Goal: Task Accomplishment & Management: Complete application form

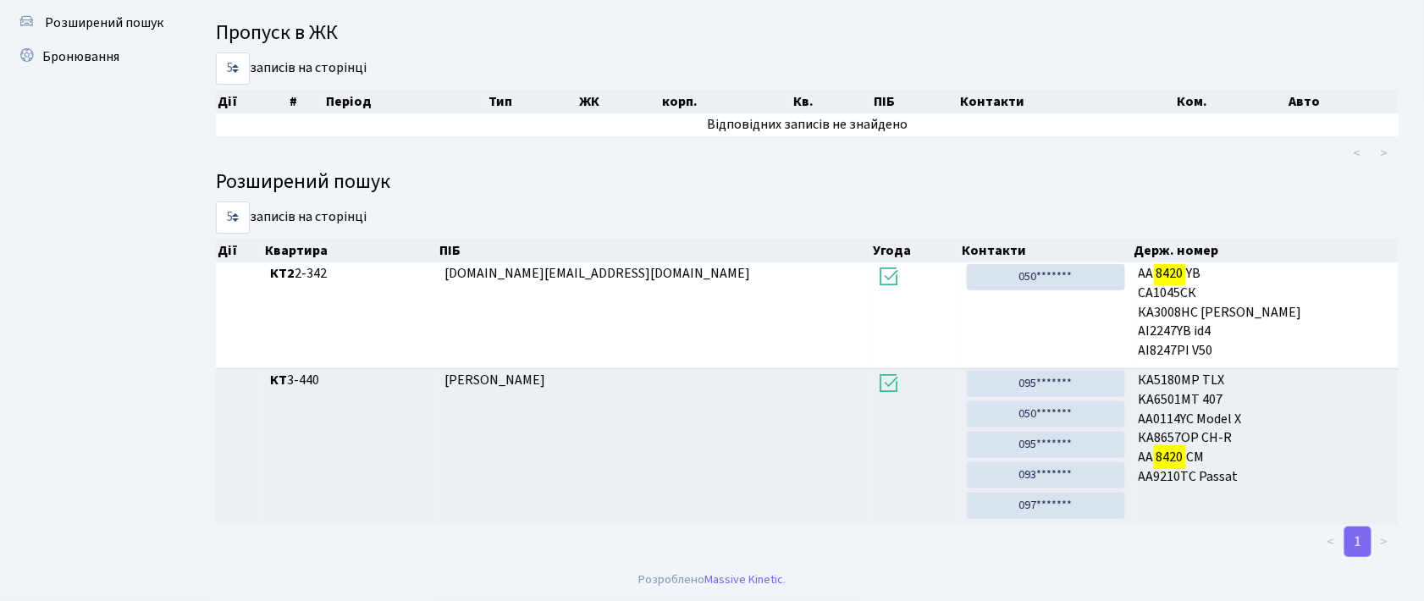
scroll to position [91, 0]
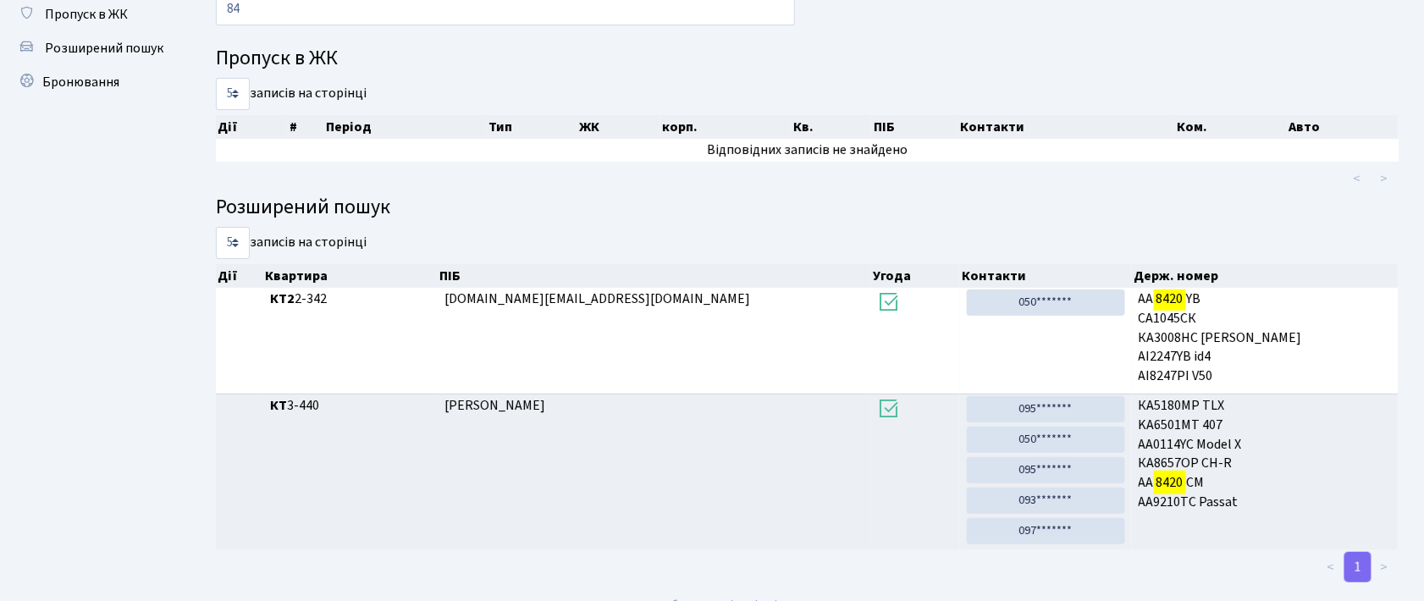
type input "8"
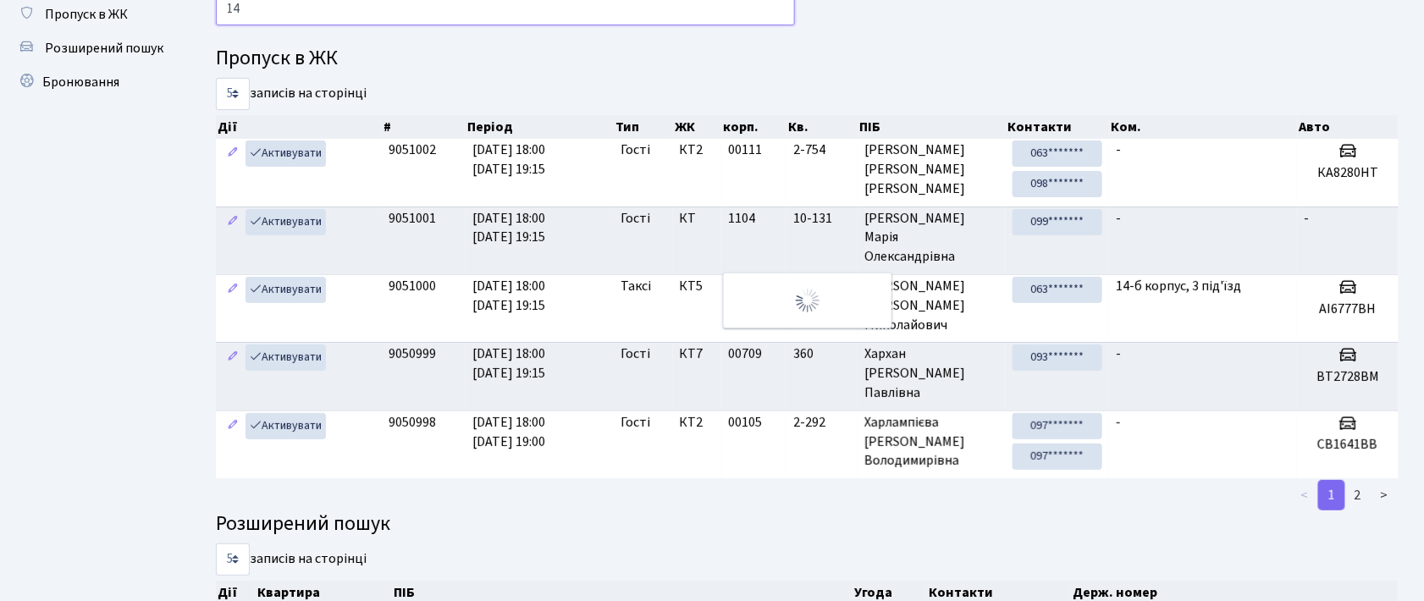
type input "1"
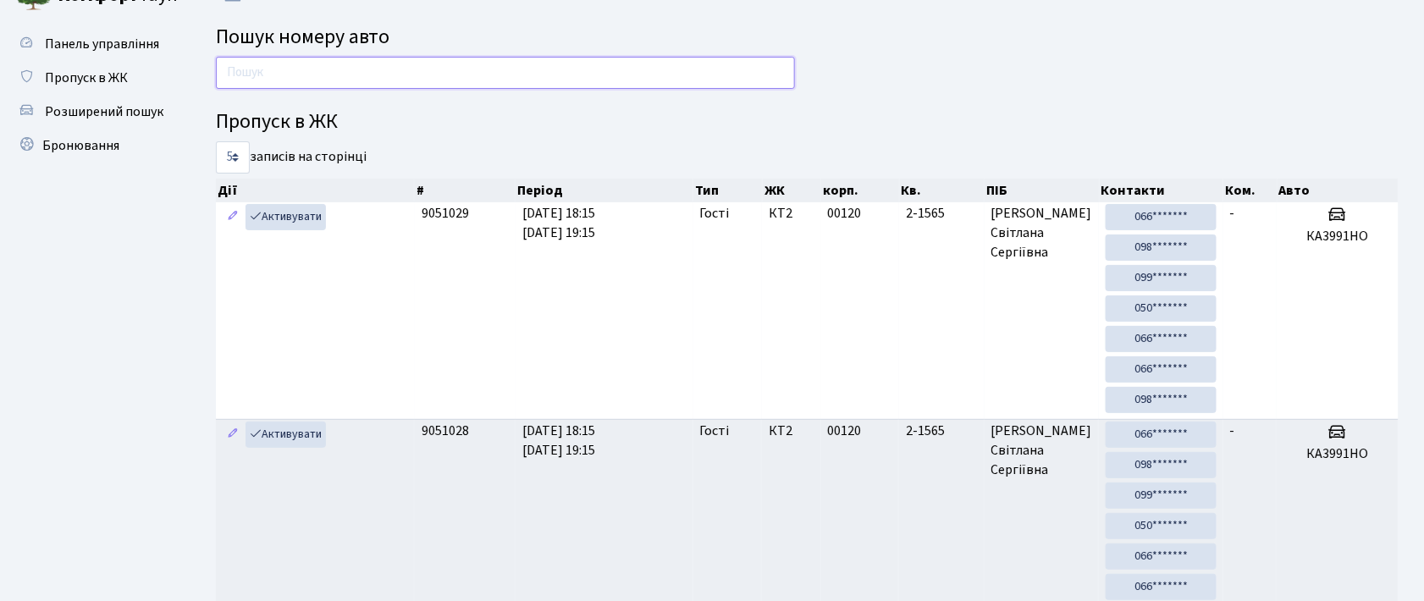
scroll to position [0, 0]
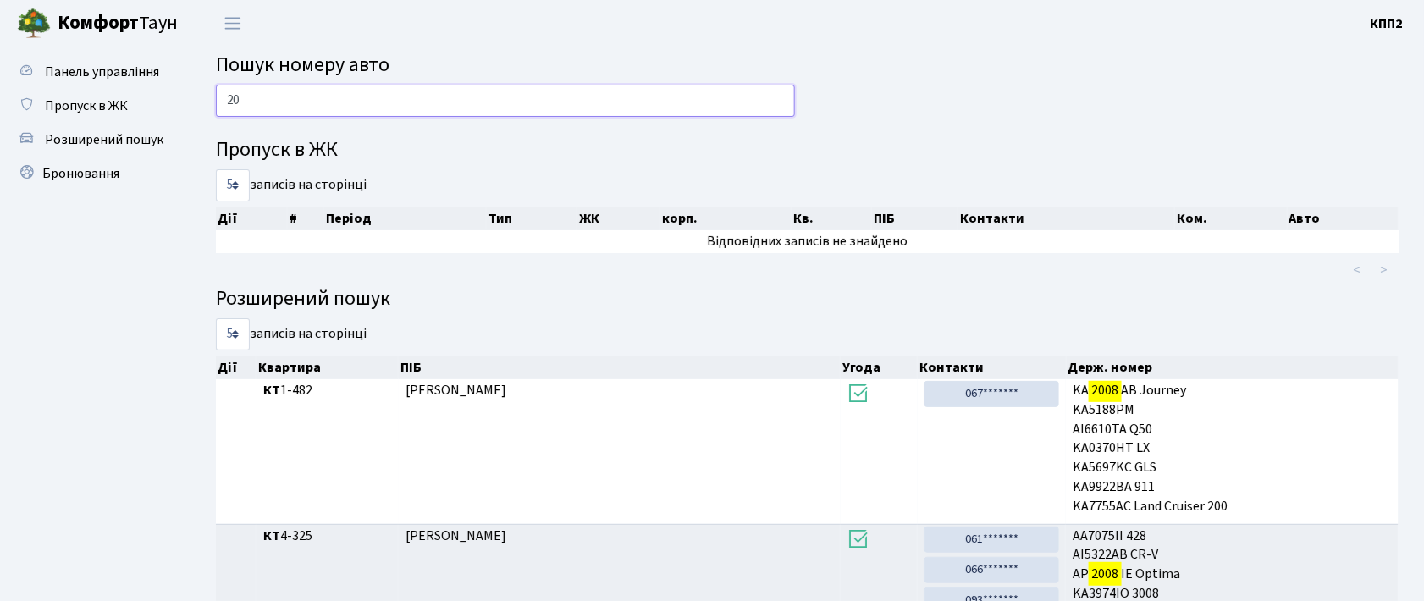
type input "2"
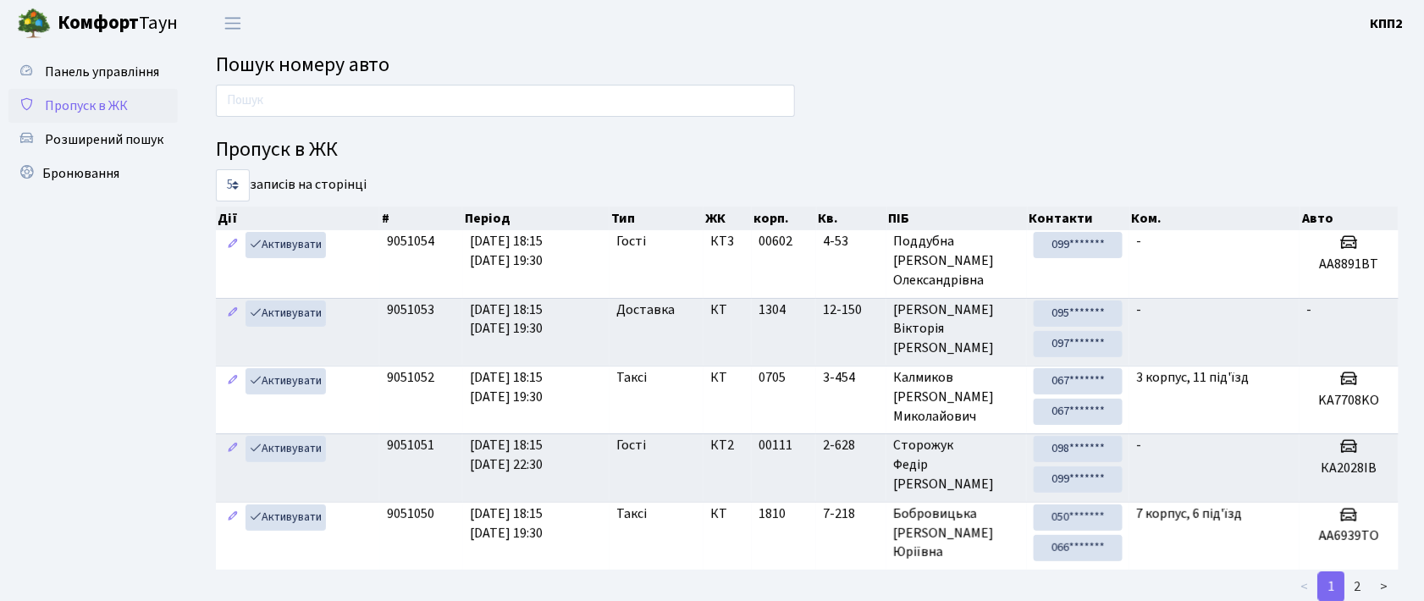
click at [103, 109] on span "Пропуск в ЖК" at bounding box center [86, 106] width 83 height 19
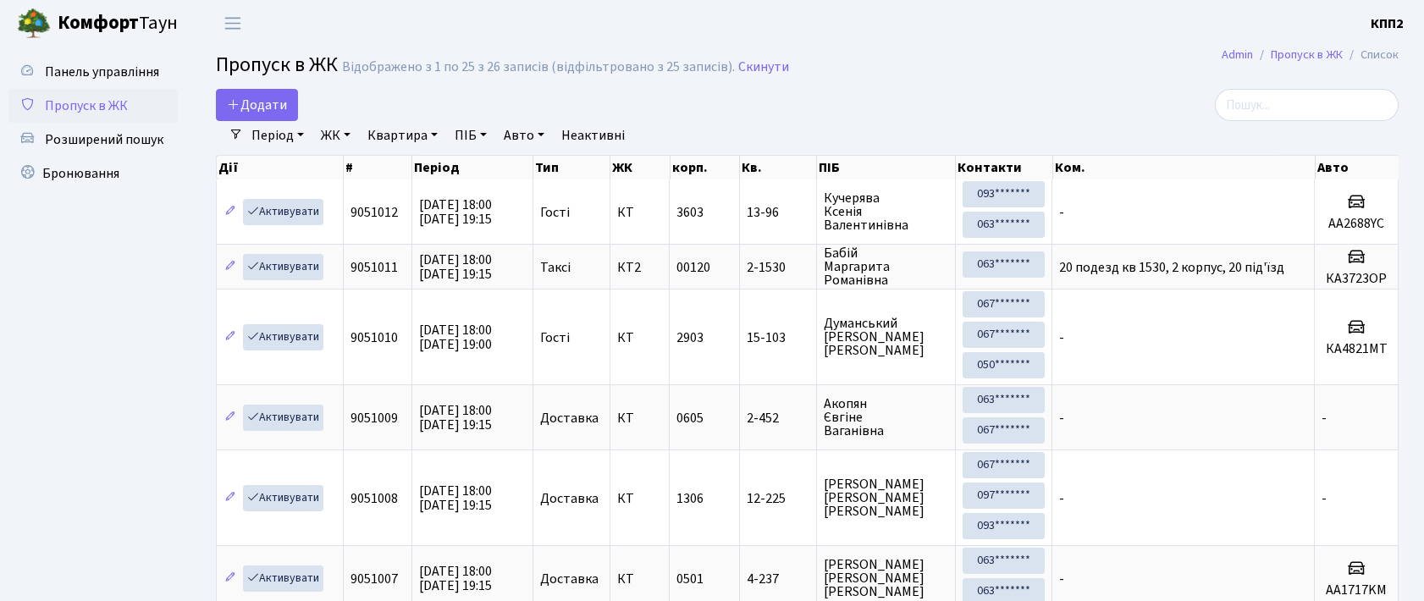
select select "25"
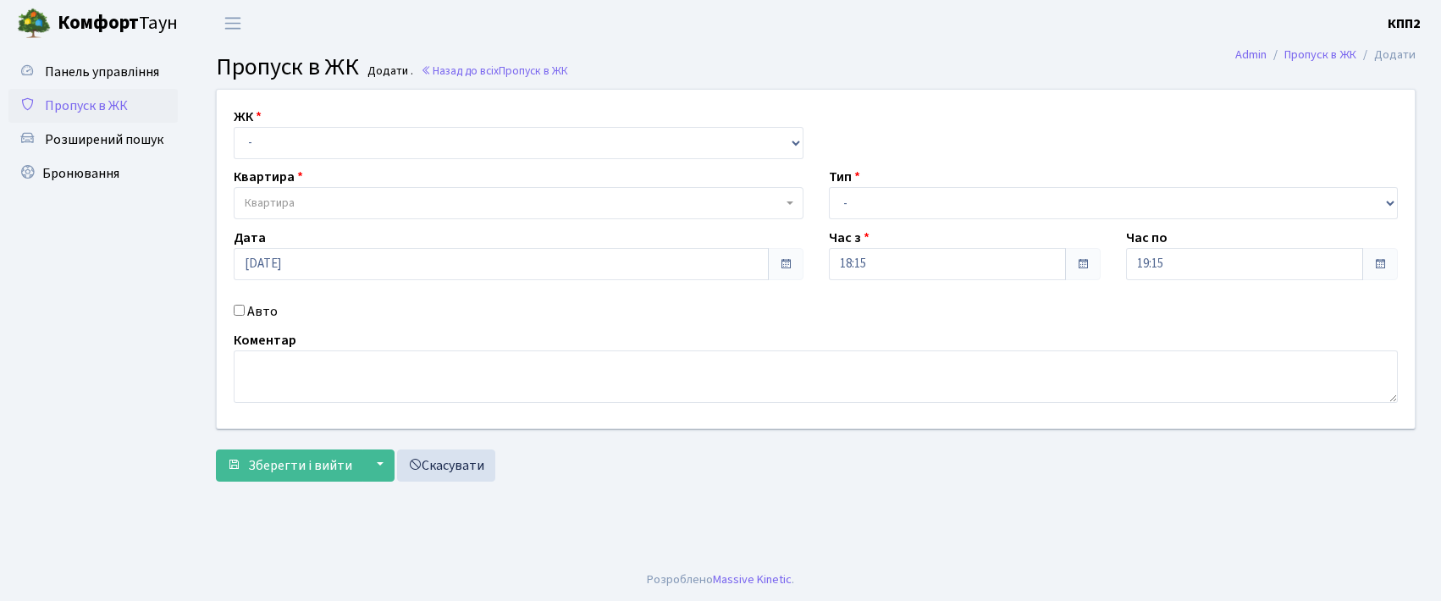
click at [283, 139] on select "- КТ, вул. Регенераторна, 4 КТ2, просп. [STREET_ADDRESS] [STREET_ADDRESS] [PERS…" at bounding box center [519, 143] width 570 height 32
select select "271"
click at [234, 127] on select "- КТ, вул. Регенераторна, 4 КТ2, просп. [STREET_ADDRESS] [STREET_ADDRESS] [PERS…" at bounding box center [519, 143] width 570 height 32
select select
click at [329, 202] on span "Квартира" at bounding box center [514, 203] width 538 height 17
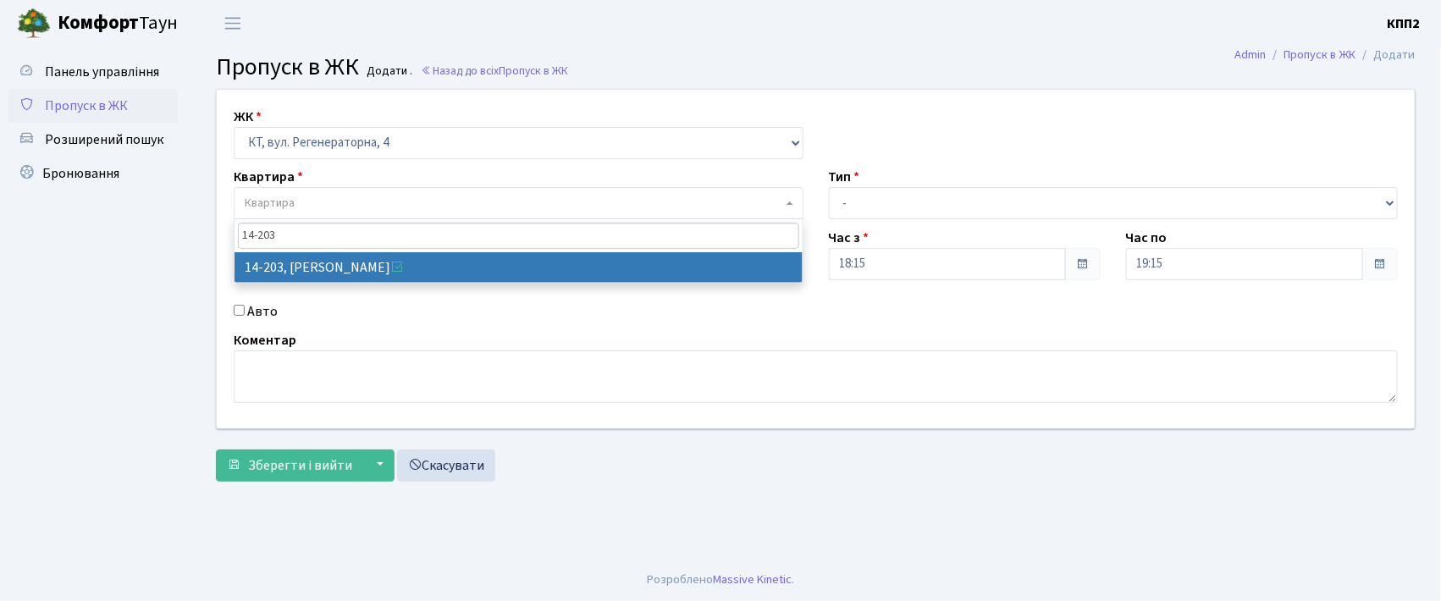
type input "14-203"
select select "7580"
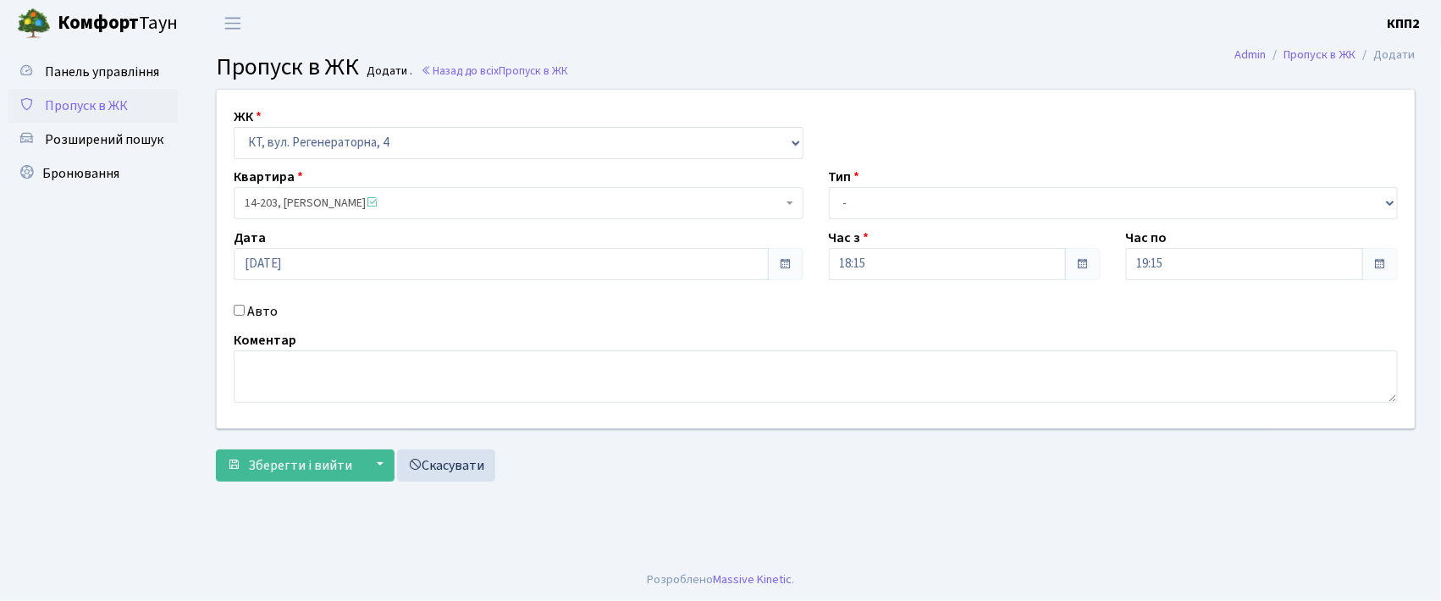
click at [269, 312] on label "Авто" at bounding box center [262, 311] width 30 height 20
click at [245, 312] on input "Авто" at bounding box center [239, 310] width 11 height 11
checkbox input "true"
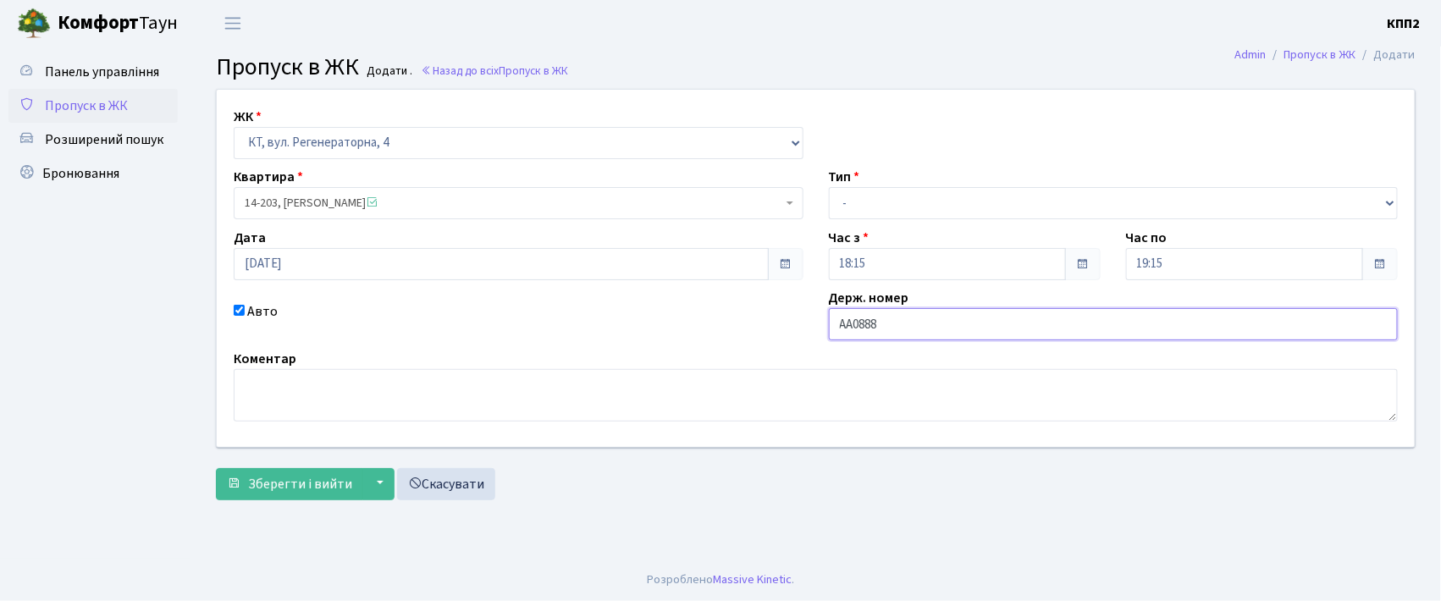
type input "АА0888ІТ"
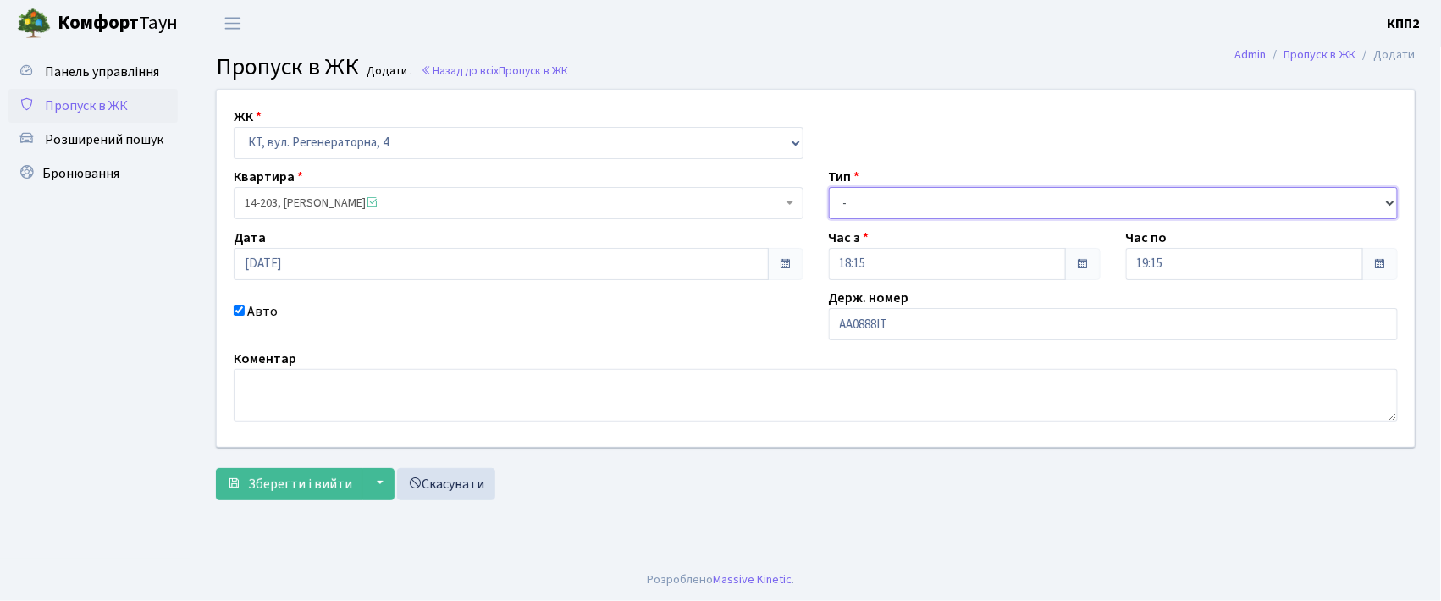
drag, startPoint x: 901, startPoint y: 191, endPoint x: 884, endPoint y: 218, distance: 32.7
click at [901, 191] on select "- Доставка Таксі Гості Сервіс" at bounding box center [1114, 203] width 570 height 32
select select "3"
click at [829, 187] on select "- Доставка Таксі Гості Сервіс" at bounding box center [1114, 203] width 570 height 32
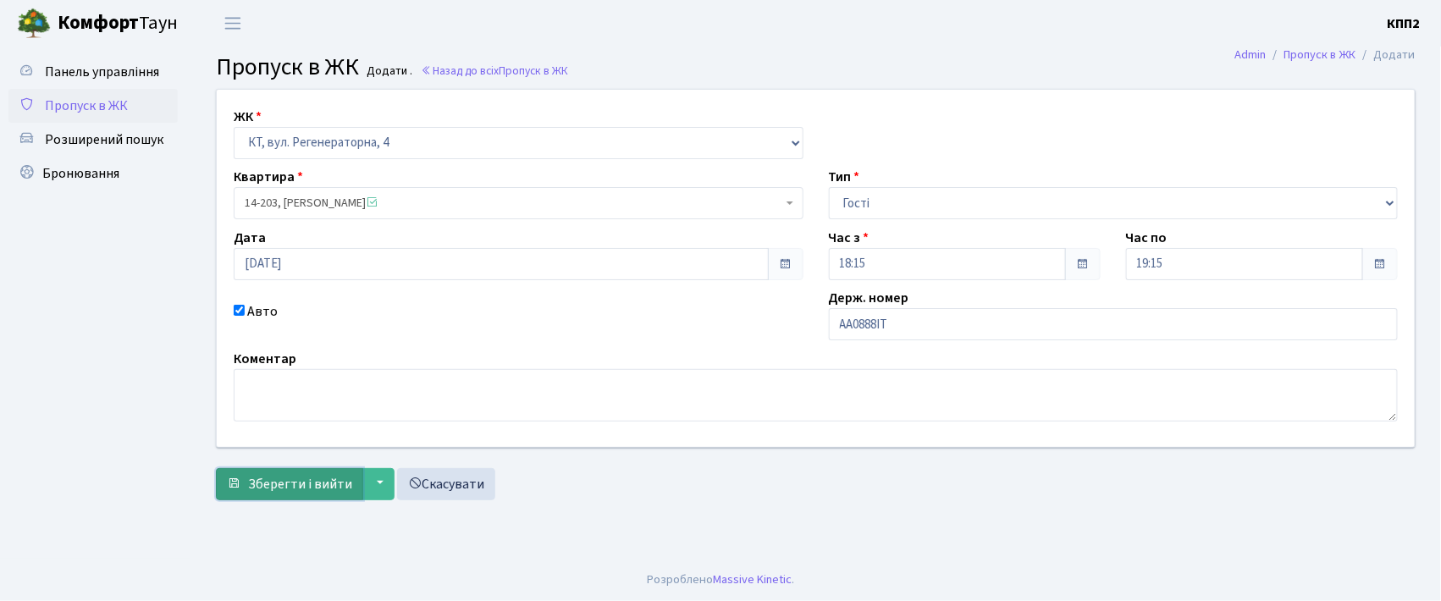
click at [268, 492] on span "Зберегти і вийти" at bounding box center [300, 484] width 104 height 19
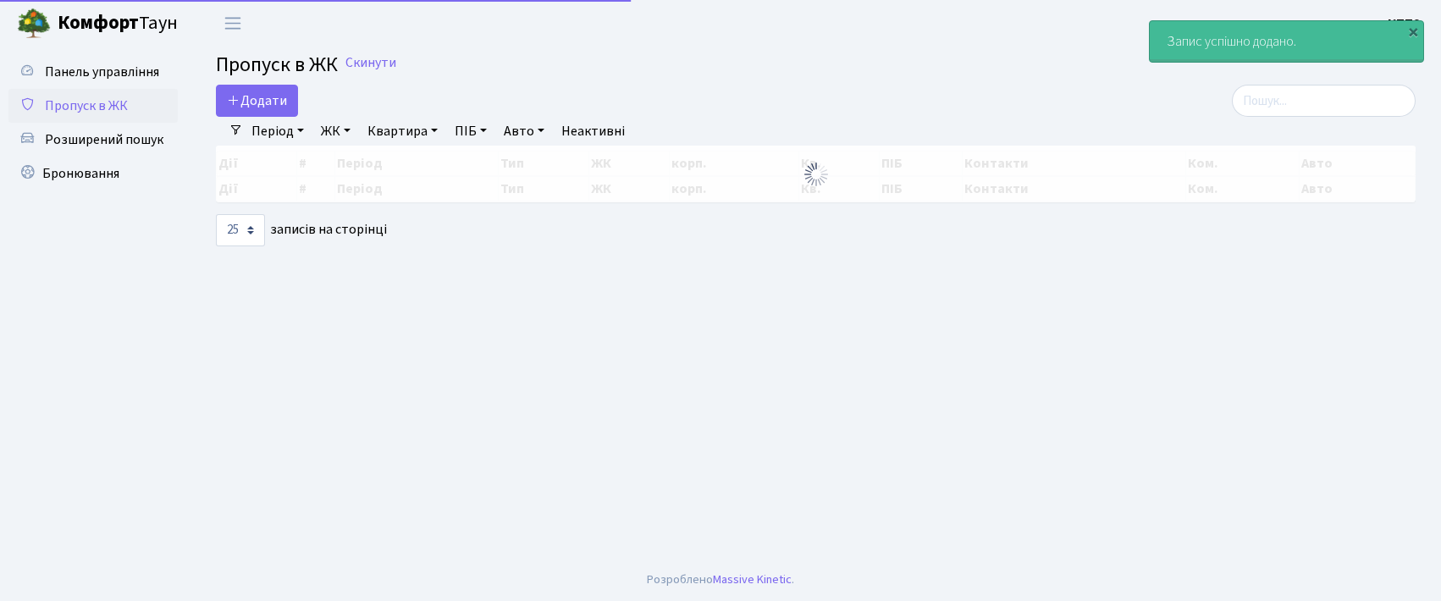
select select "25"
click at [1329, 116] on input "search" at bounding box center [1324, 101] width 184 height 32
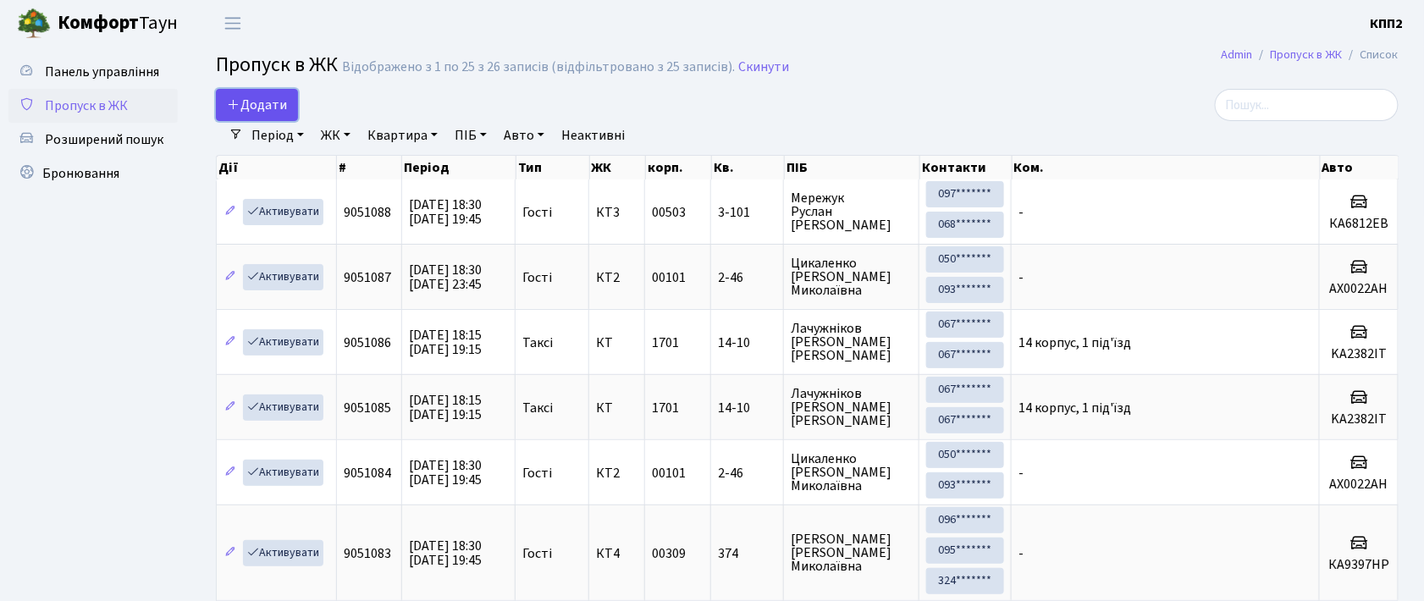
click at [258, 92] on link "Додати" at bounding box center [257, 105] width 82 height 32
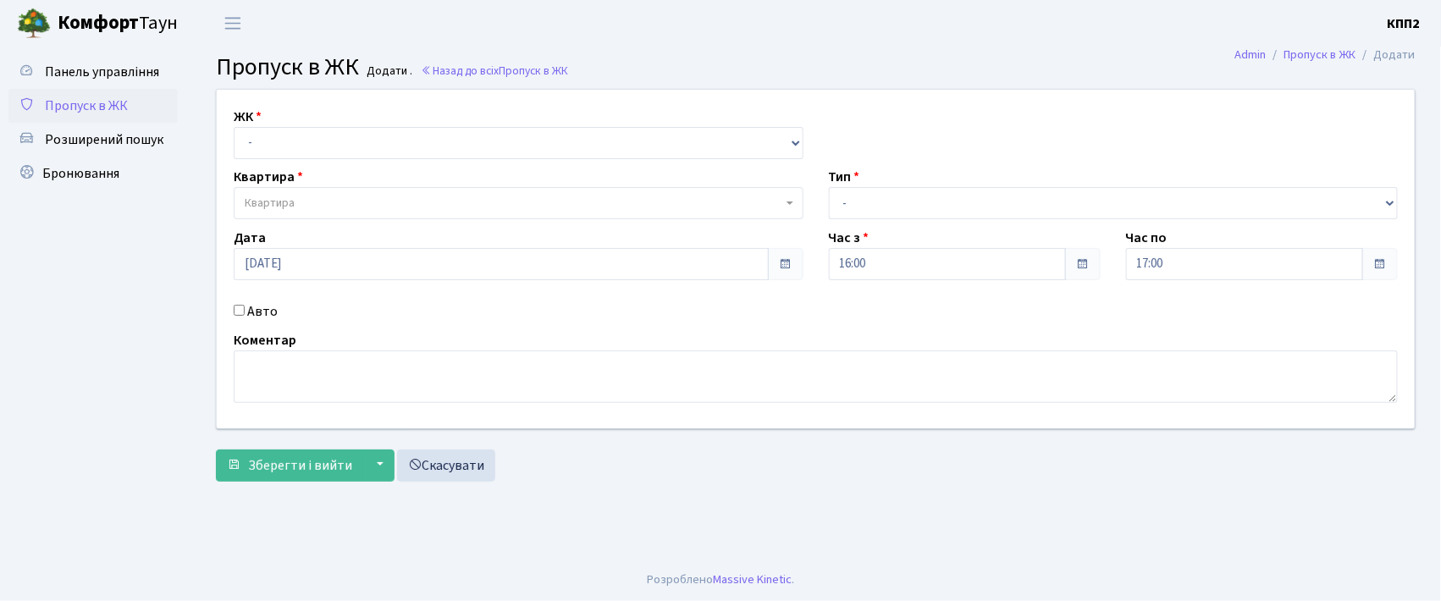
drag, startPoint x: 246, startPoint y: 307, endPoint x: 245, endPoint y: 316, distance: 9.4
click at [246, 308] on div "Авто" at bounding box center [518, 311] width 595 height 20
click at [238, 310] on input "Авто" at bounding box center [239, 310] width 11 height 11
checkbox input "true"
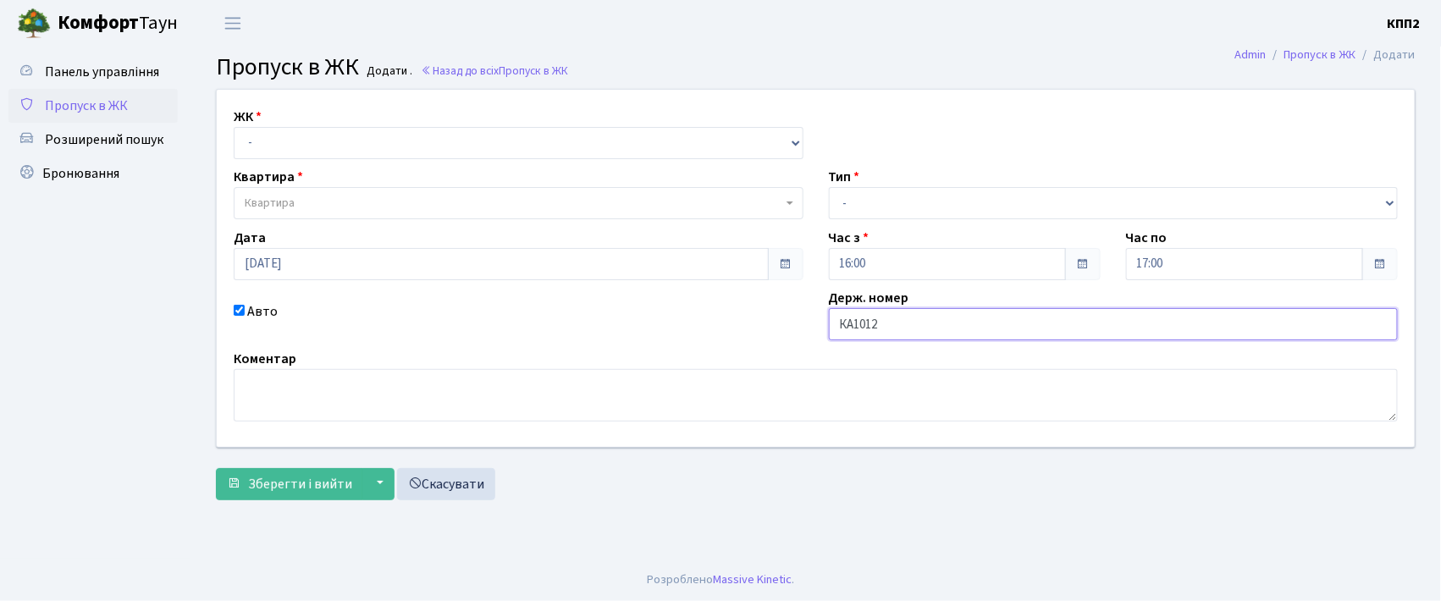
type input "КА1012РН"
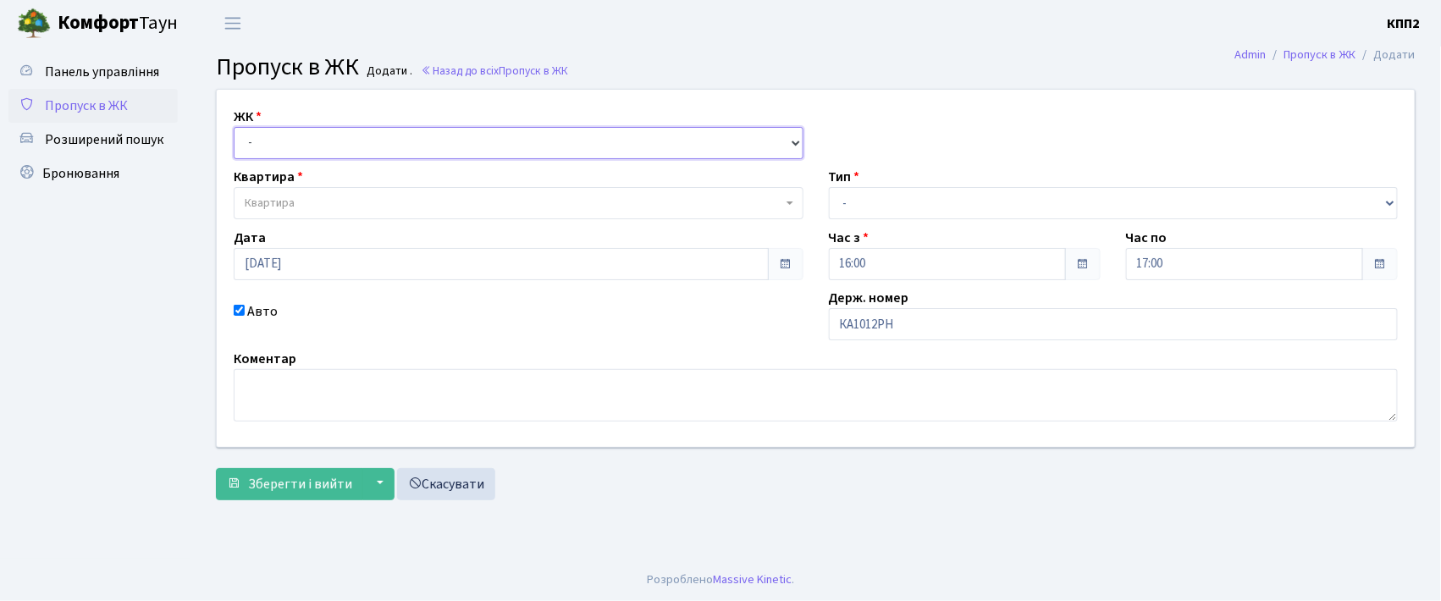
click at [319, 147] on select "- КТ, вул. Регенераторна, 4 КТ2, просп. Соборності, 17 КТ3, вул. Березнева, 16 …" at bounding box center [519, 143] width 570 height 32
select select "271"
click at [234, 127] on select "- КТ, вул. Регенераторна, 4 КТ2, просп. Соборності, 17 КТ3, вул. Березнева, 16 …" at bounding box center [519, 143] width 570 height 32
select select
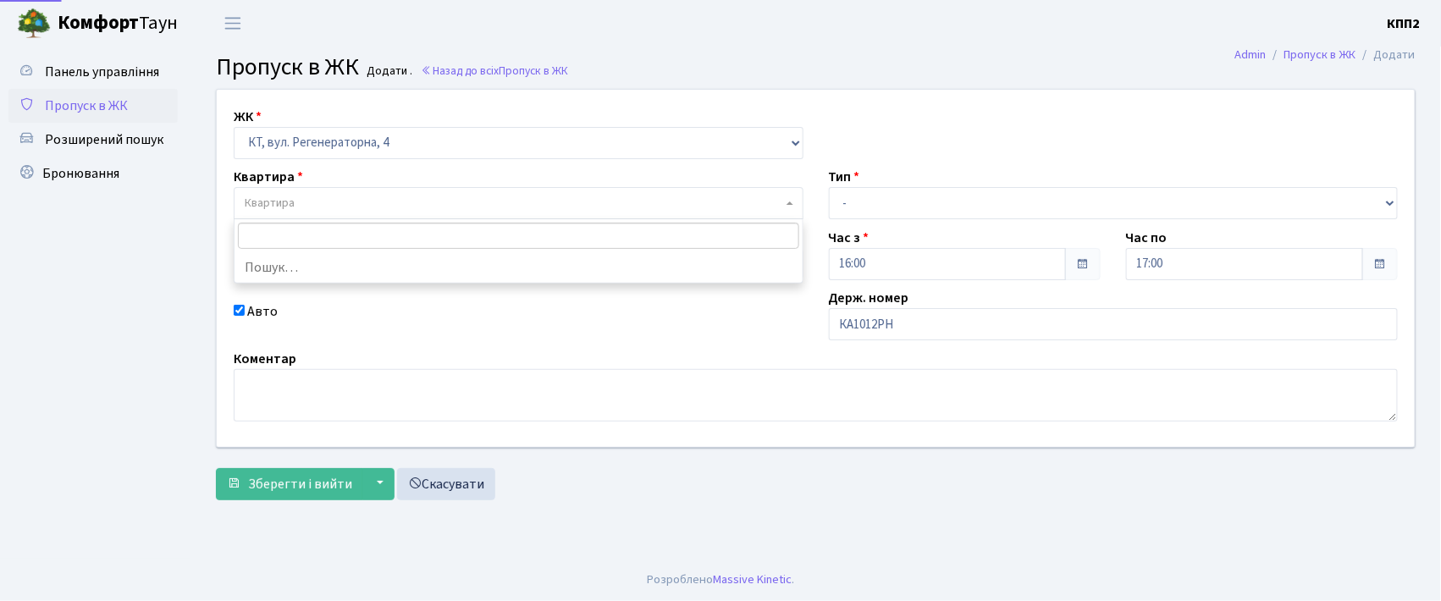
click at [309, 198] on span "Квартира" at bounding box center [514, 203] width 538 height 17
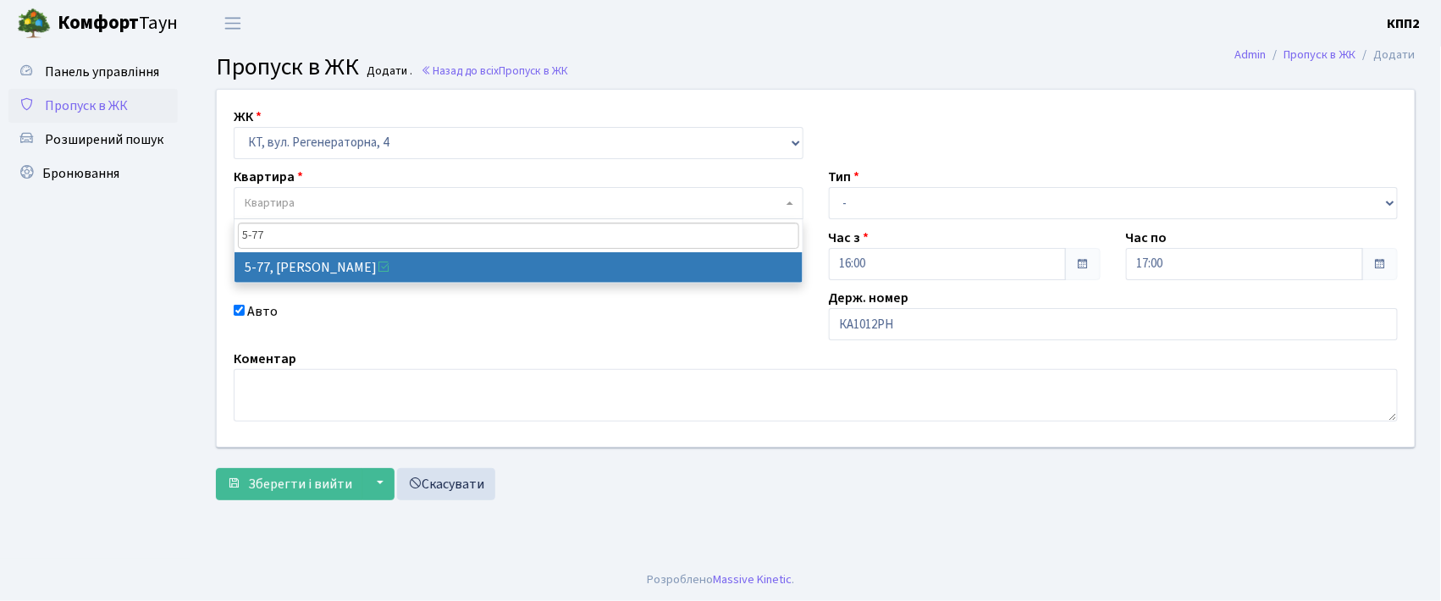
type input "5-77"
select select "2487"
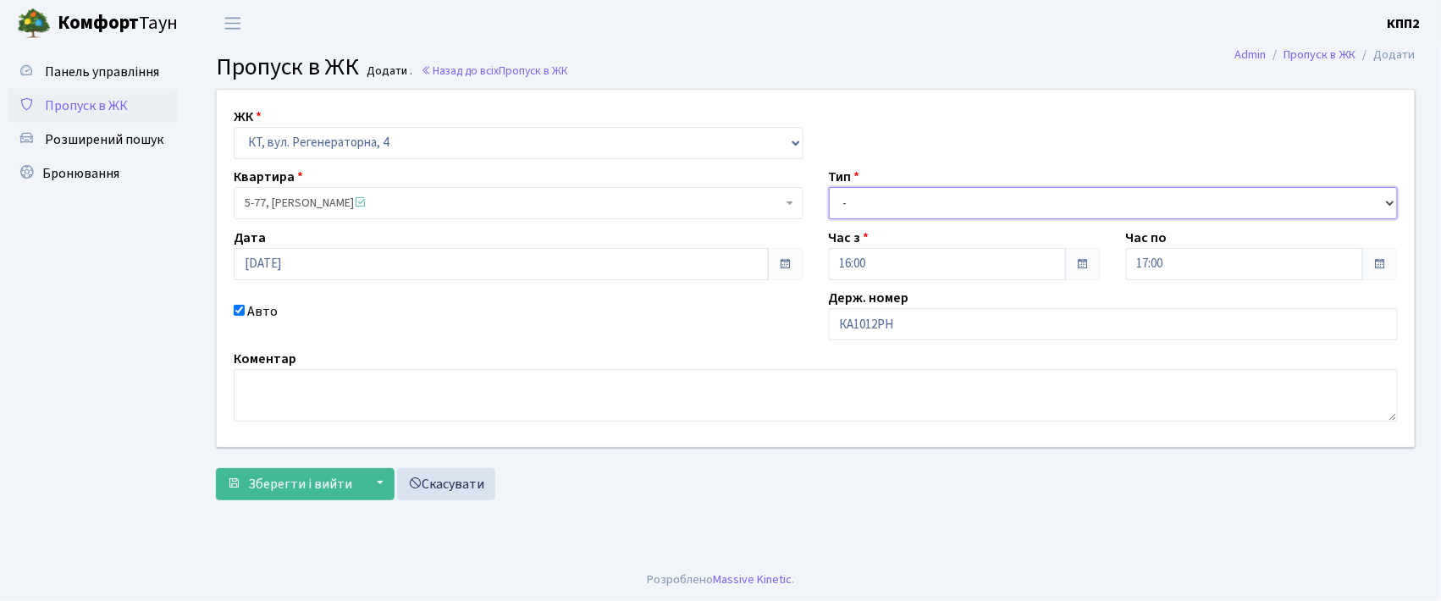
click at [861, 207] on select "- Доставка Таксі Гості Сервіс" at bounding box center [1114, 203] width 570 height 32
select select "2"
click at [829, 187] on select "- Доставка Таксі Гості Сервіс" at bounding box center [1114, 203] width 570 height 32
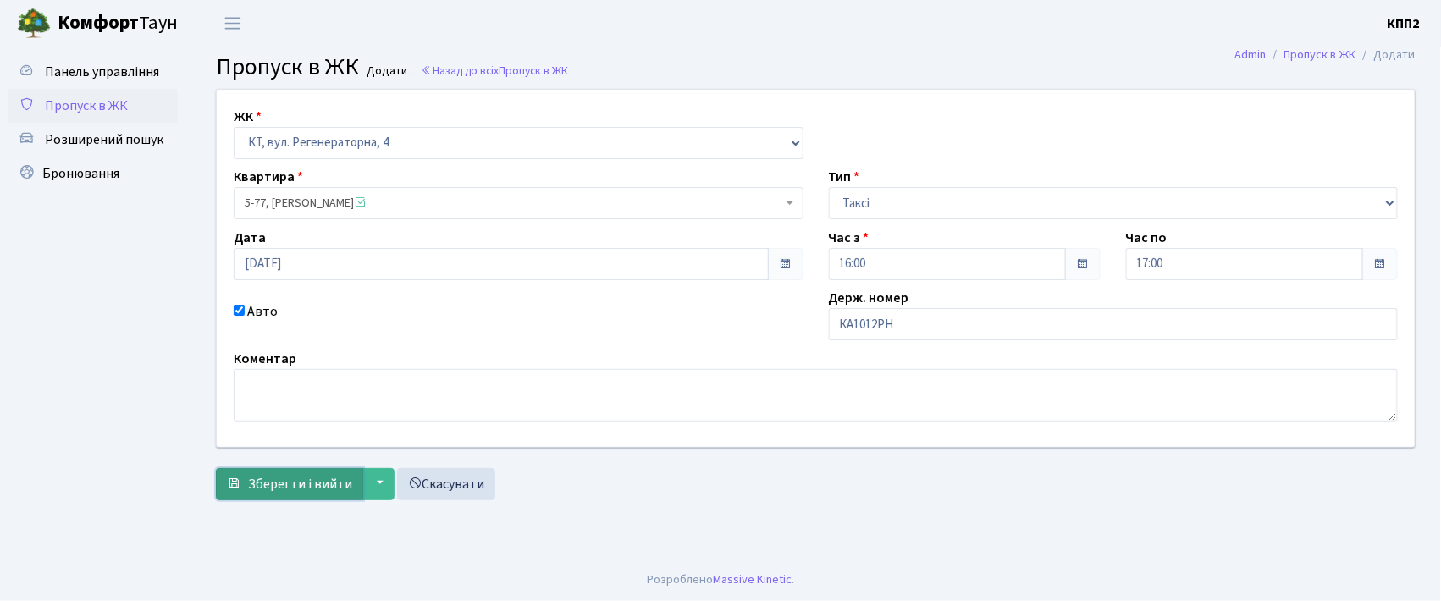
click at [274, 489] on span "Зберегти і вийти" at bounding box center [300, 484] width 104 height 19
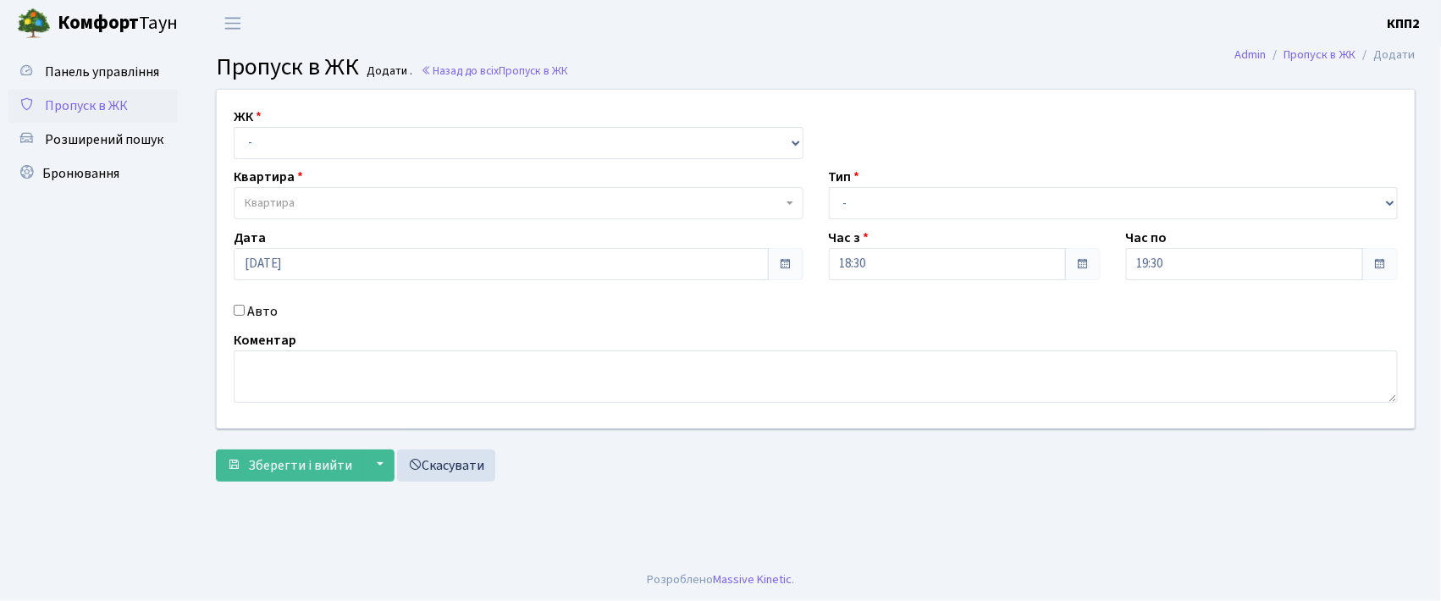
click at [235, 310] on input "Авто" at bounding box center [239, 310] width 11 height 11
checkbox input "true"
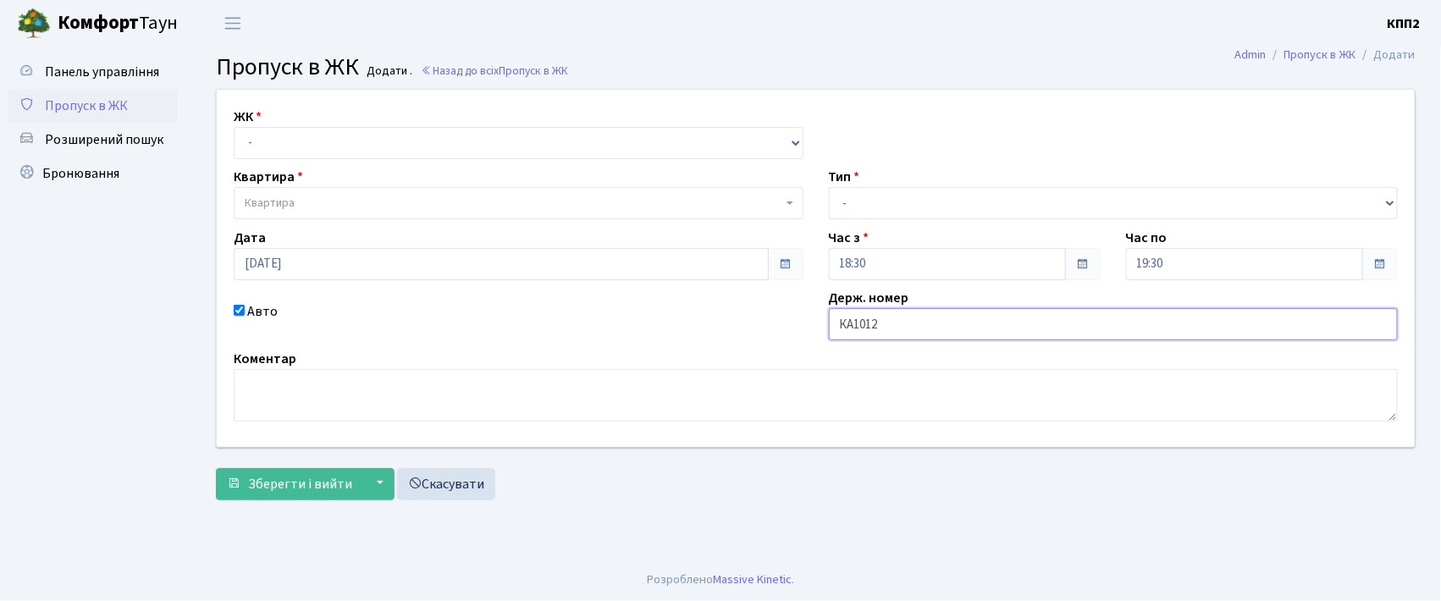
type input "КА1012РН"
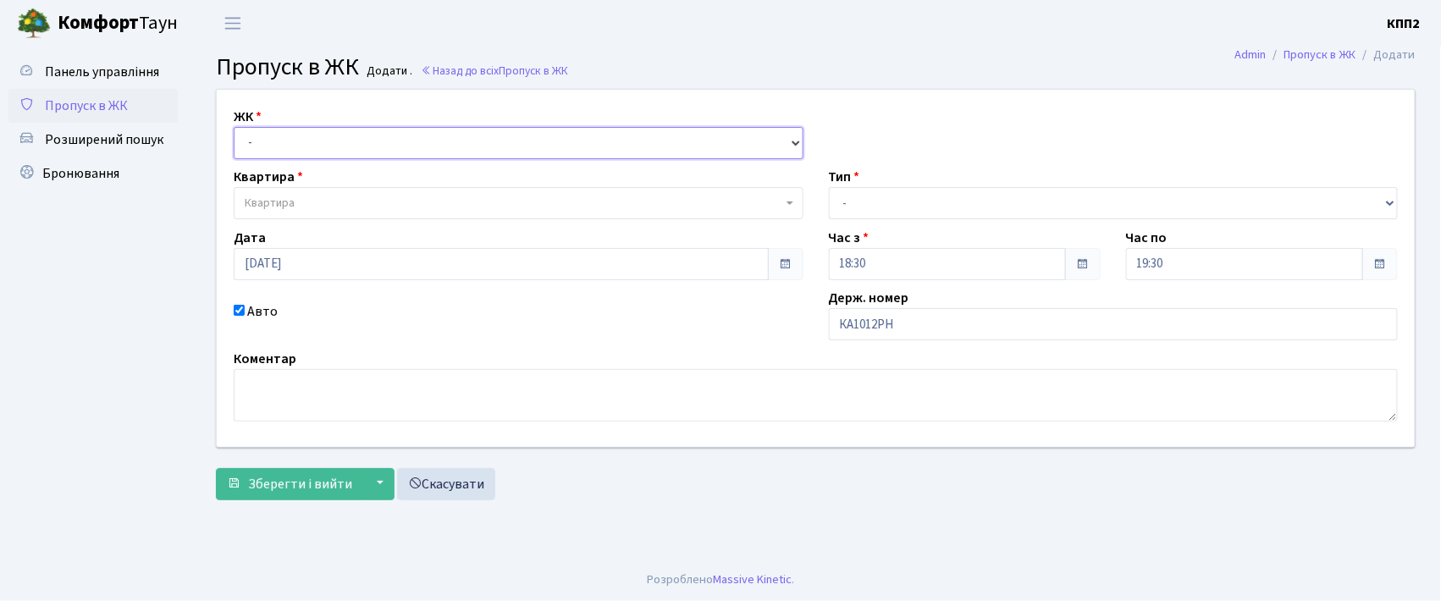
click at [272, 130] on select "- КТ, вул. Регенераторна, 4 КТ2, просп. [STREET_ADDRESS] [STREET_ADDRESS] [PERS…" at bounding box center [519, 143] width 570 height 32
select select "271"
click at [234, 127] on select "- КТ, вул. Регенераторна, 4 КТ2, просп. [STREET_ADDRESS] [STREET_ADDRESS] [PERS…" at bounding box center [519, 143] width 570 height 32
select select
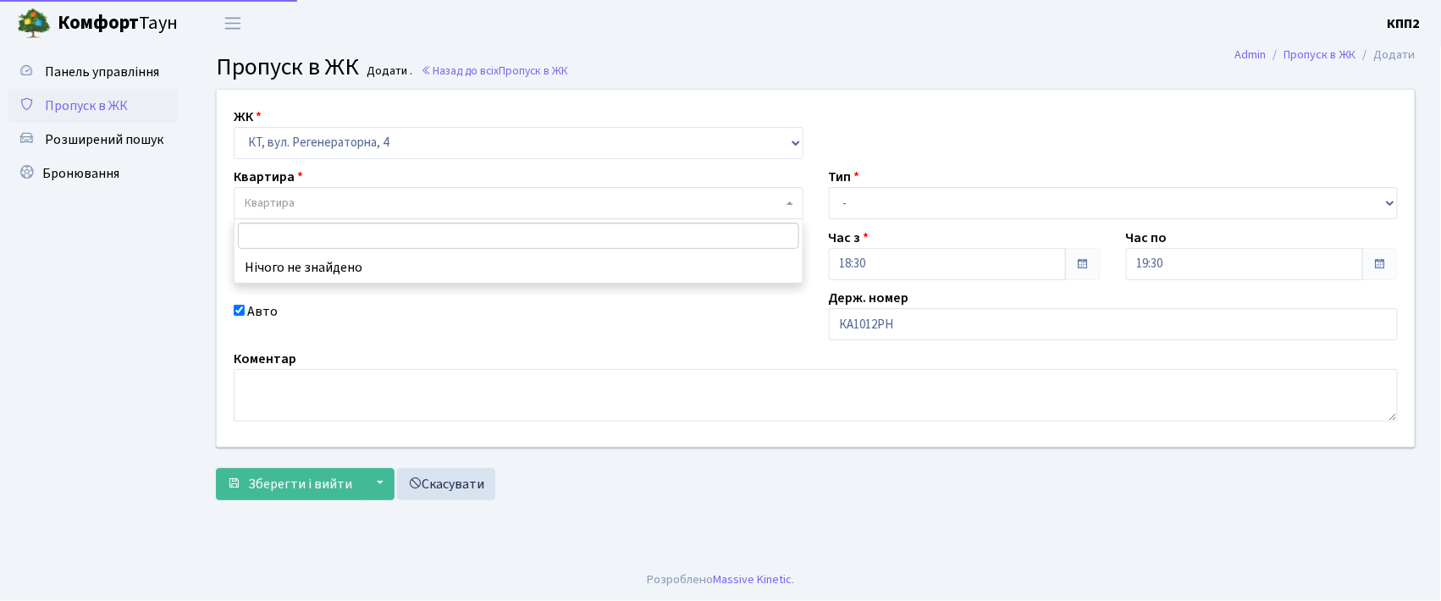
click at [286, 194] on span "Квартира" at bounding box center [519, 203] width 570 height 32
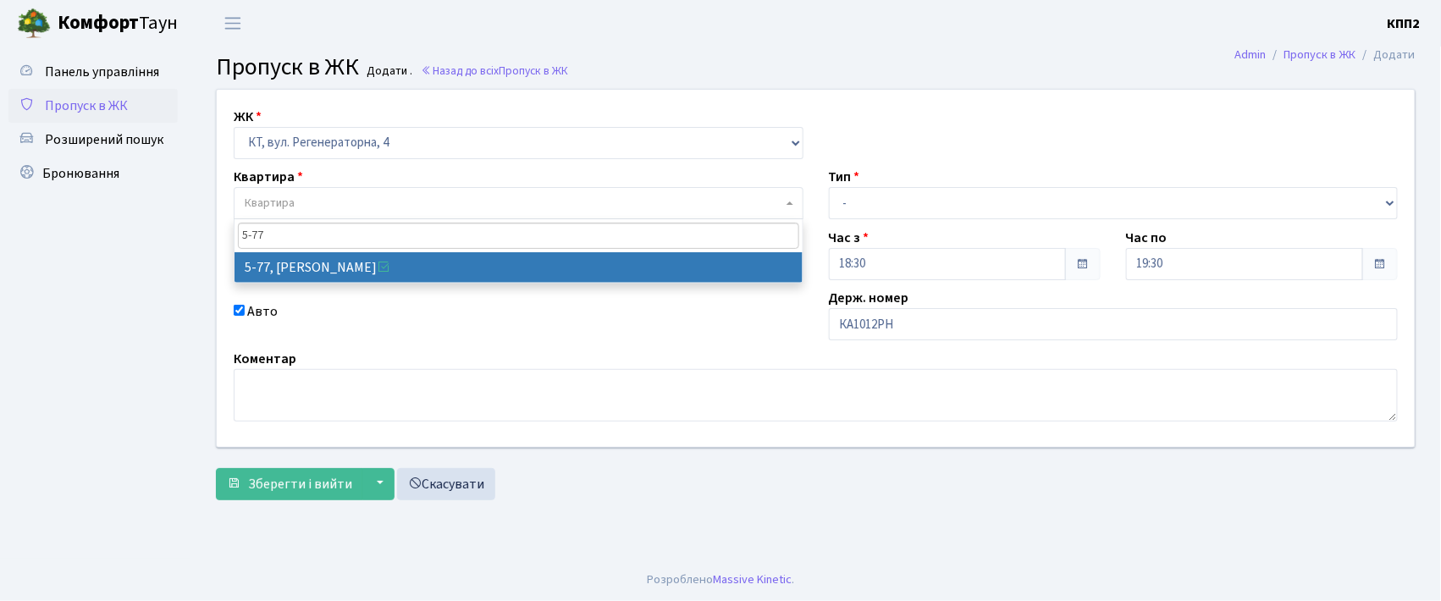
type input "5-77"
select select "2487"
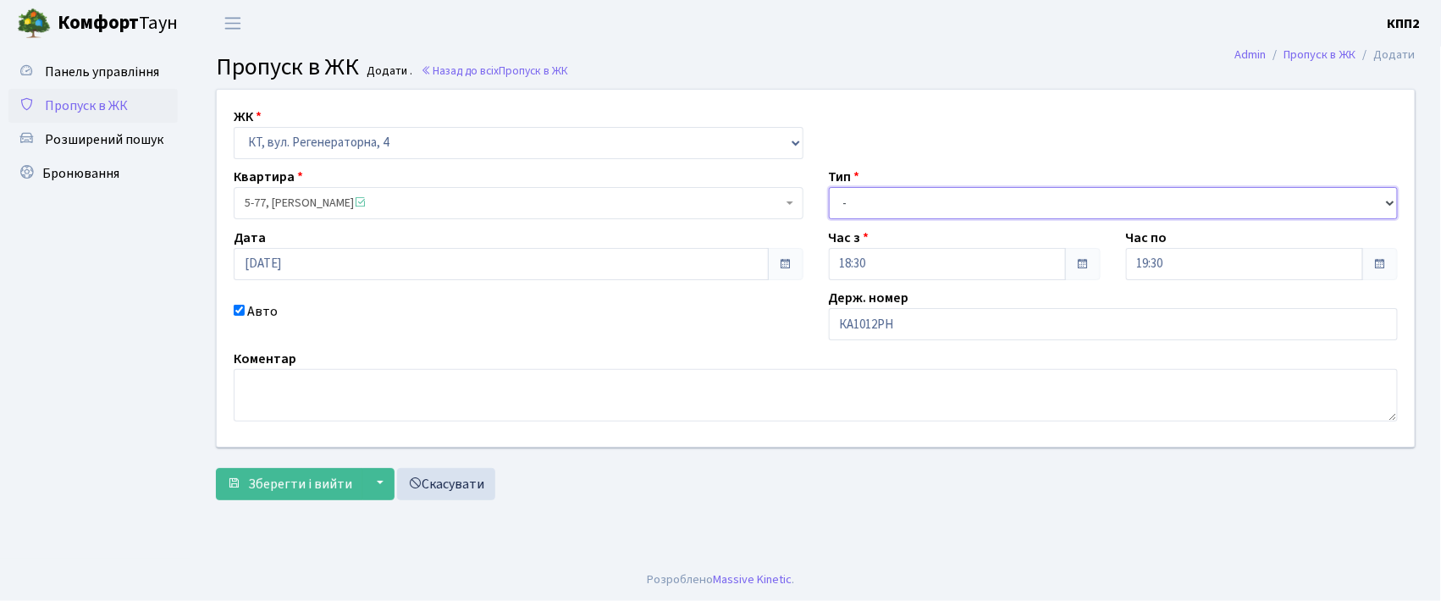
click at [841, 197] on select "- Доставка Таксі Гості Сервіс" at bounding box center [1114, 203] width 570 height 32
select select "2"
click at [829, 187] on select "- Доставка Таксі Гості Сервіс" at bounding box center [1114, 203] width 570 height 32
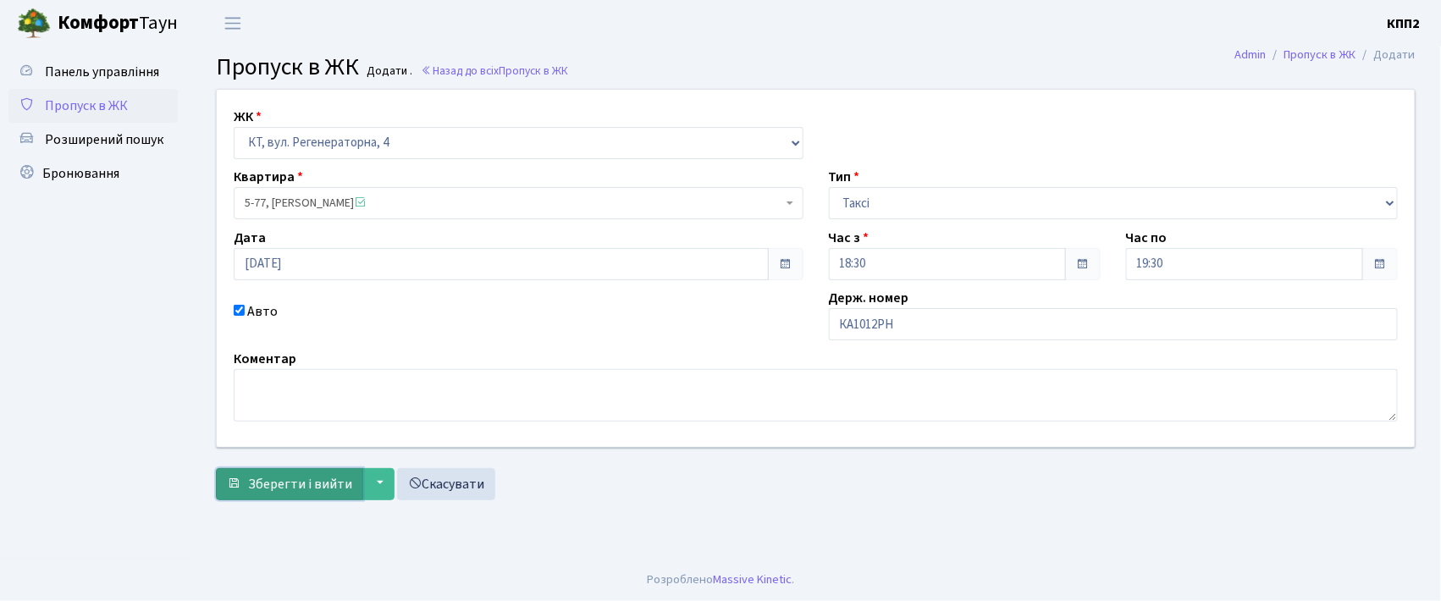
click at [312, 493] on span "Зберегти і вийти" at bounding box center [300, 484] width 104 height 19
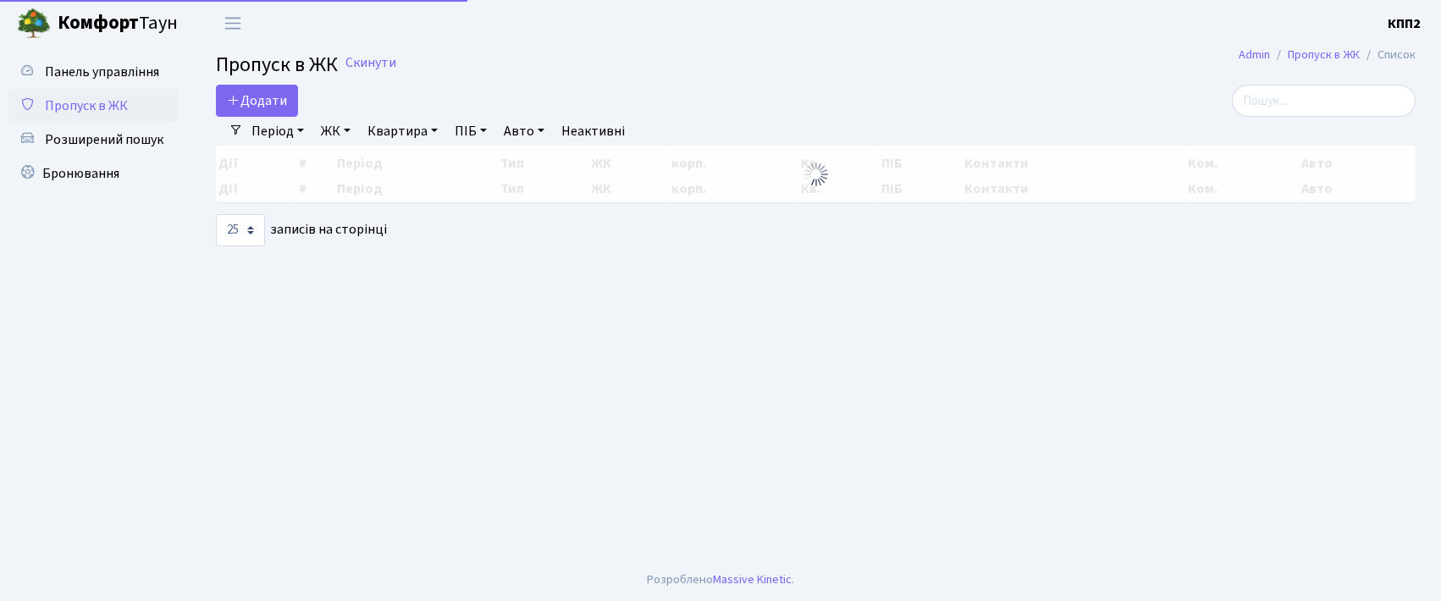
select select "25"
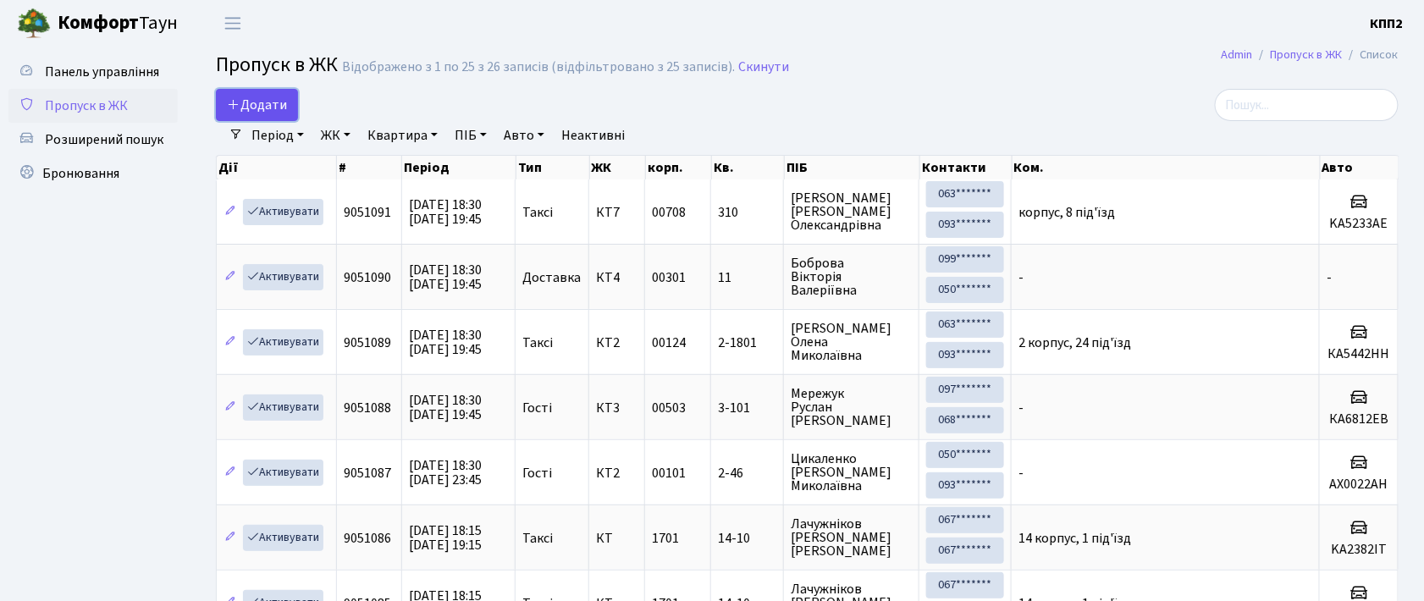
click at [264, 105] on span "Додати" at bounding box center [257, 105] width 60 height 19
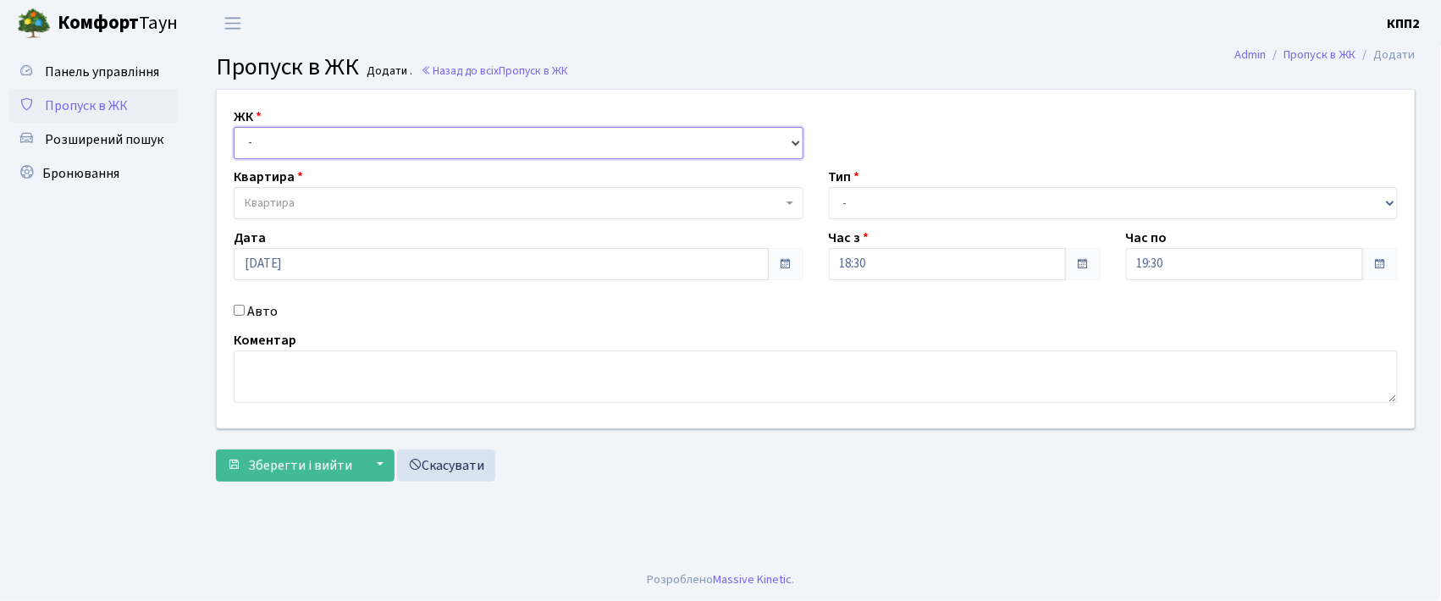
click at [288, 142] on select "- КТ, вул. Регенераторна, 4 КТ2, просп. [STREET_ADDRESS] [STREET_ADDRESS] [PERS…" at bounding box center [519, 143] width 570 height 32
select select "271"
click at [234, 127] on select "- КТ, вул. Регенераторна, 4 КТ2, просп. Соборності, 17 КТ3, вул. Березнева, 16 …" at bounding box center [519, 143] width 570 height 32
select select
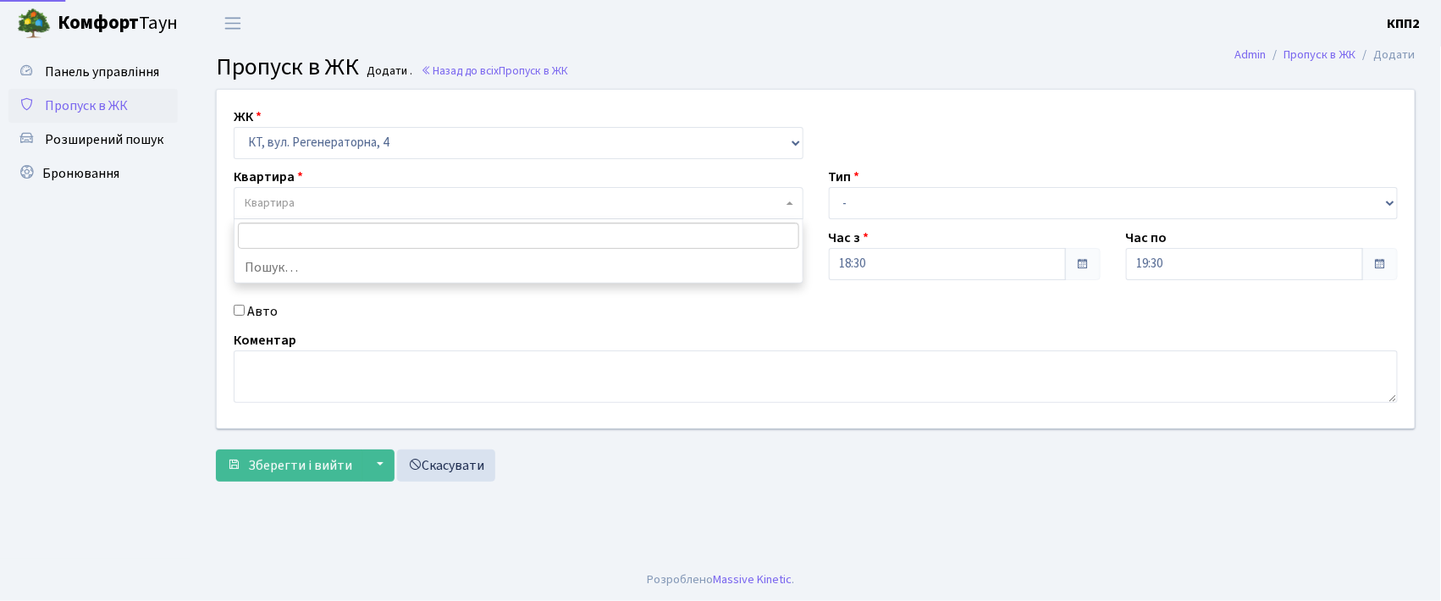
click at [285, 191] on span "Квартира" at bounding box center [519, 203] width 570 height 32
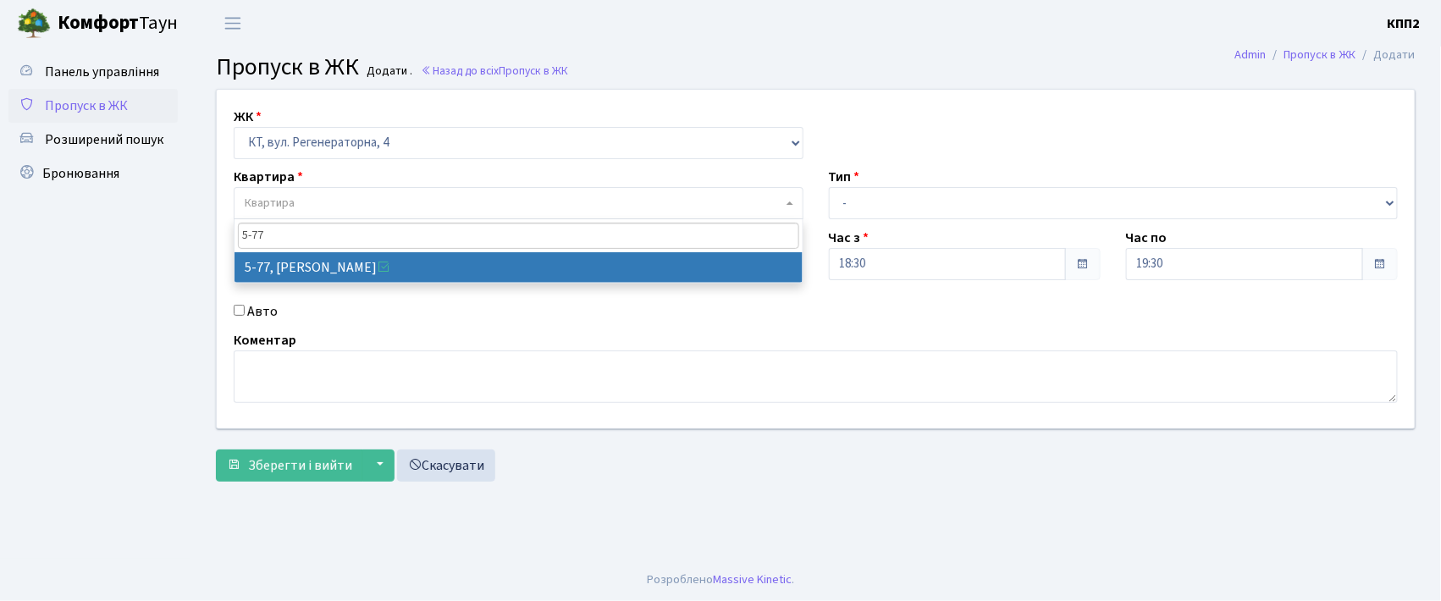
type input "5-77"
select select "2487"
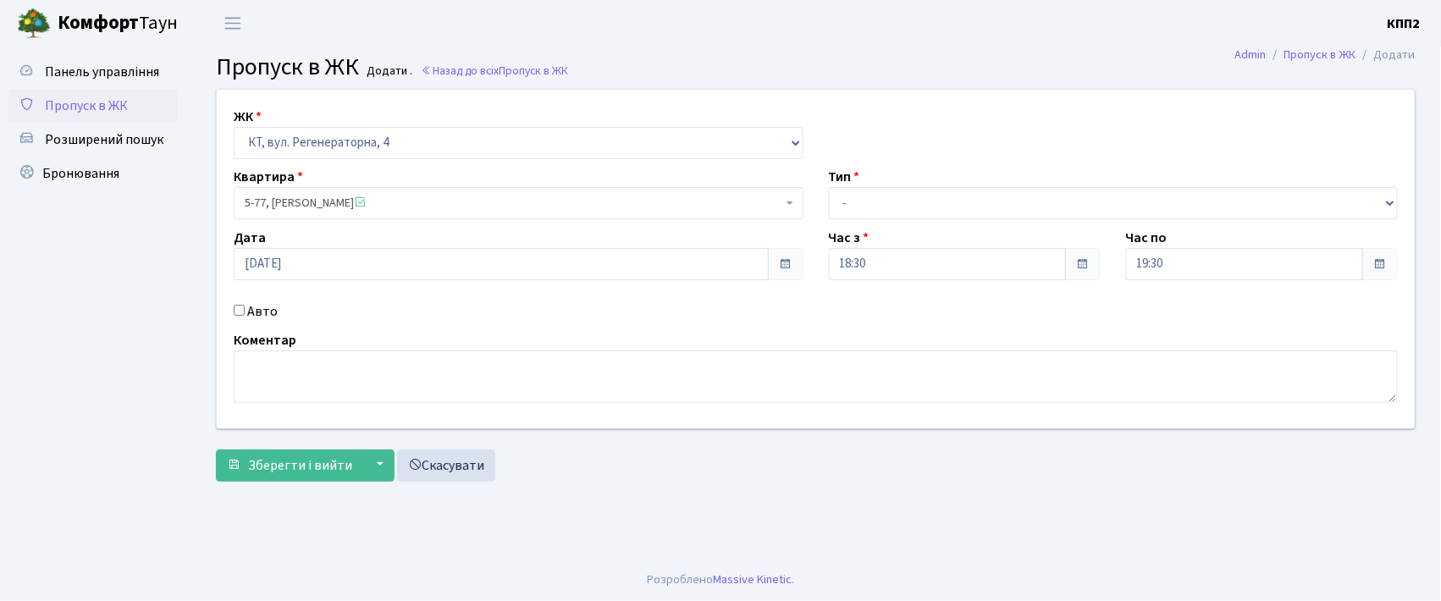
click at [239, 308] on input "Авто" at bounding box center [239, 310] width 11 height 11
checkbox input "true"
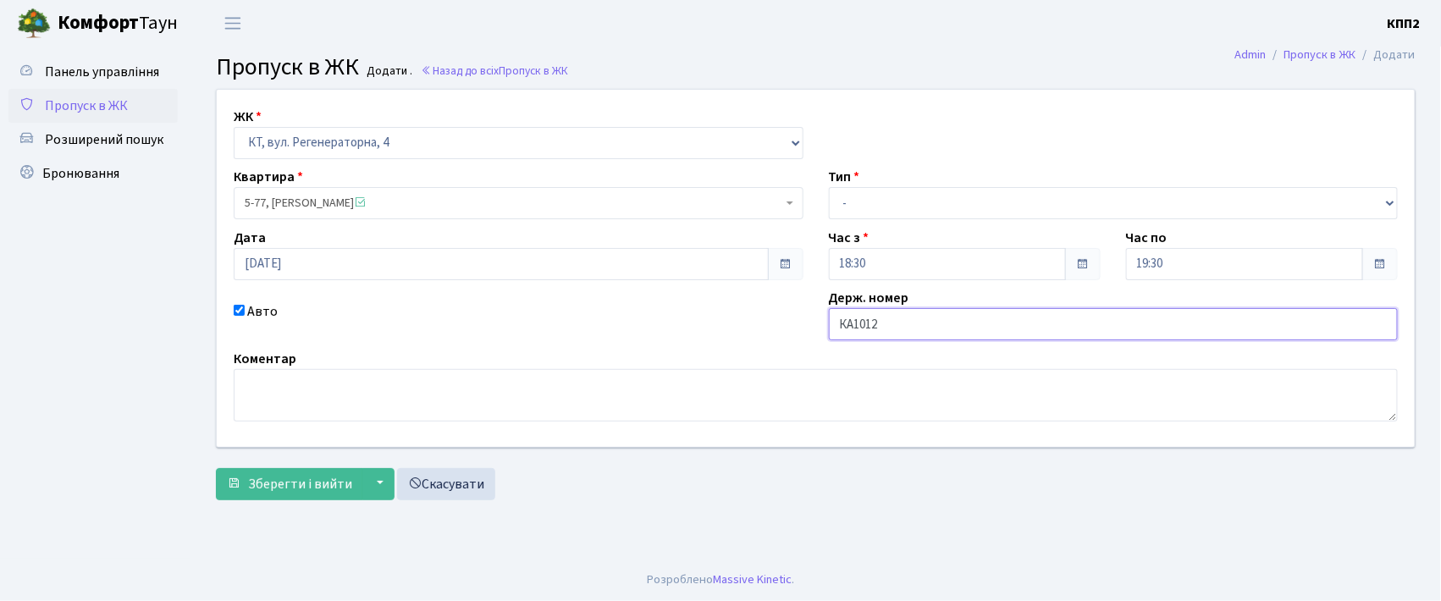
type input "КА1012РН"
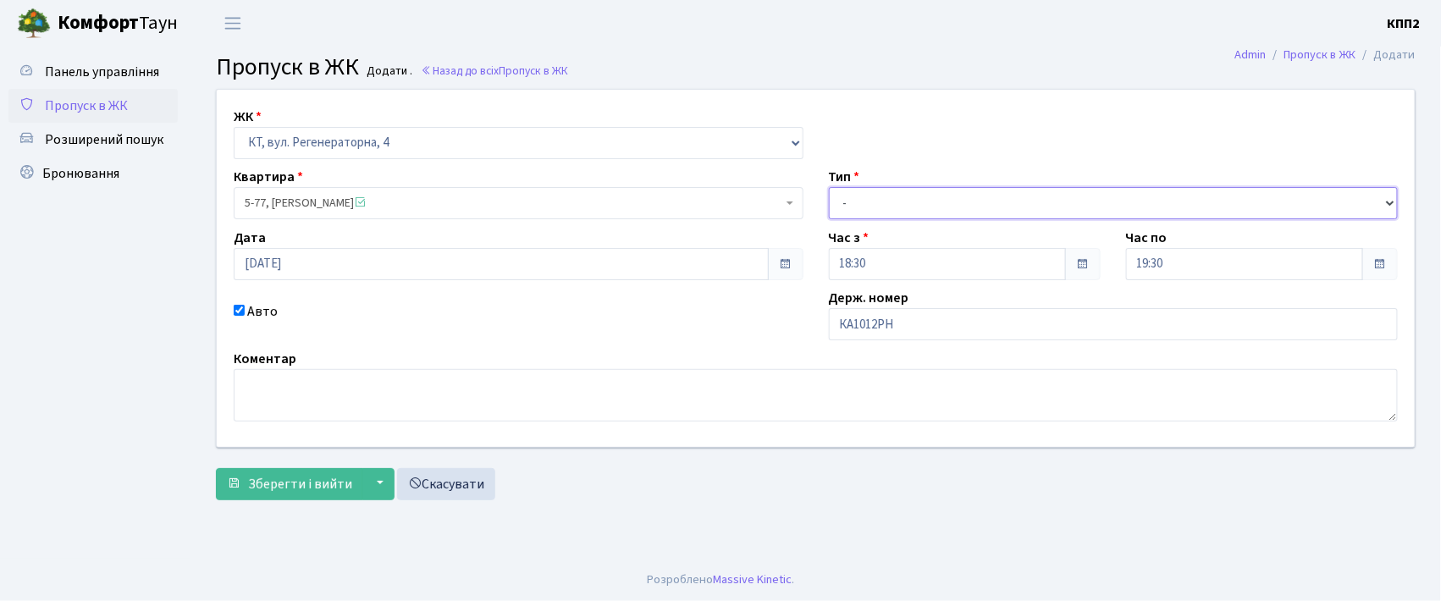
click at [891, 207] on select "- Доставка Таксі Гості Сервіс" at bounding box center [1114, 203] width 570 height 32
select select "3"
click at [829, 187] on select "- Доставка Таксі Гості Сервіс" at bounding box center [1114, 203] width 570 height 32
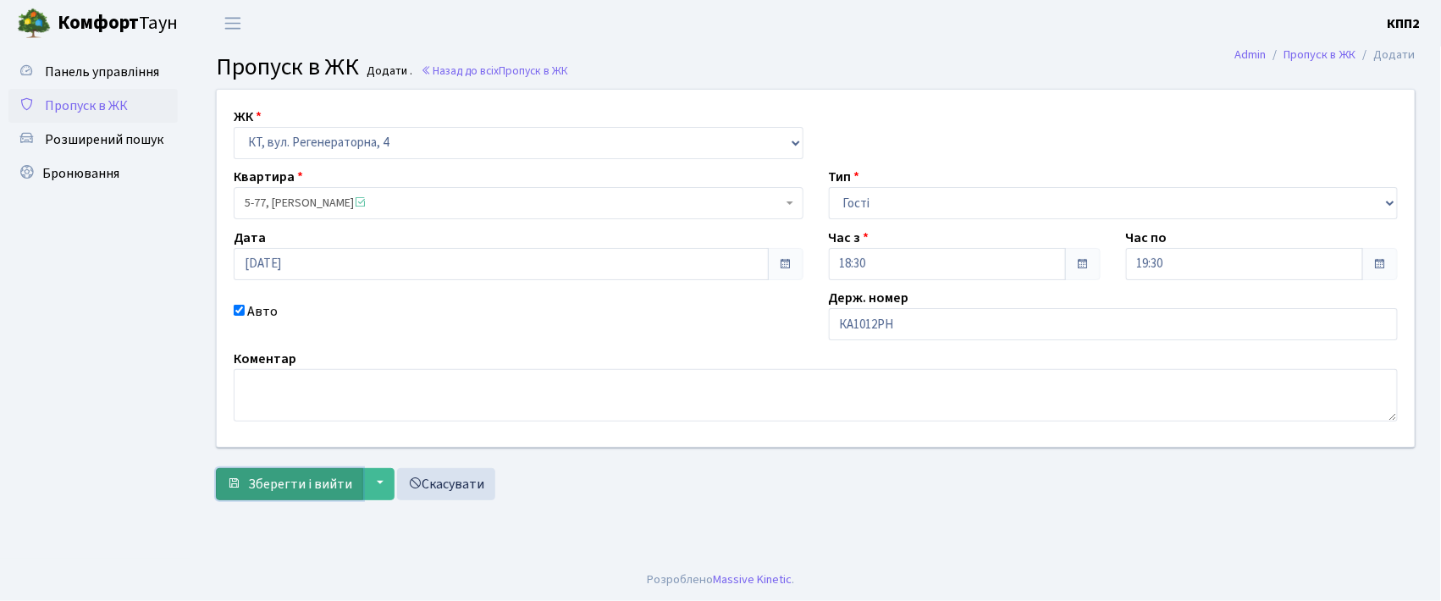
click at [295, 483] on span "Зберегти і вийти" at bounding box center [300, 484] width 104 height 19
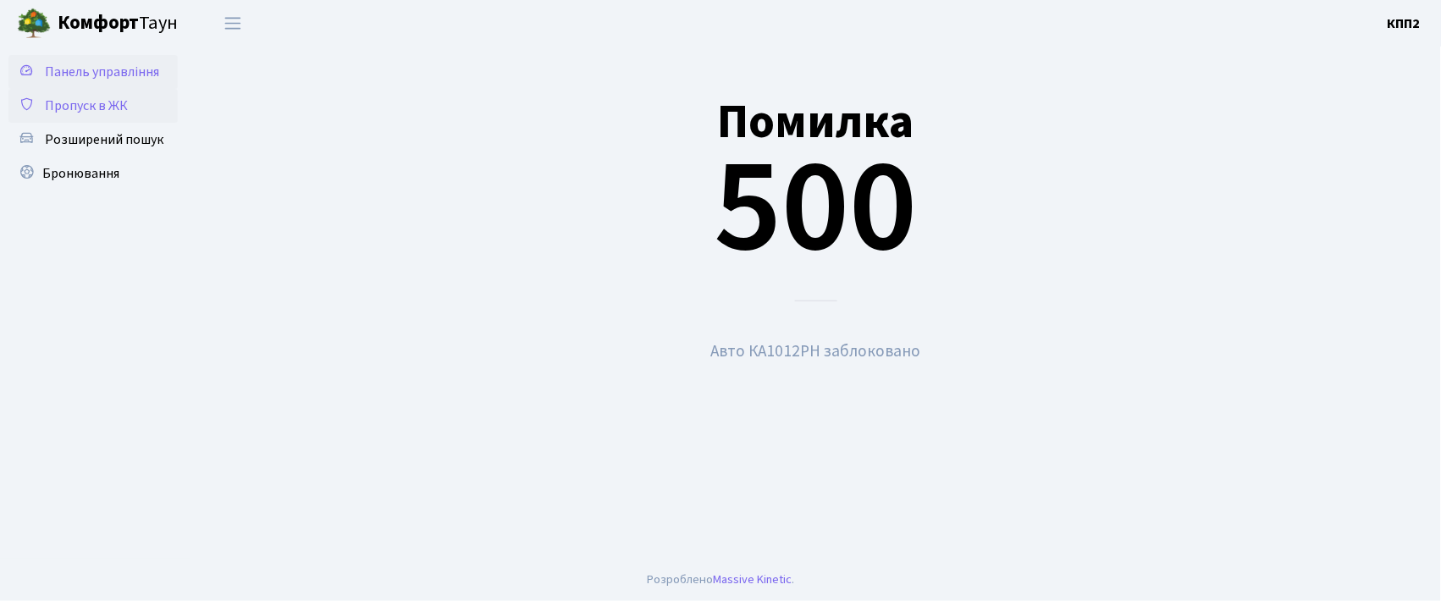
click at [125, 71] on span "Панель управління" at bounding box center [102, 72] width 114 height 19
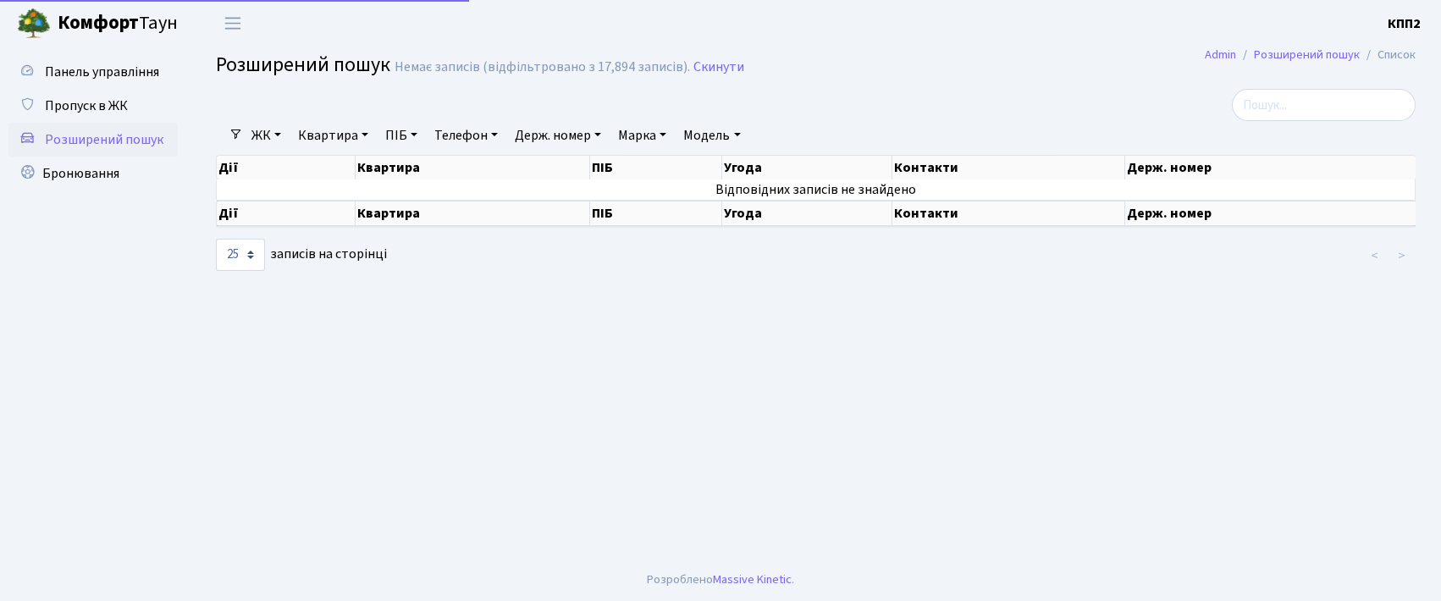
select select "25"
click at [97, 100] on span "Пропуск в ЖК" at bounding box center [86, 106] width 83 height 19
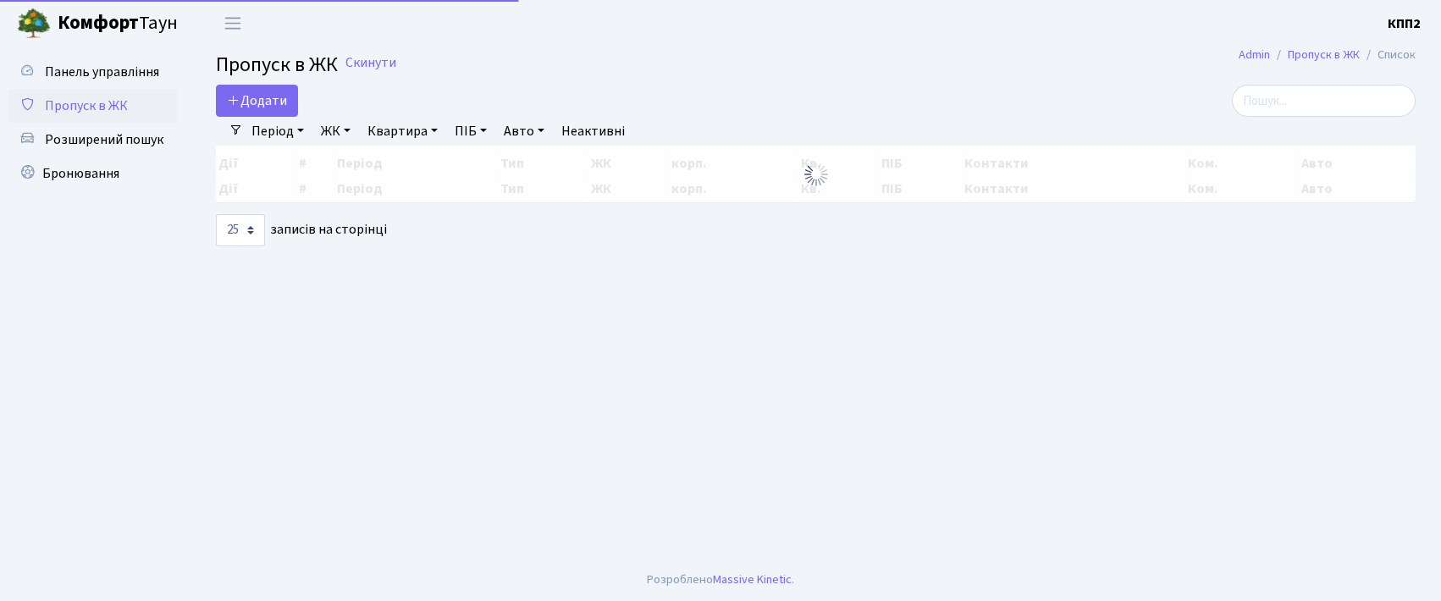
select select "25"
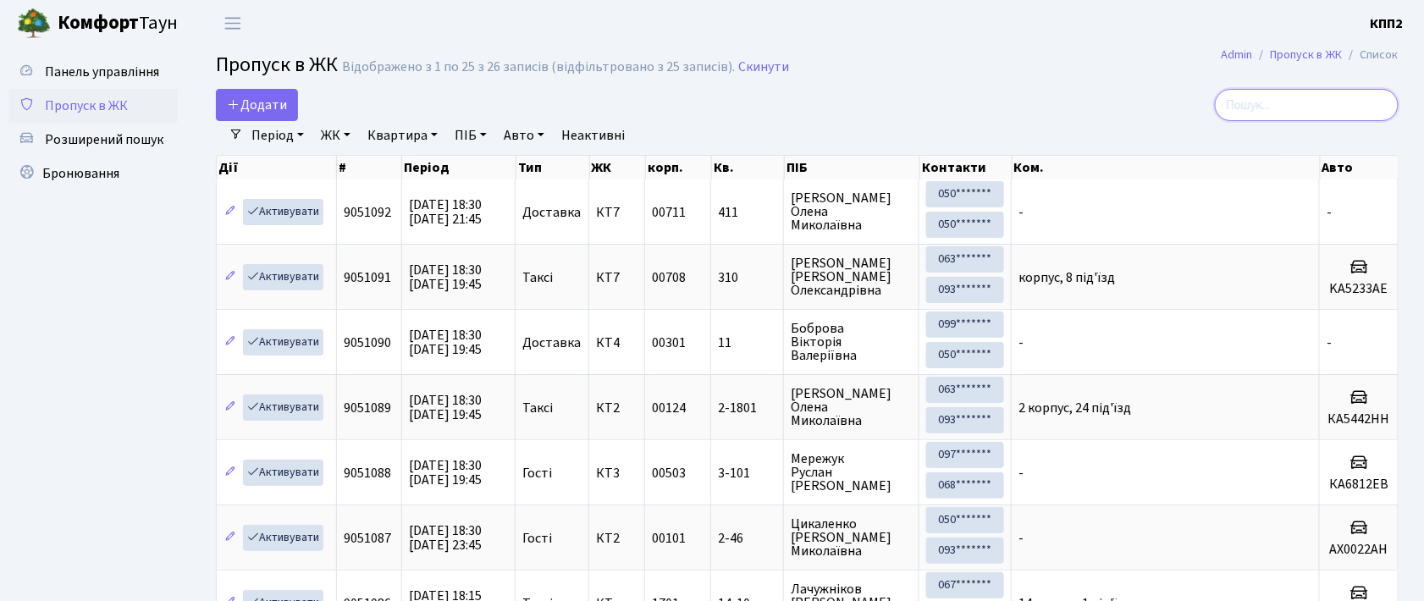
click at [1272, 102] on input "search" at bounding box center [1307, 105] width 184 height 32
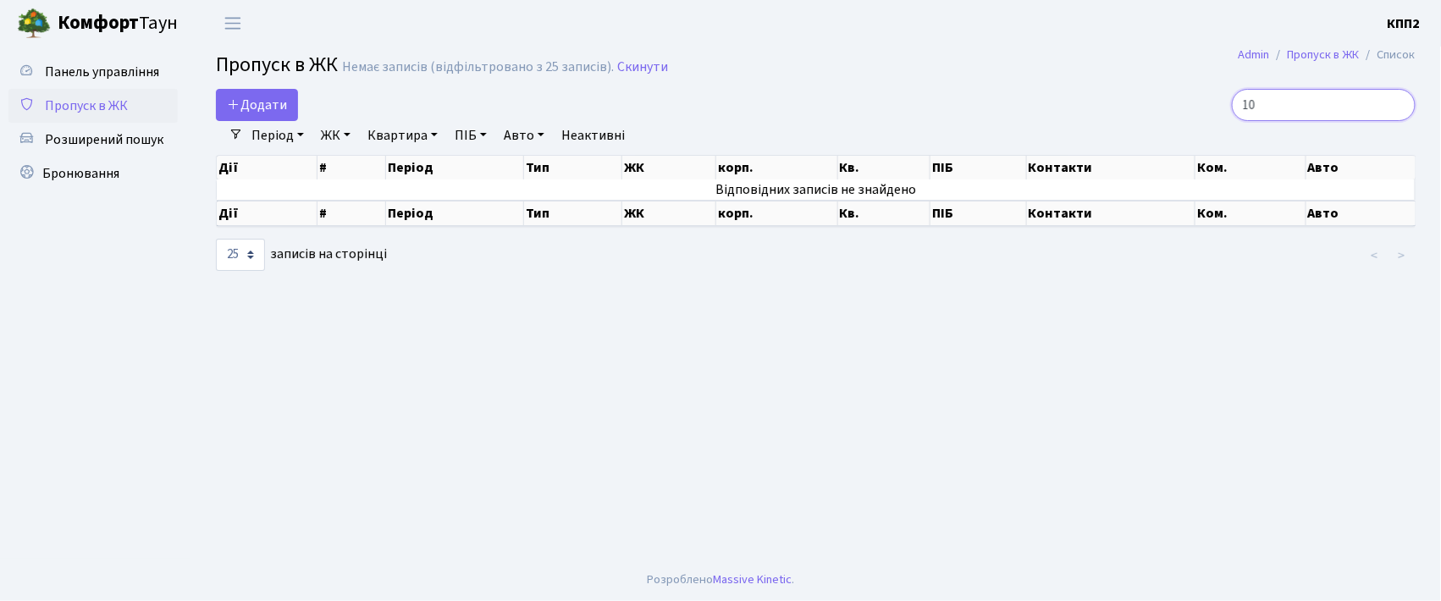
type input "1"
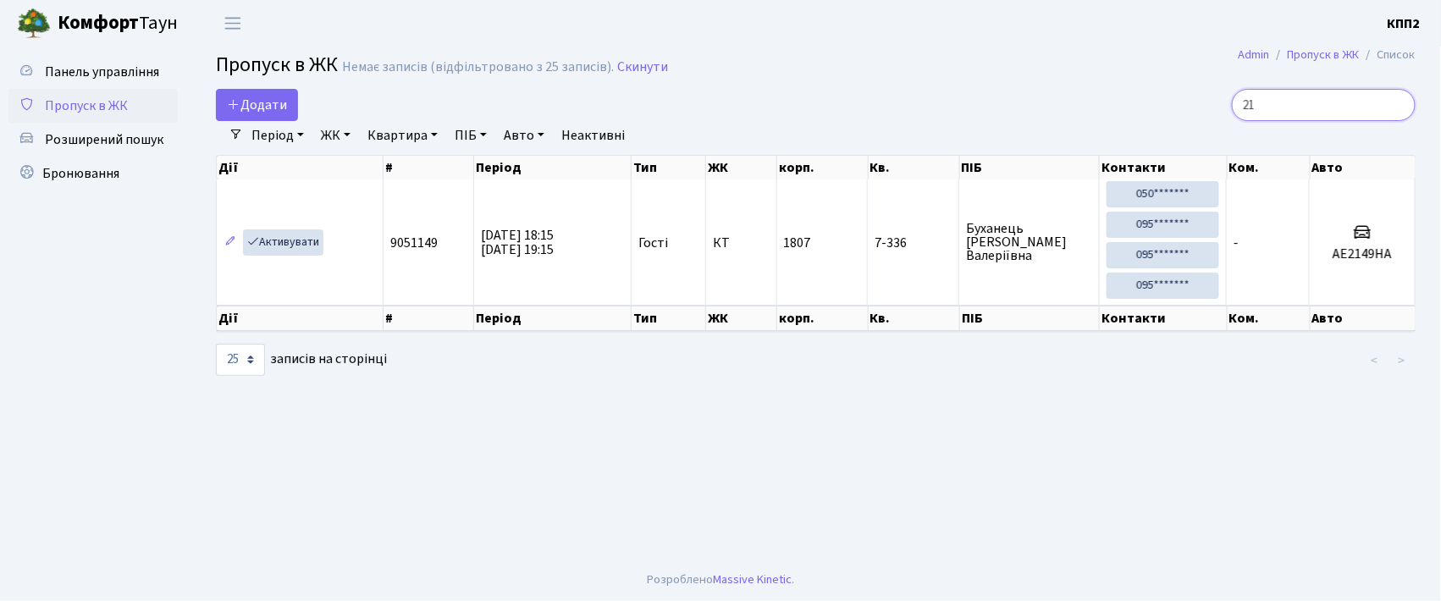
type input "2"
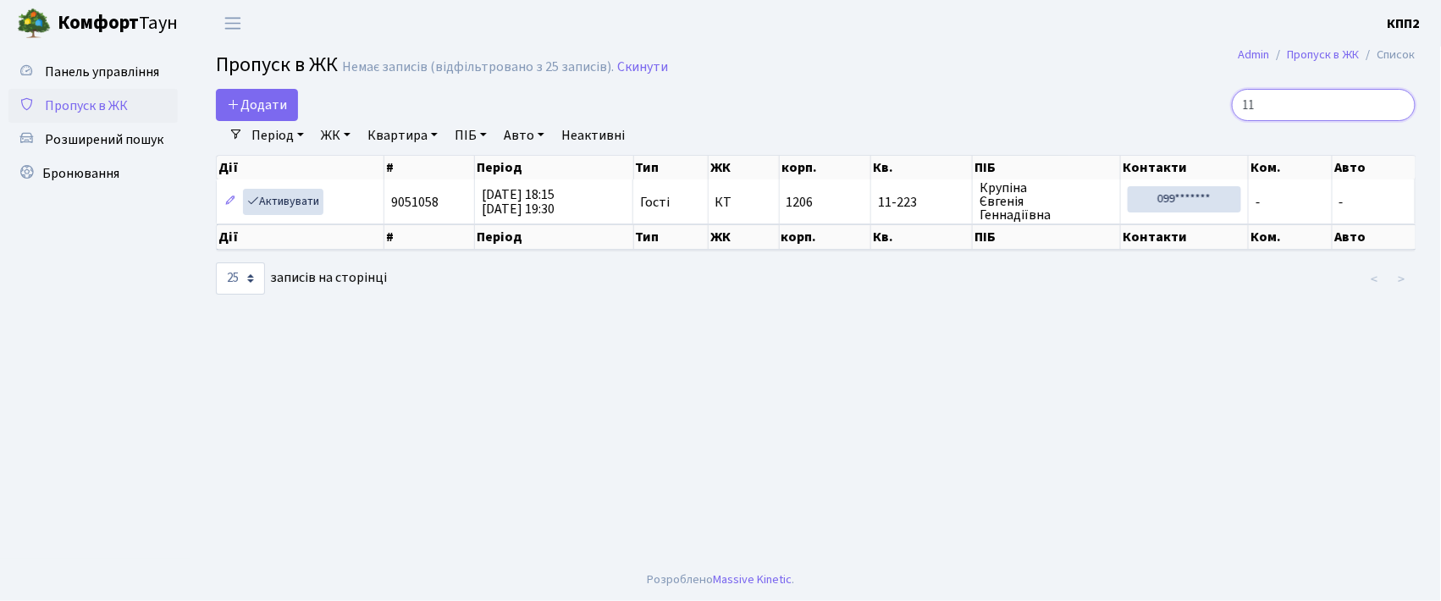
type input "1"
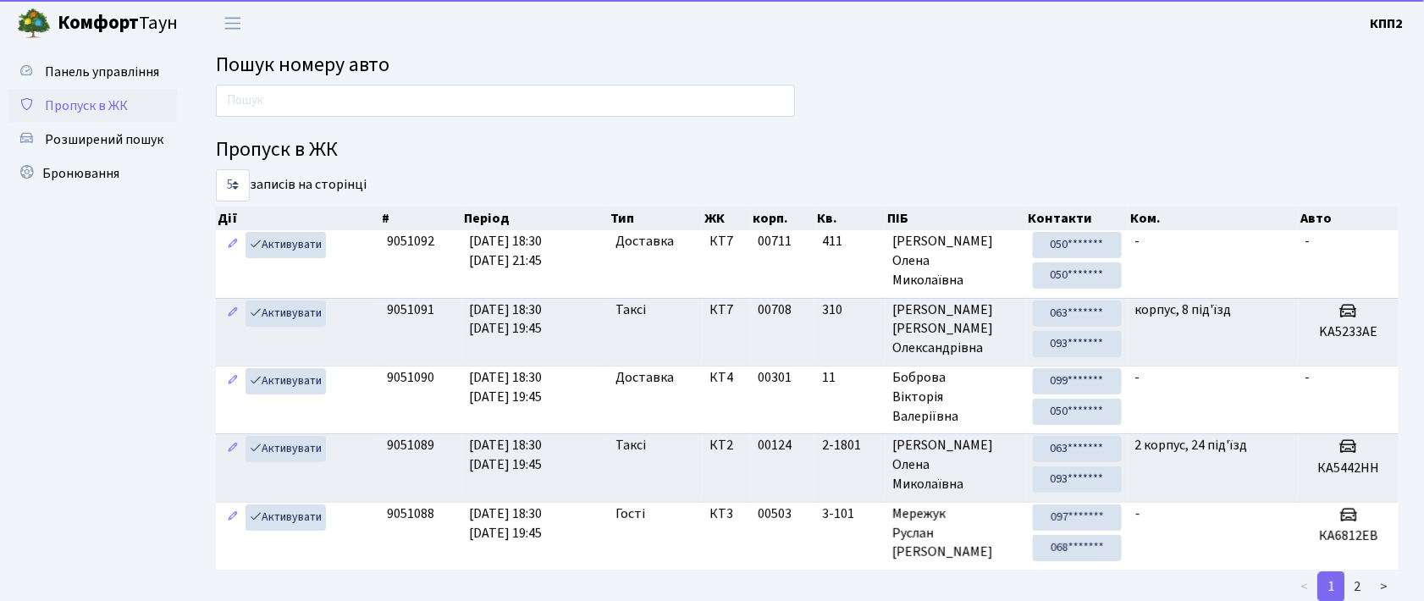
click at [120, 97] on span "Пропуск в ЖК" at bounding box center [86, 106] width 83 height 19
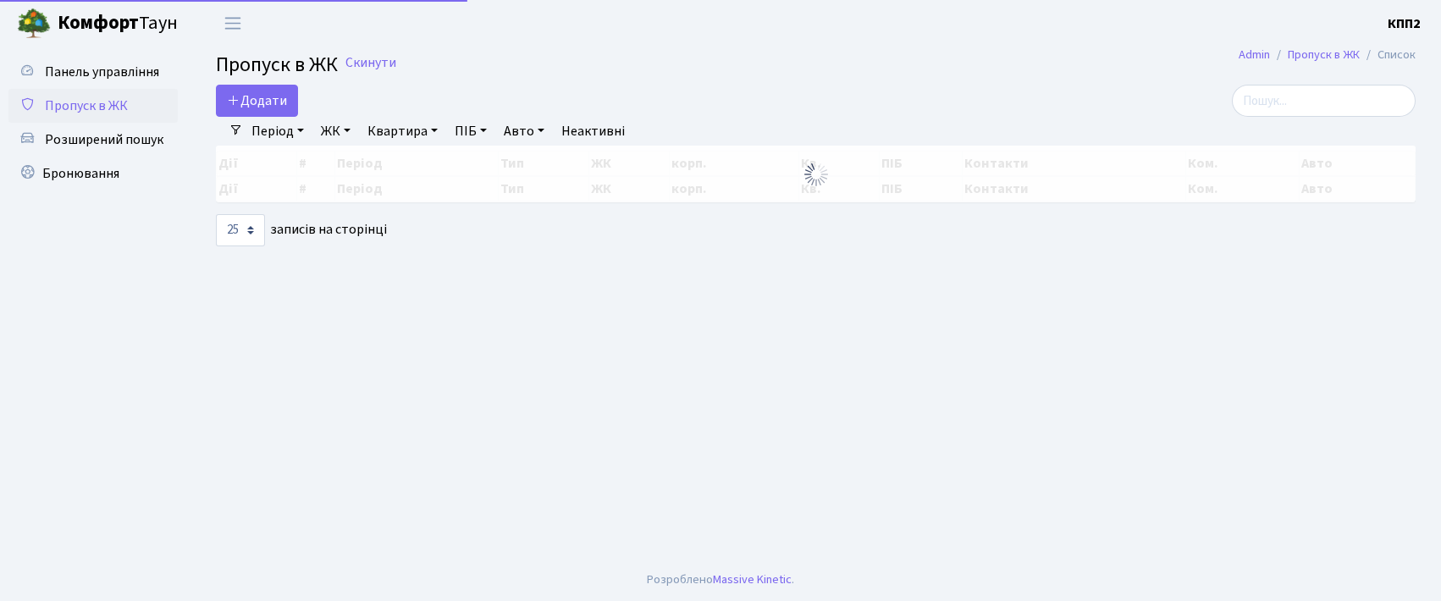
select select "25"
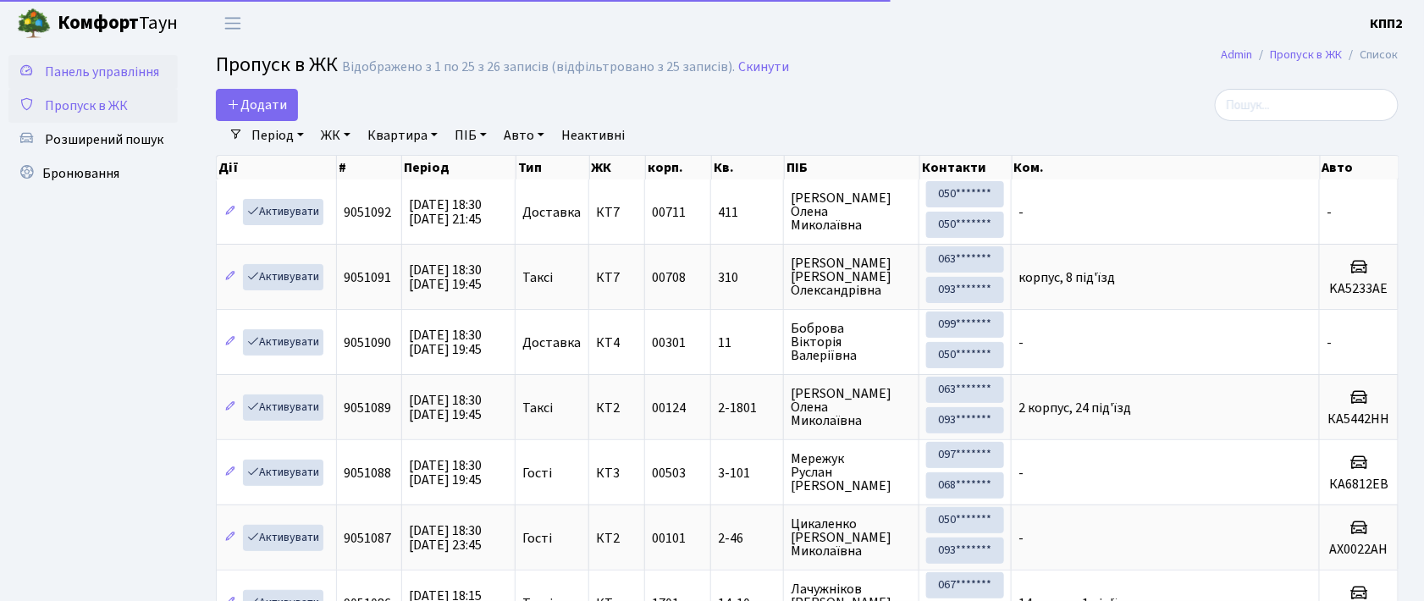
click at [119, 63] on span "Панель управління" at bounding box center [102, 72] width 114 height 19
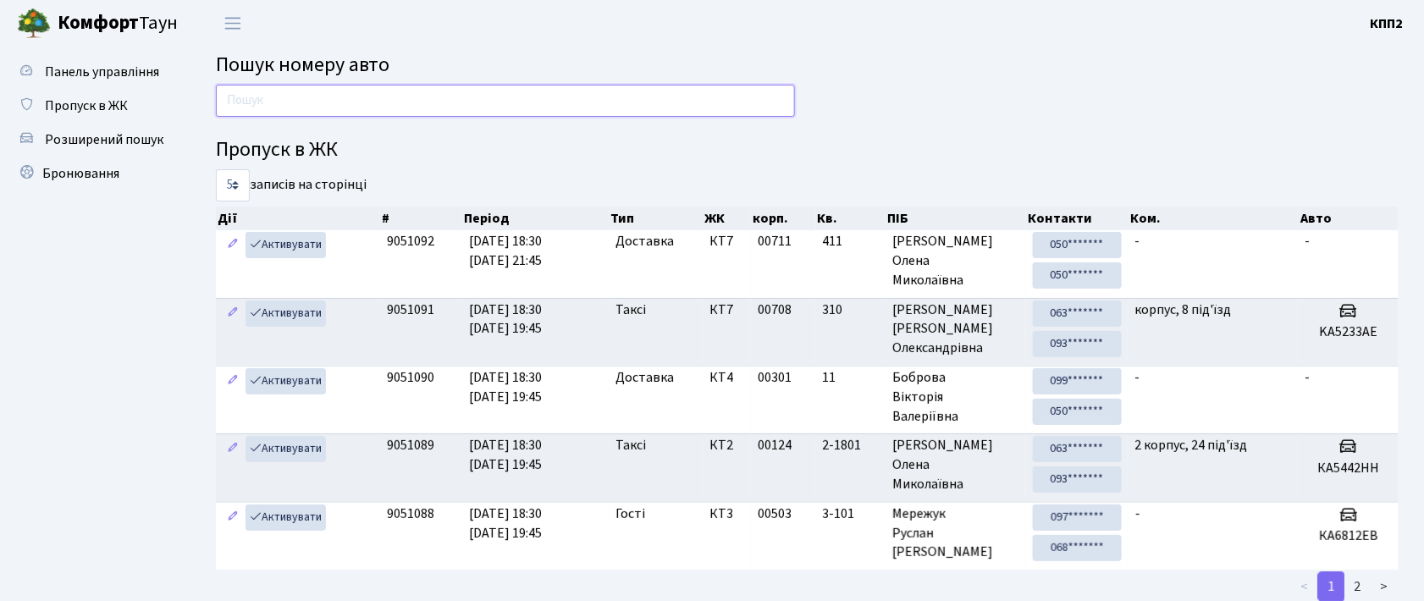
click at [291, 107] on input "text" at bounding box center [505, 101] width 579 height 32
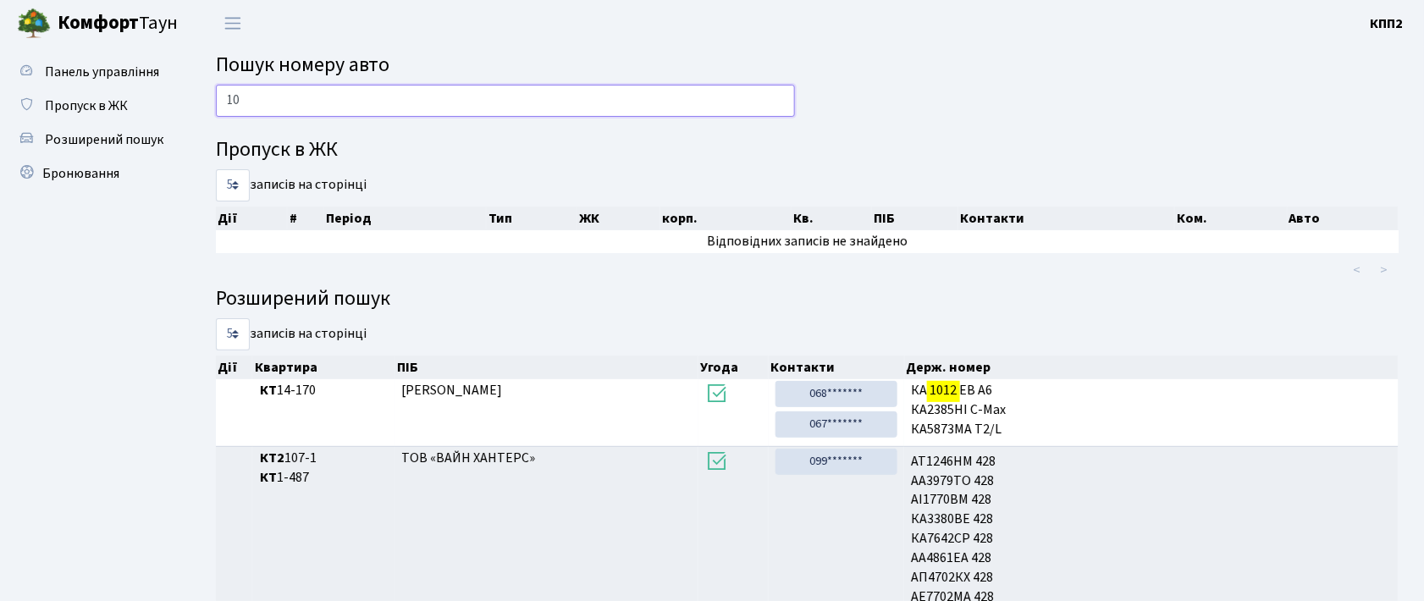
type input "1"
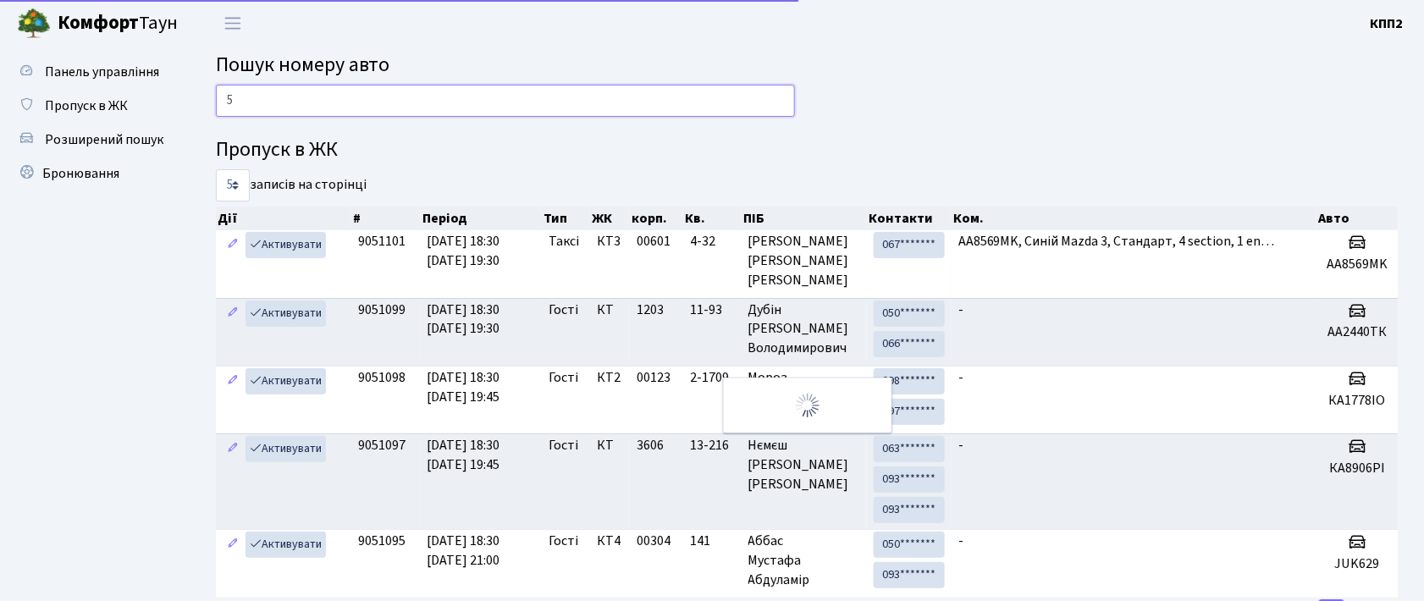
scroll to position [7, 0]
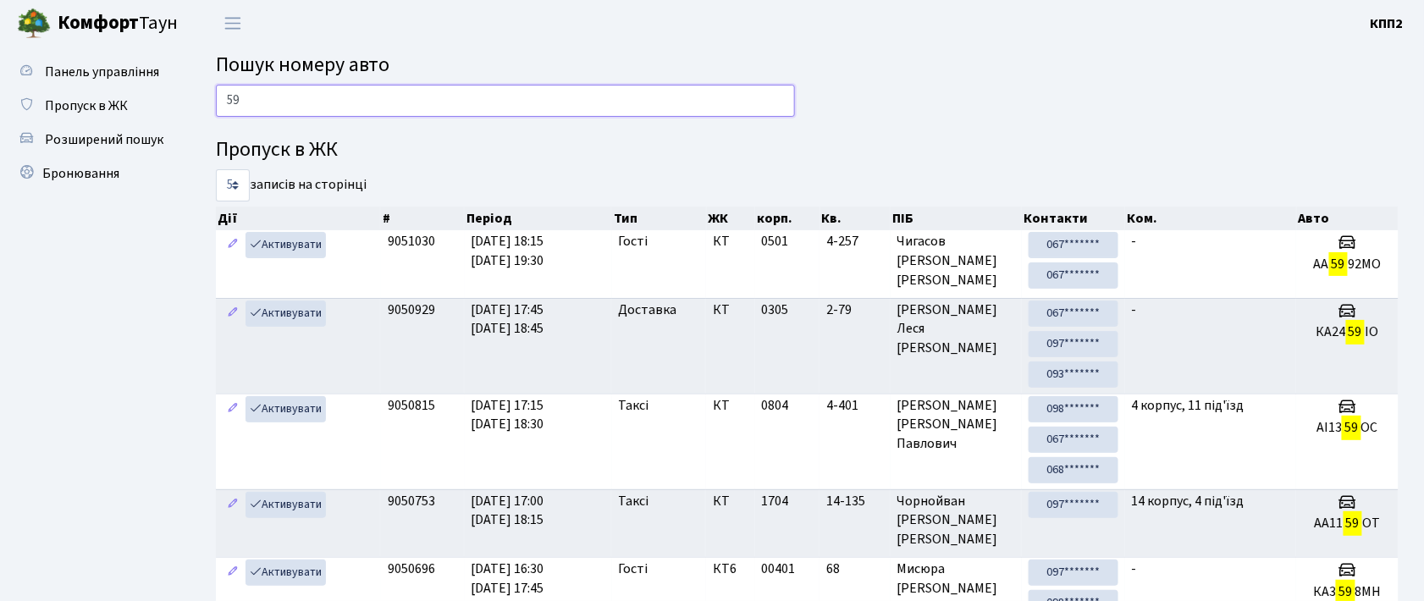
type input "5"
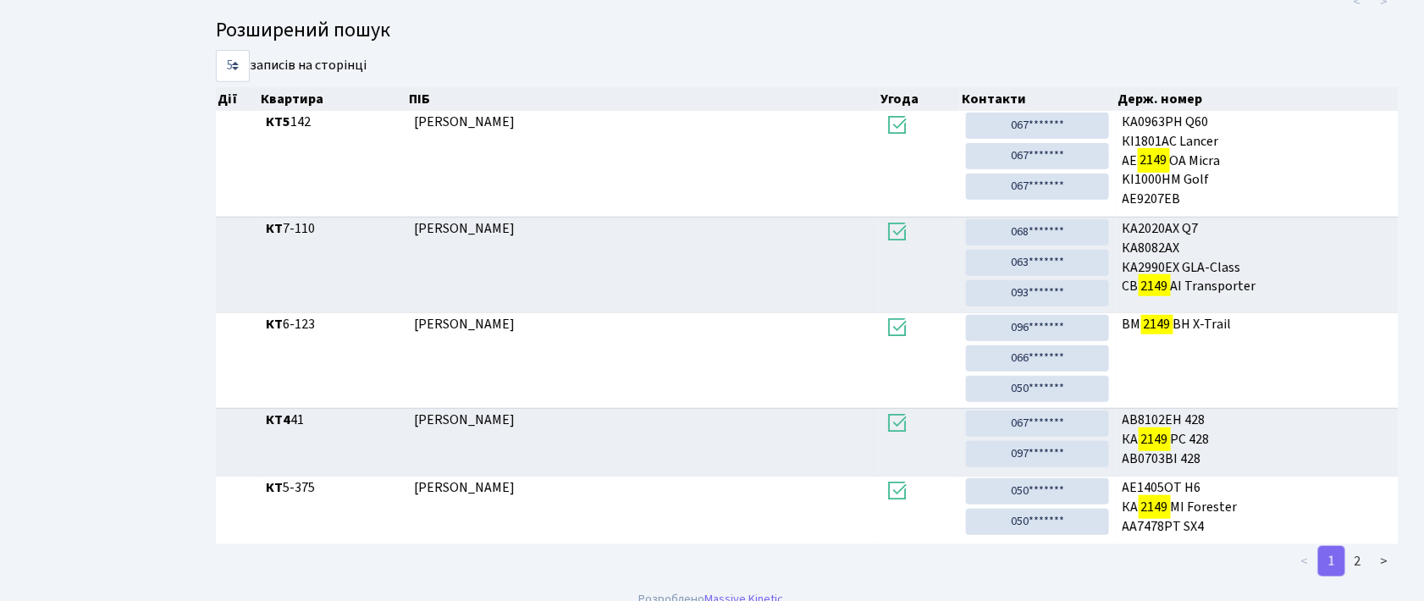
scroll to position [291, 0]
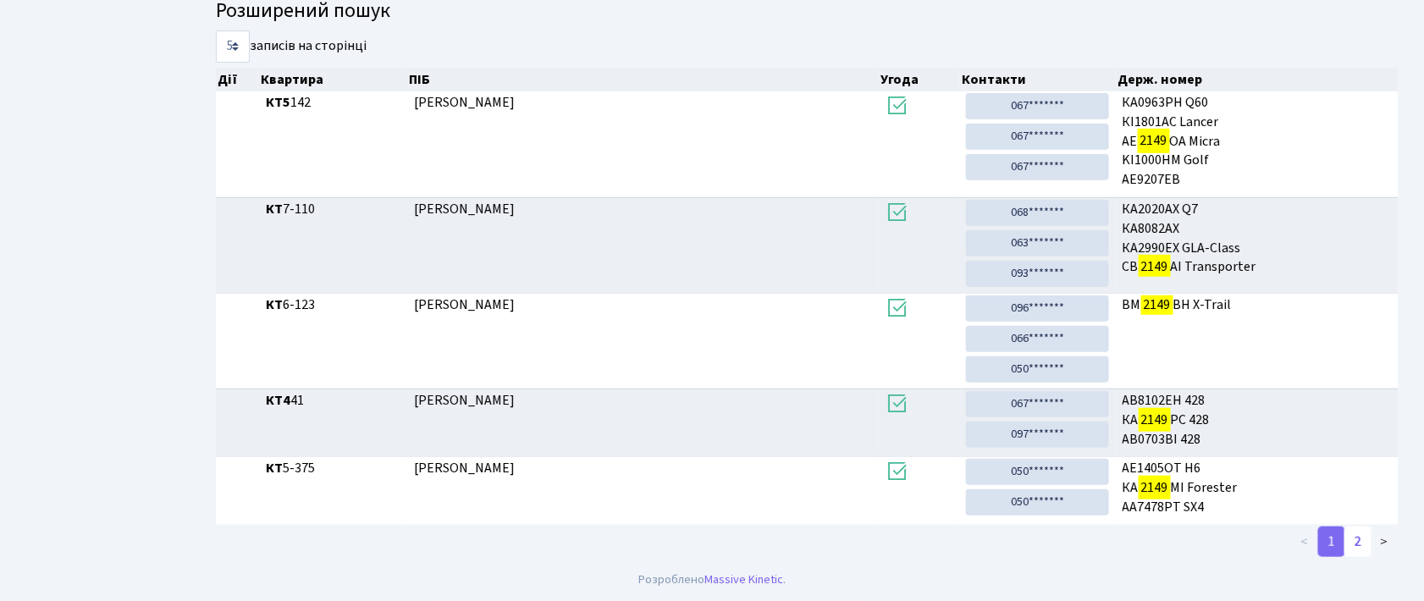
click at [1353, 542] on link "2" at bounding box center [1358, 542] width 27 height 30
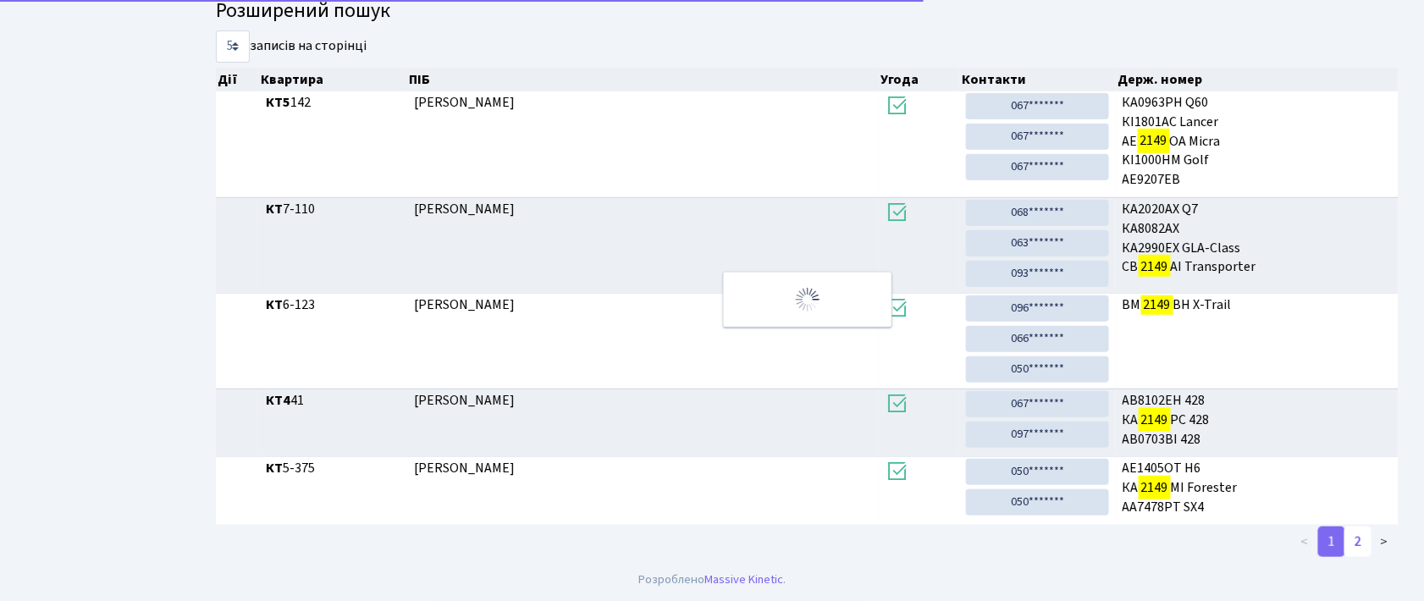
scroll to position [7, 0]
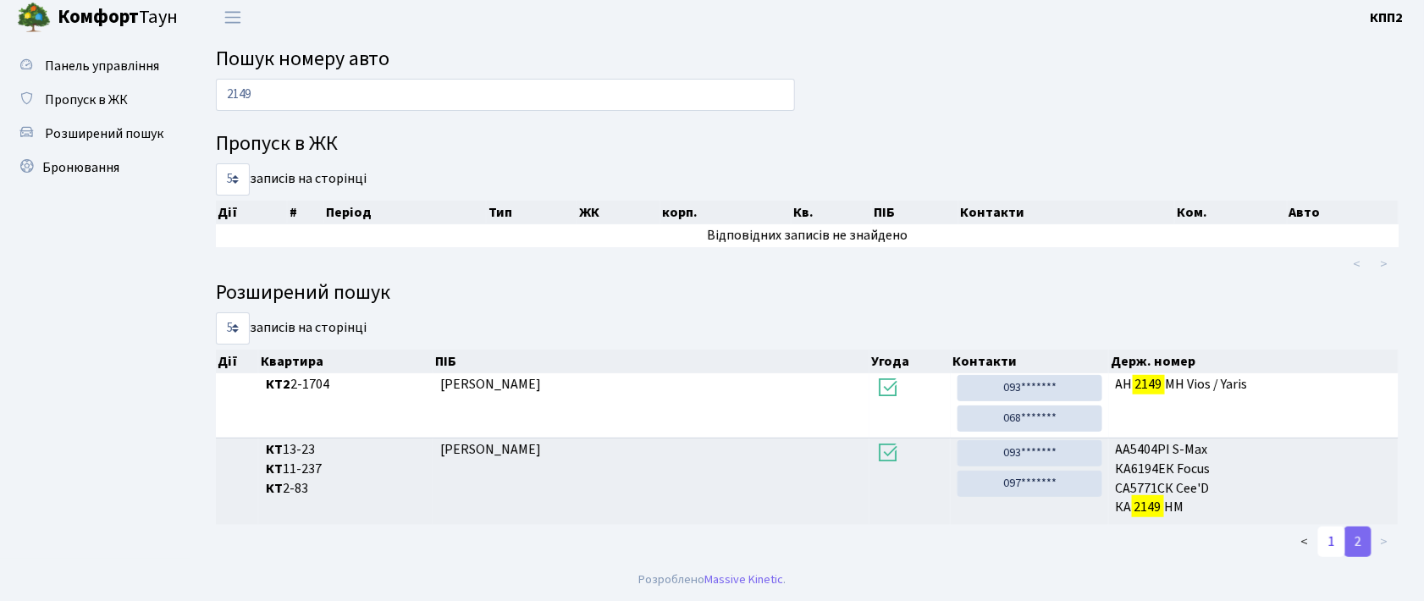
click at [1335, 540] on link "1" at bounding box center [1332, 542] width 27 height 30
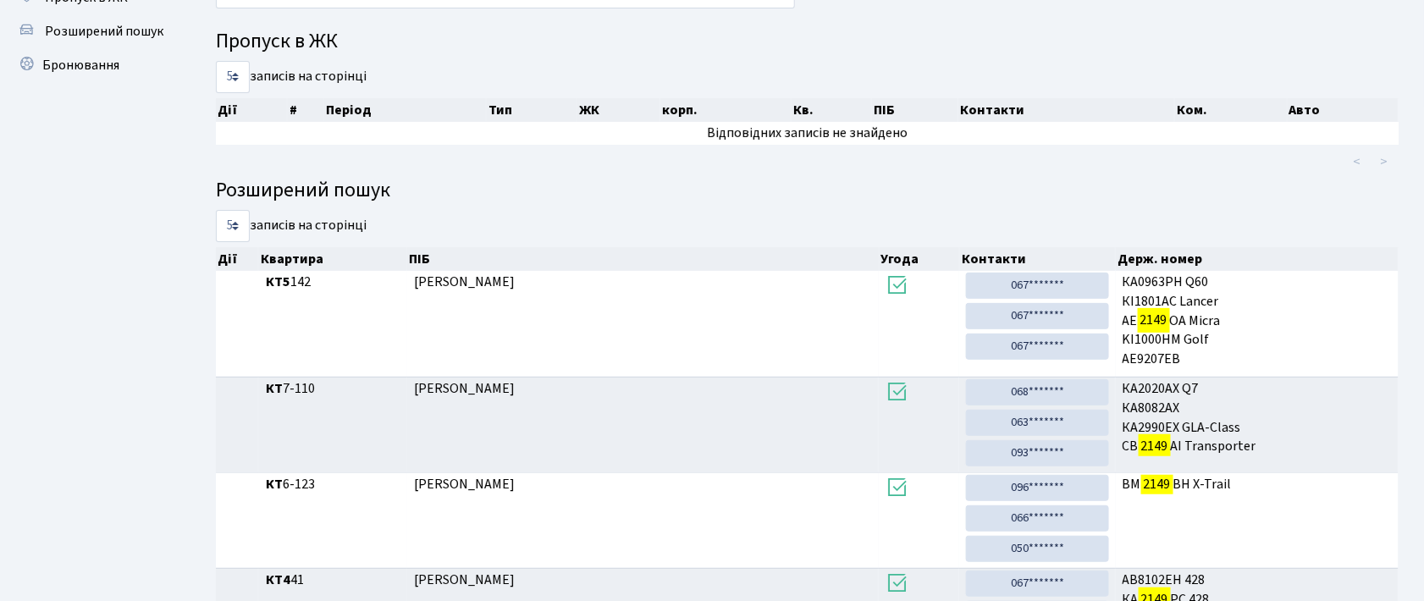
scroll to position [65, 0]
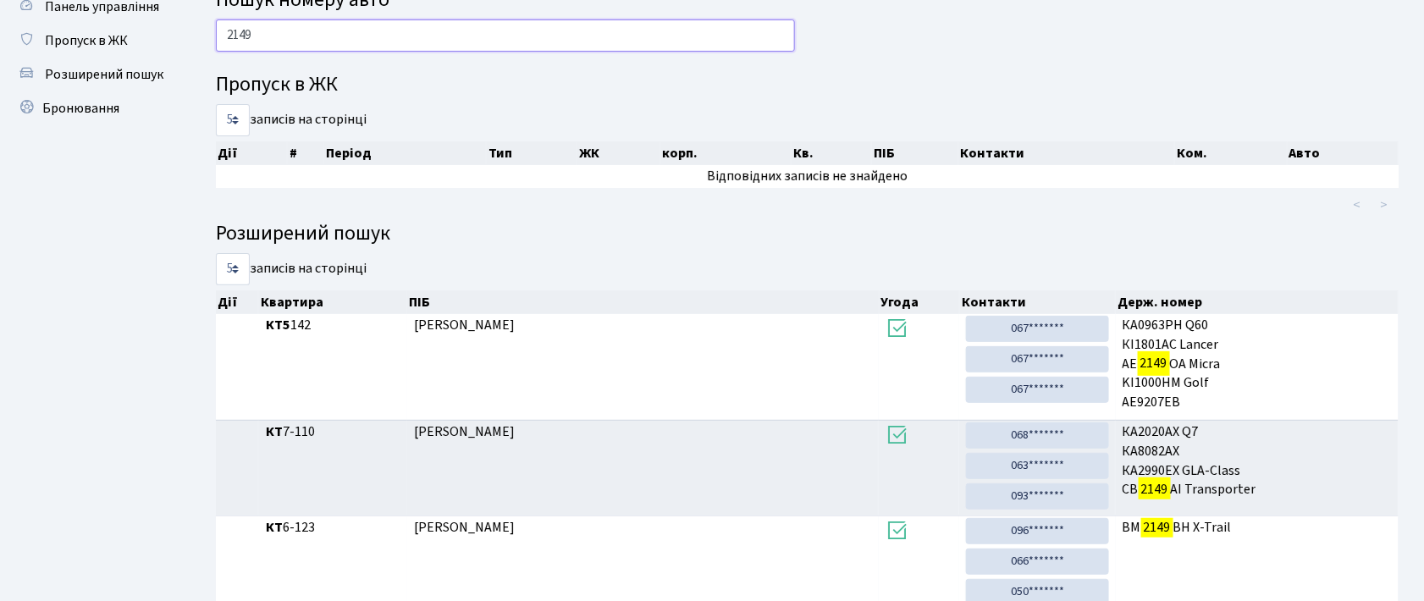
click at [275, 44] on input "2149" at bounding box center [505, 35] width 579 height 32
type input "2"
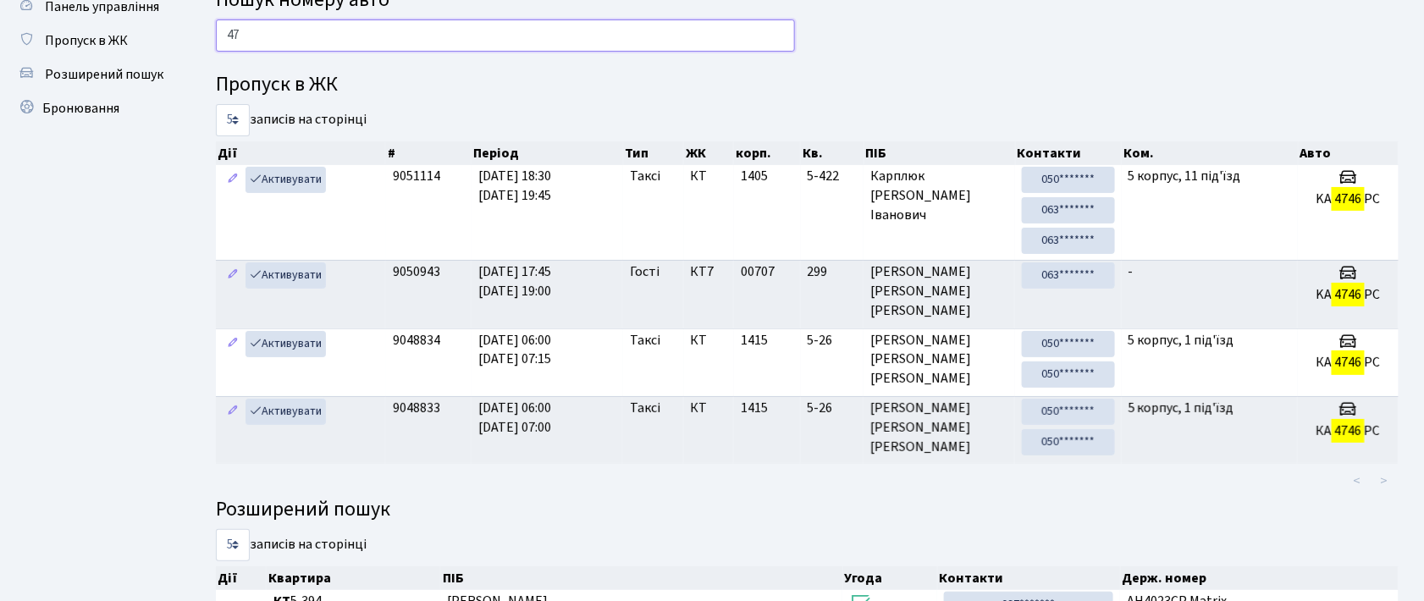
type input "4"
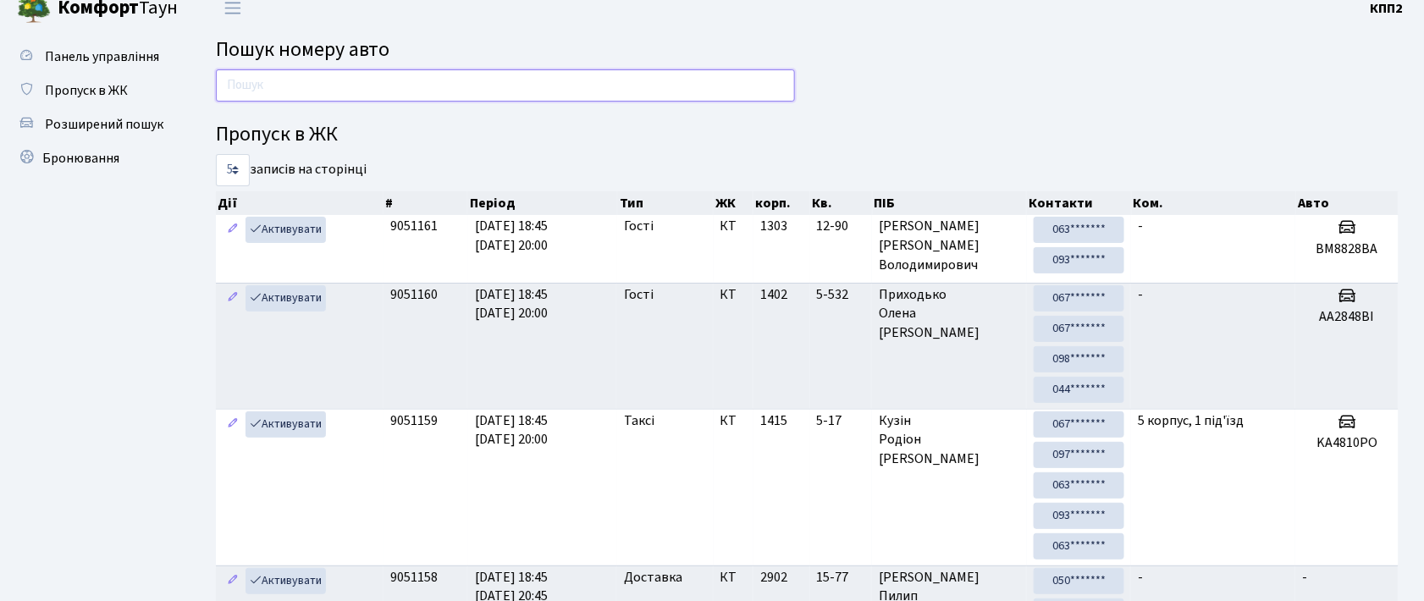
scroll to position [0, 0]
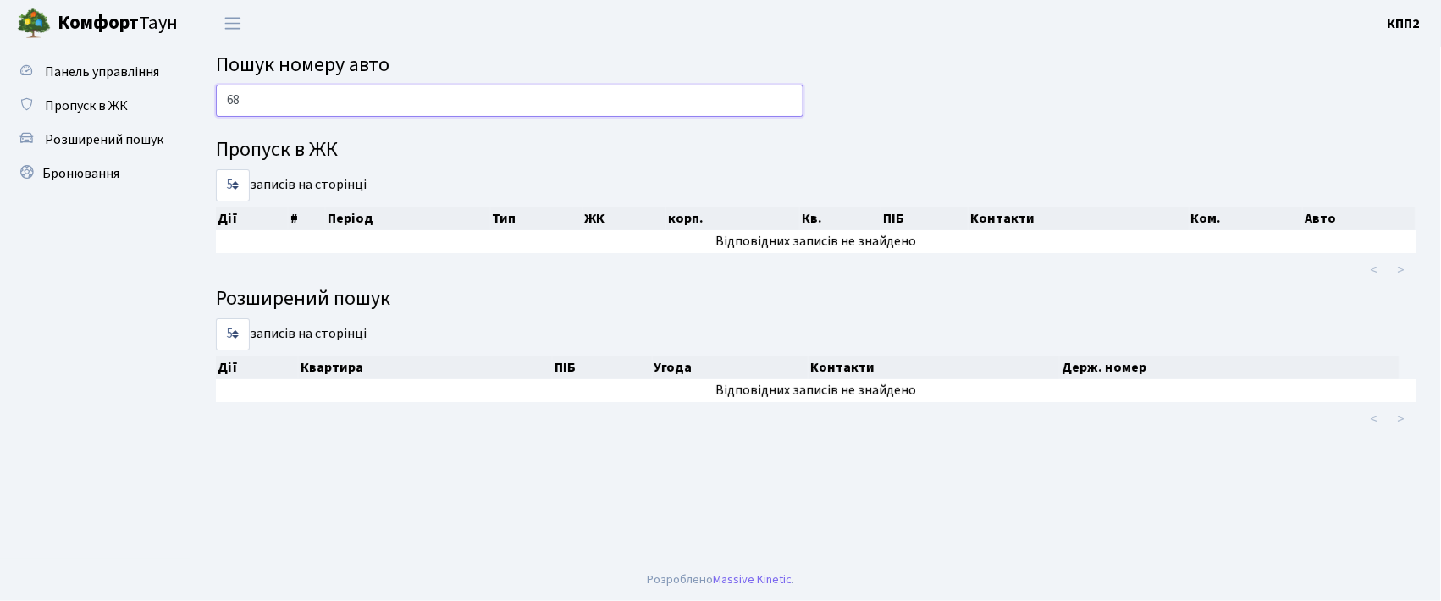
type input "6"
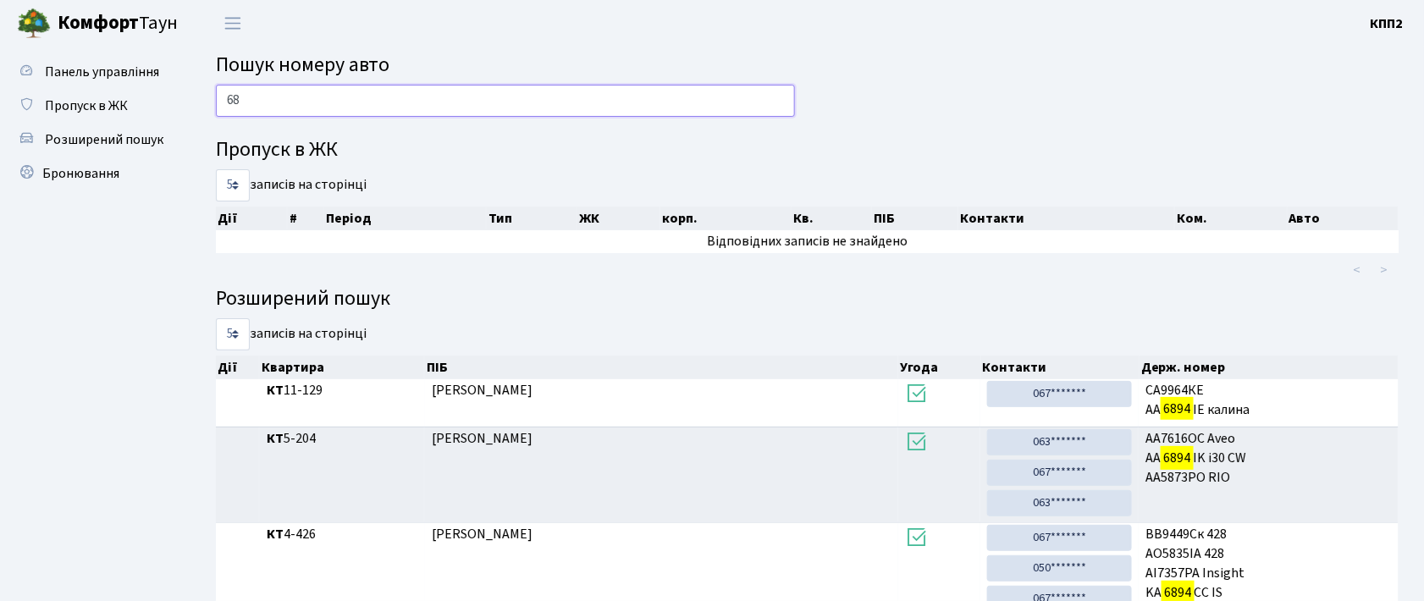
type input "6"
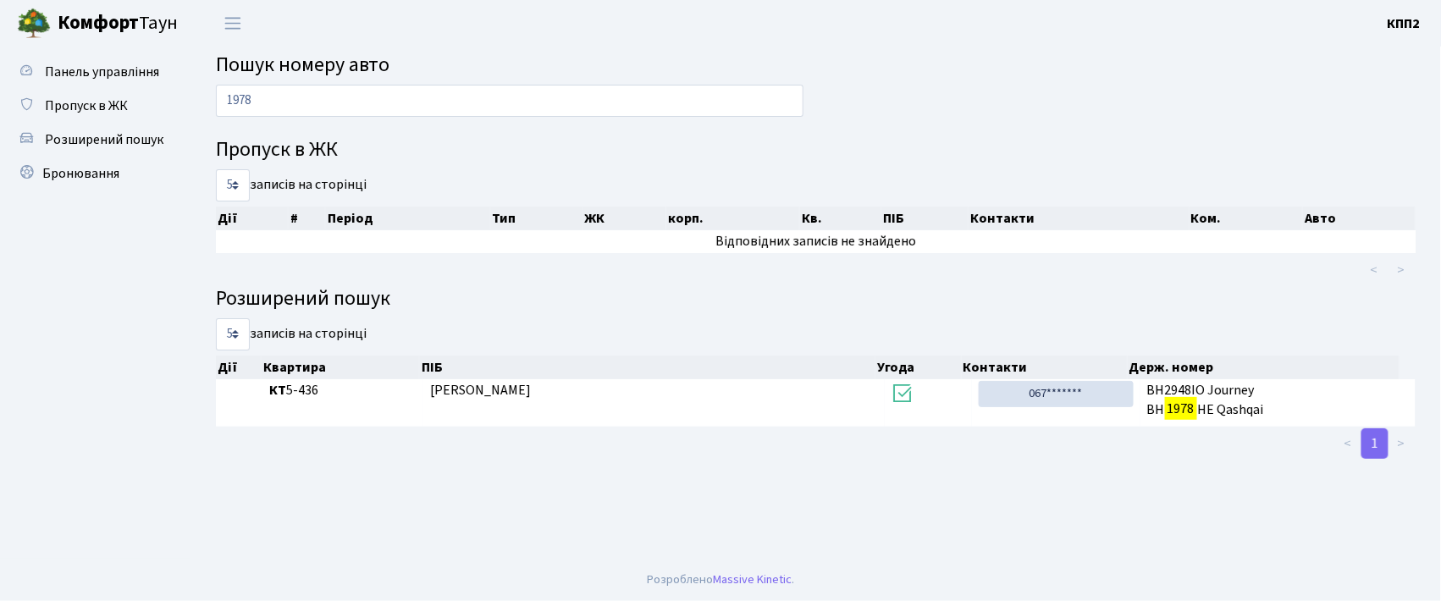
click at [455, 163] on div "Пропуск в ЖК 5 10 25 50 записів на сторінці Дії # Період Тип ЖК корп. Кв. ПІБ К…" at bounding box center [815, 299] width 1225 height 323
click at [335, 106] on input "1978" at bounding box center [510, 101] width 588 height 32
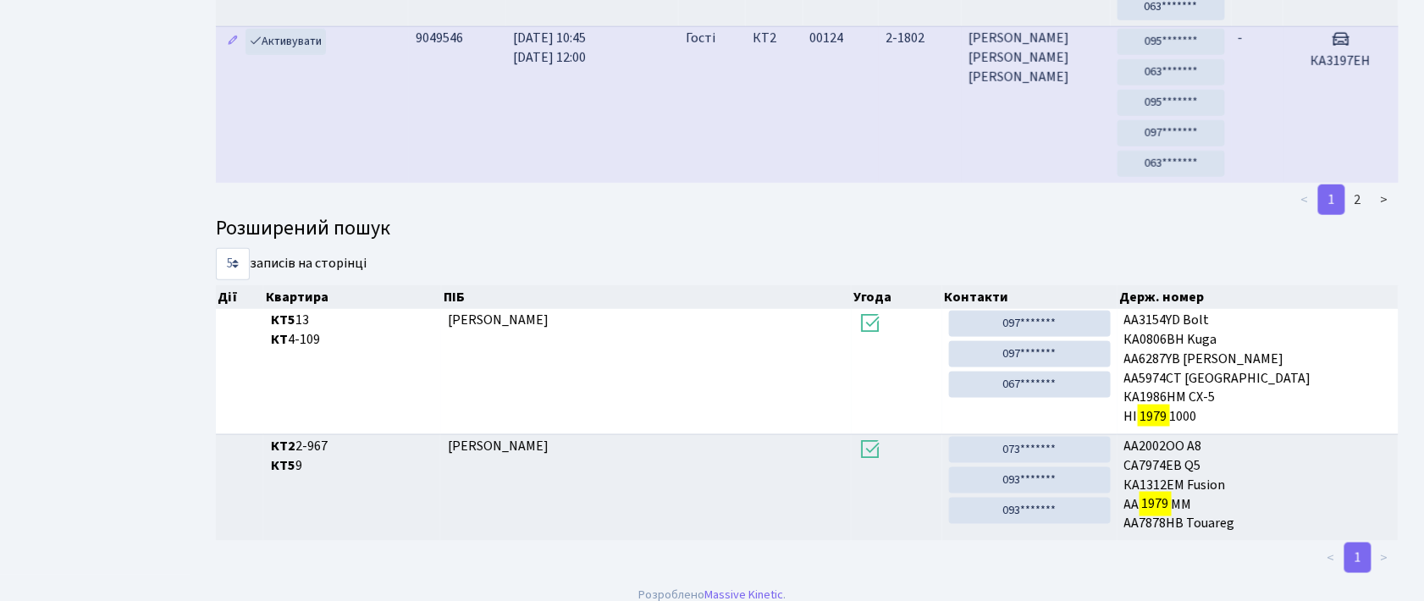
scroll to position [86, 0]
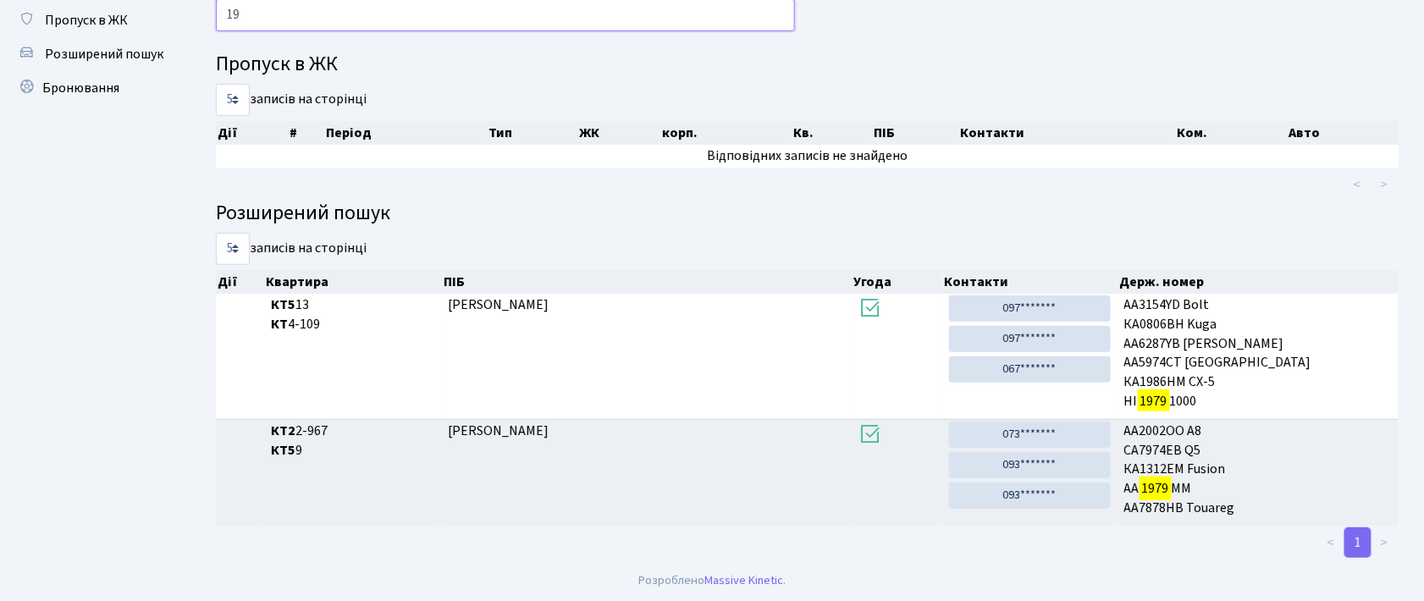
type input "1"
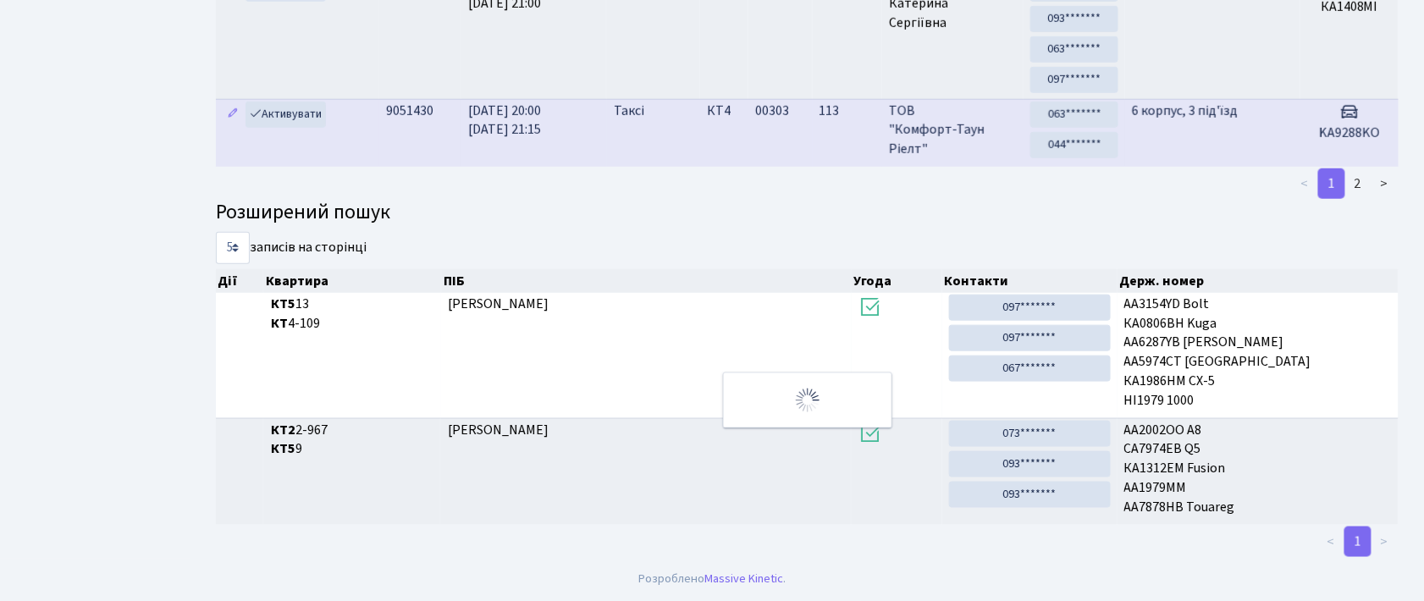
scroll to position [0, 0]
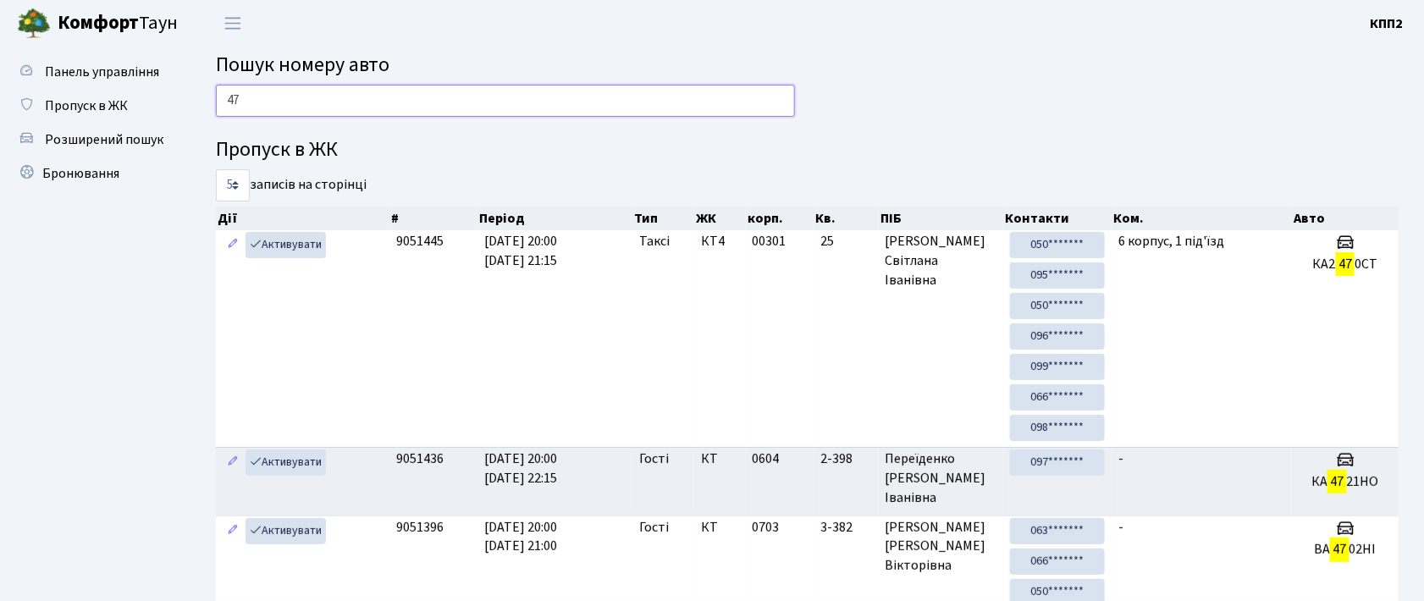
type input "4"
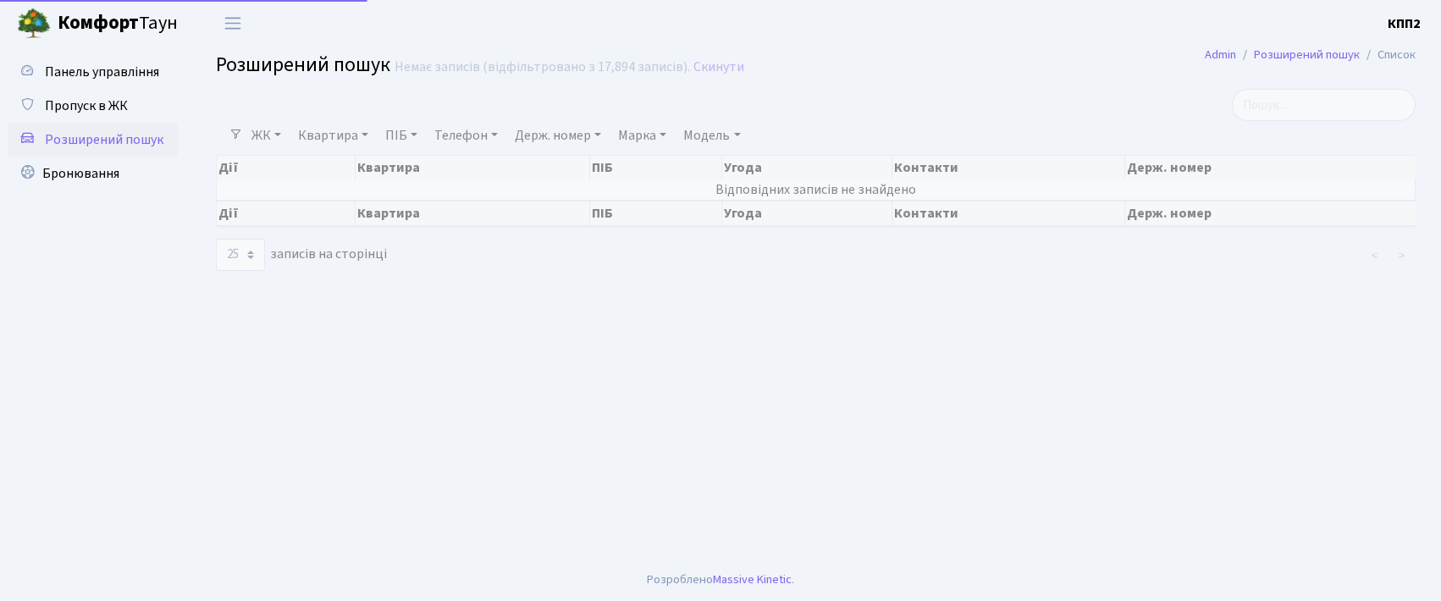
select select "25"
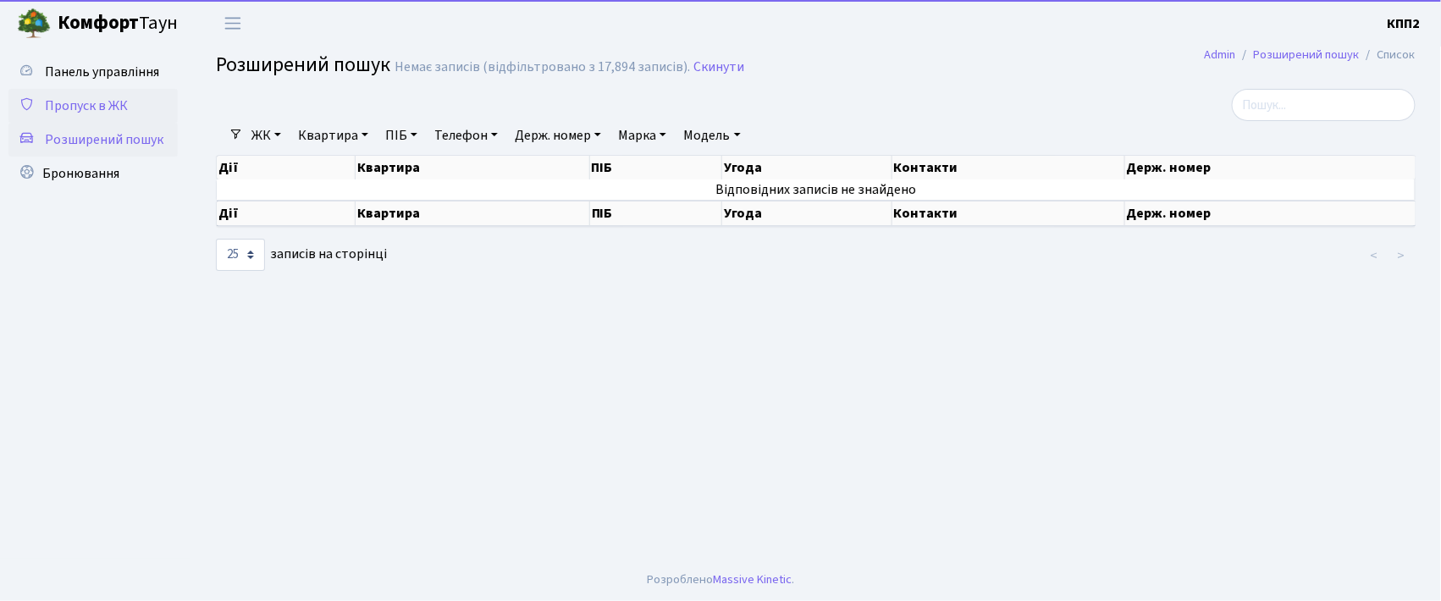
click at [119, 110] on span "Пропуск в ЖК" at bounding box center [86, 106] width 83 height 19
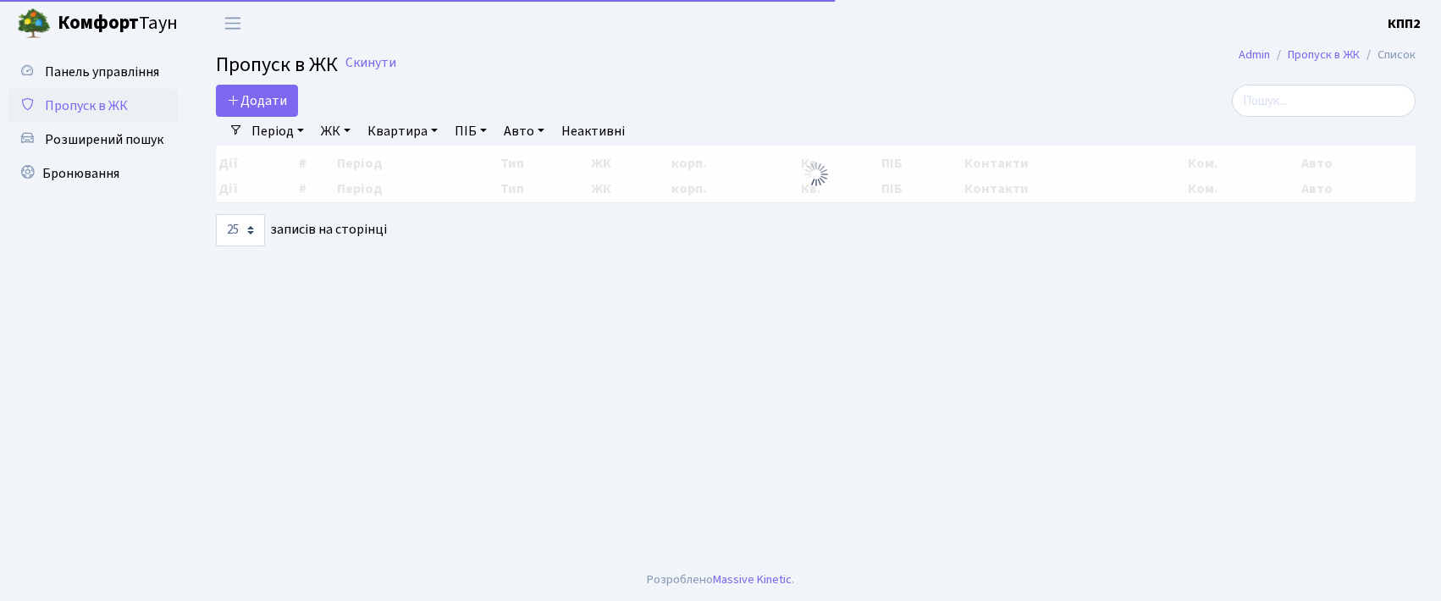
select select "25"
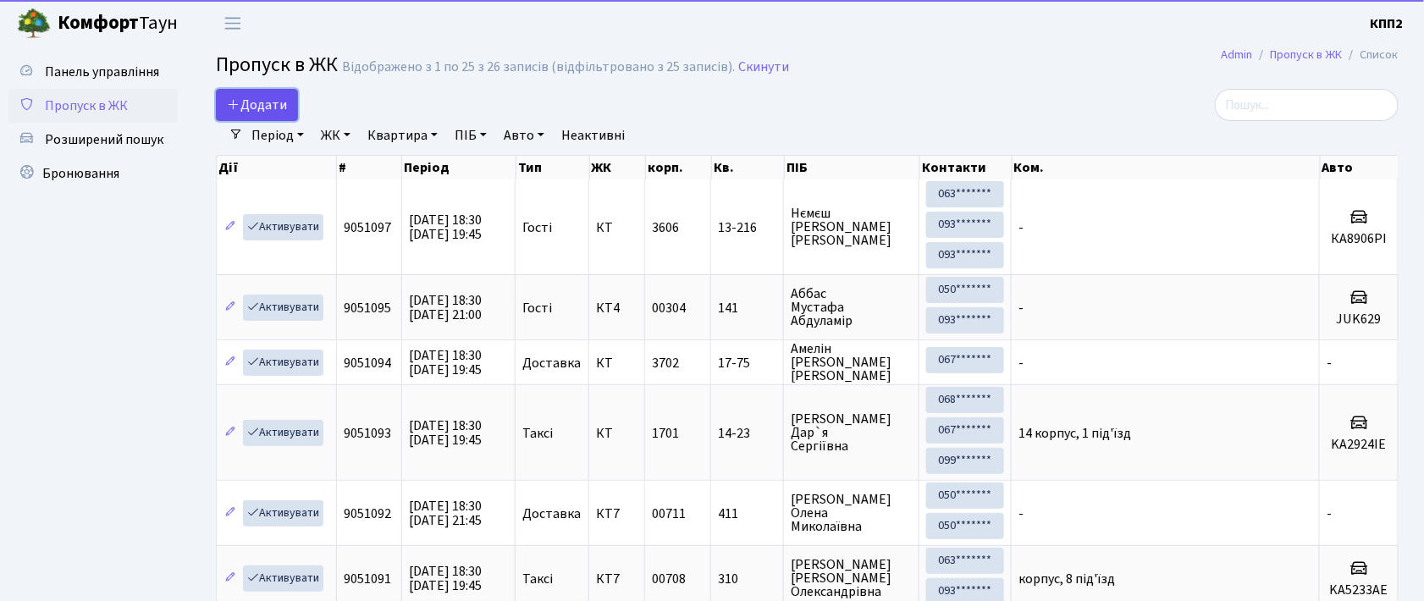
click at [274, 98] on span "Додати" at bounding box center [257, 105] width 60 height 19
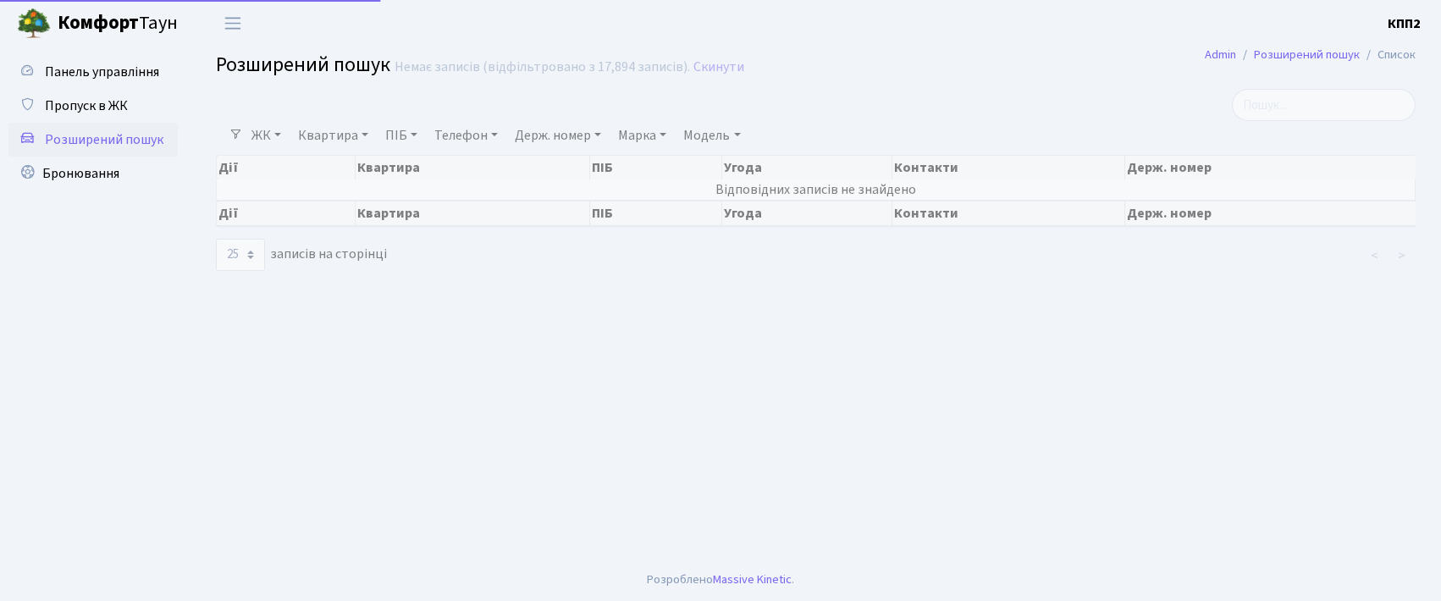
select select "25"
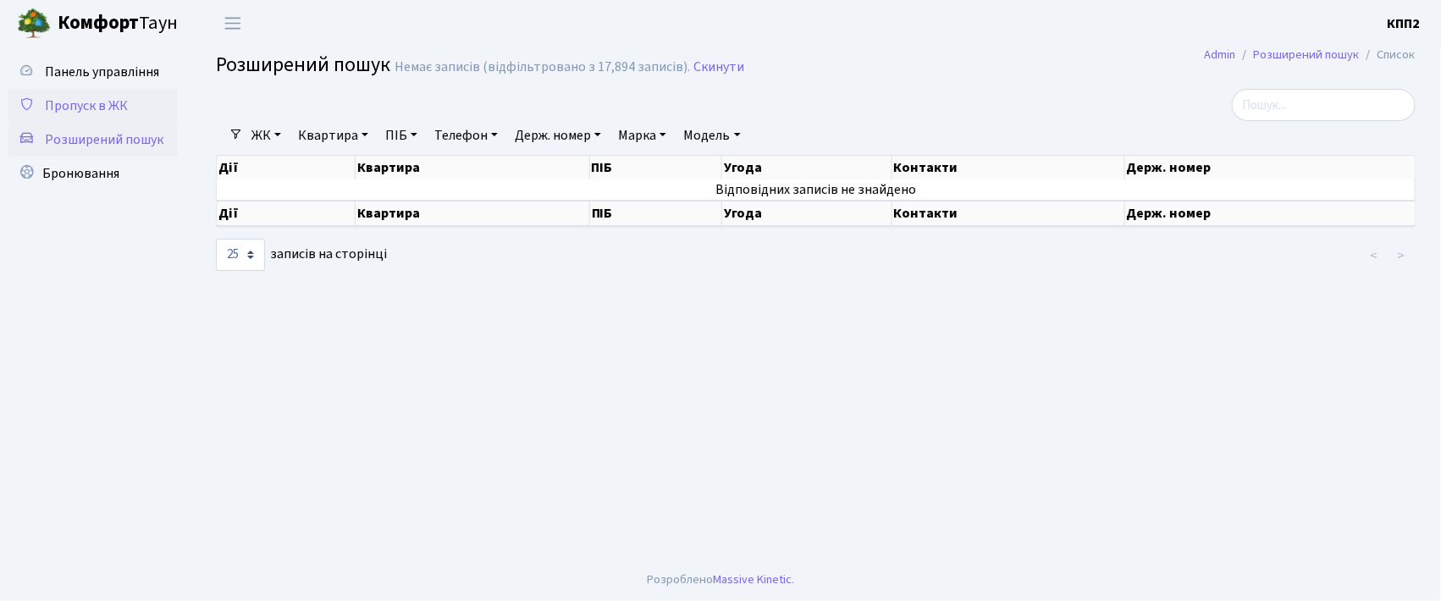
click at [80, 108] on span "Пропуск в ЖК" at bounding box center [86, 106] width 83 height 19
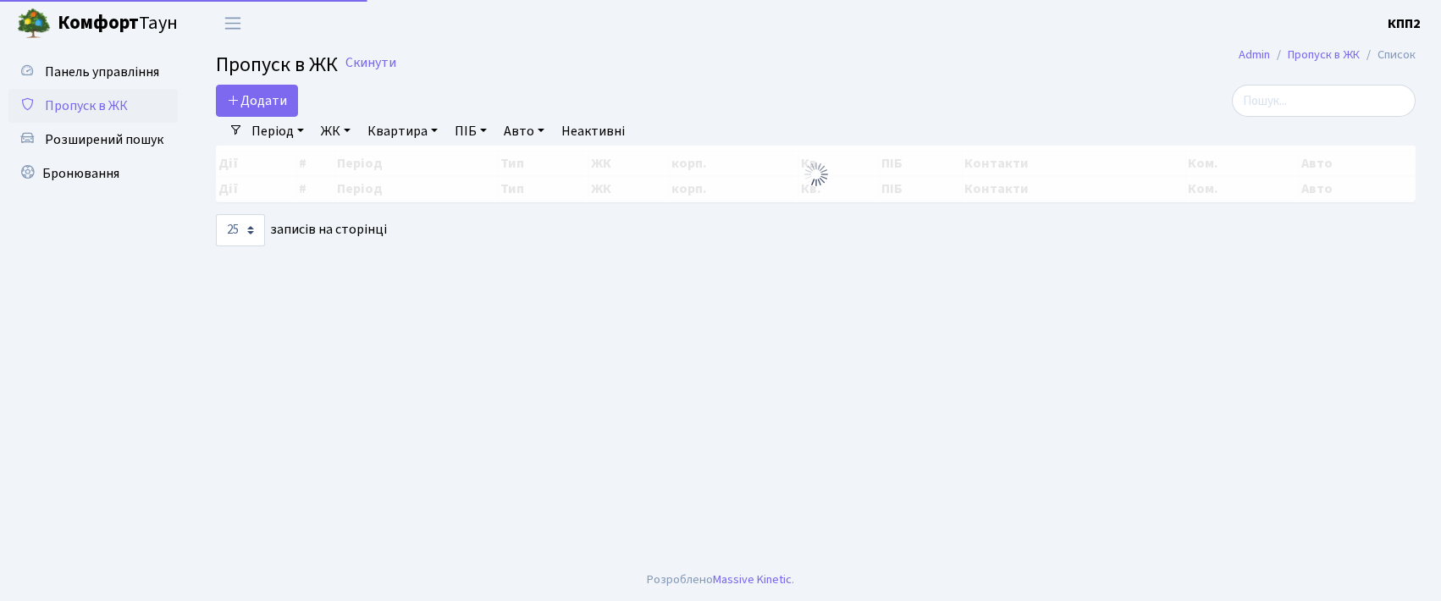
select select "25"
click at [251, 109] on span "Додати" at bounding box center [257, 100] width 60 height 19
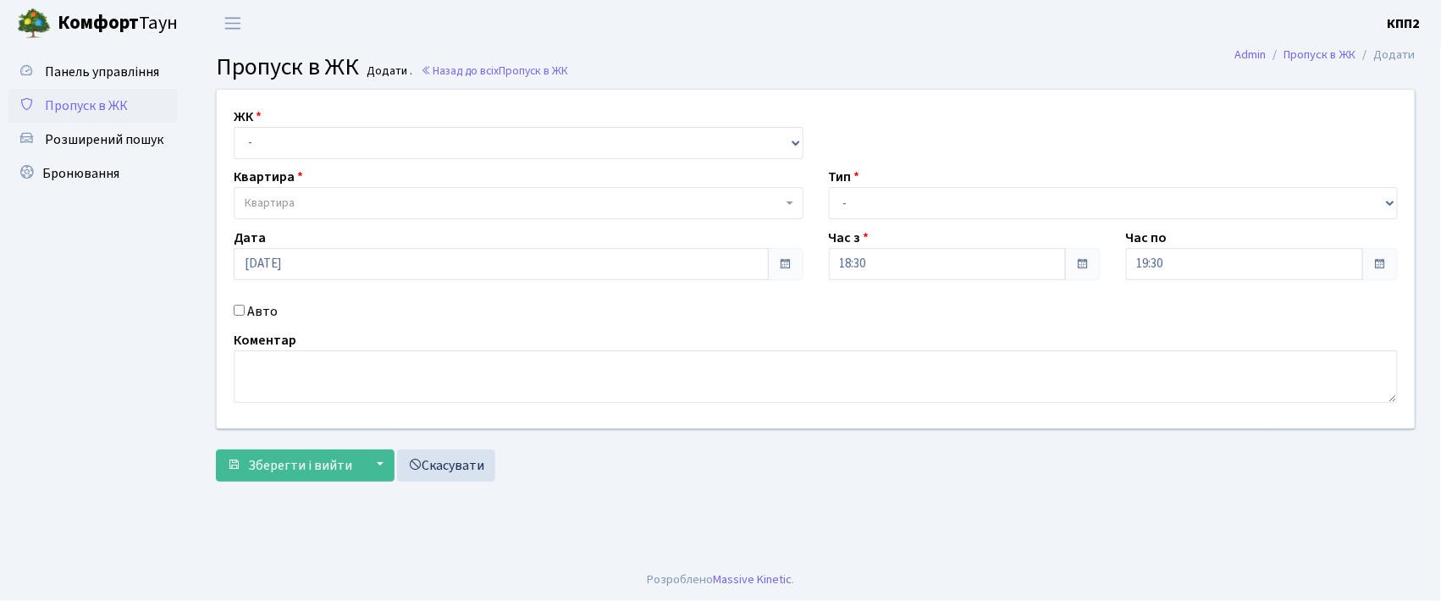
drag, startPoint x: 354, startPoint y: 0, endPoint x: 44, endPoint y: 353, distance: 469.9
click at [44, 353] on ul "Панель управління Пропуск в ЖК Розширений пошук Бронювання" at bounding box center [92, 302] width 169 height 495
drag, startPoint x: 268, startPoint y: 0, endPoint x: 86, endPoint y: 291, distance: 344.0
click at [86, 291] on ul "Панель управління Пропуск в ЖК Розширений пошук Бронювання" at bounding box center [92, 302] width 169 height 495
click at [244, 310] on input "Авто" at bounding box center [239, 310] width 11 height 11
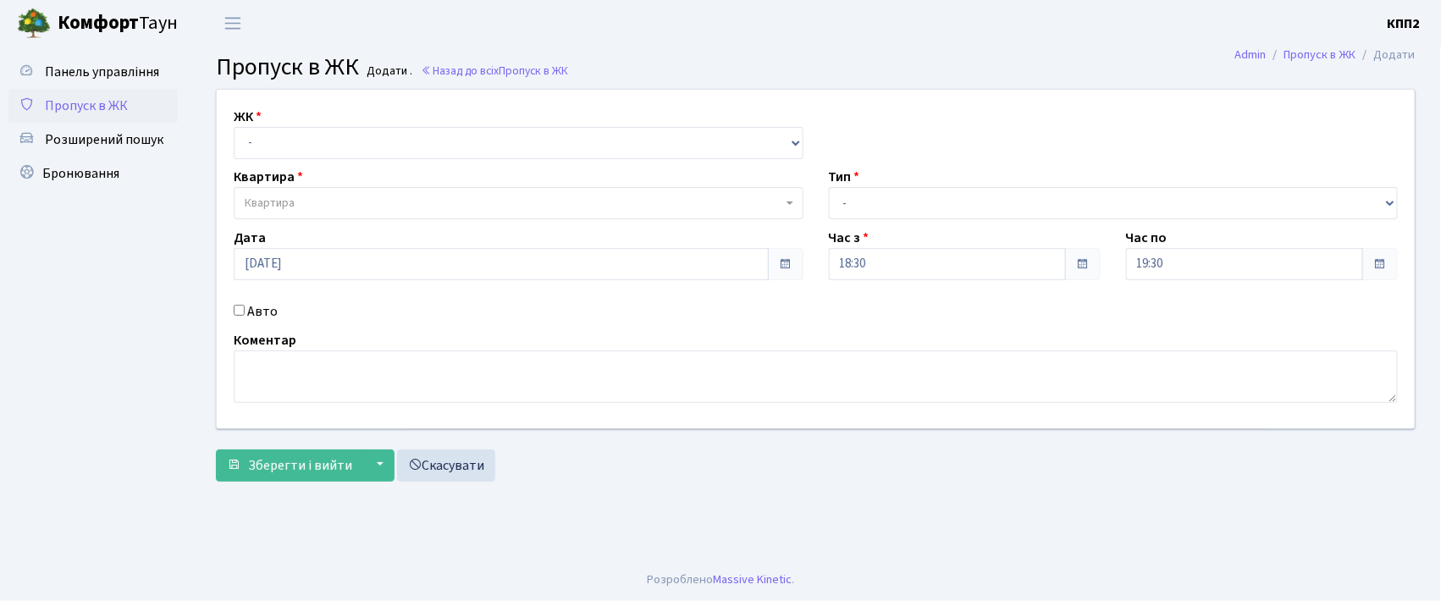
checkbox input "true"
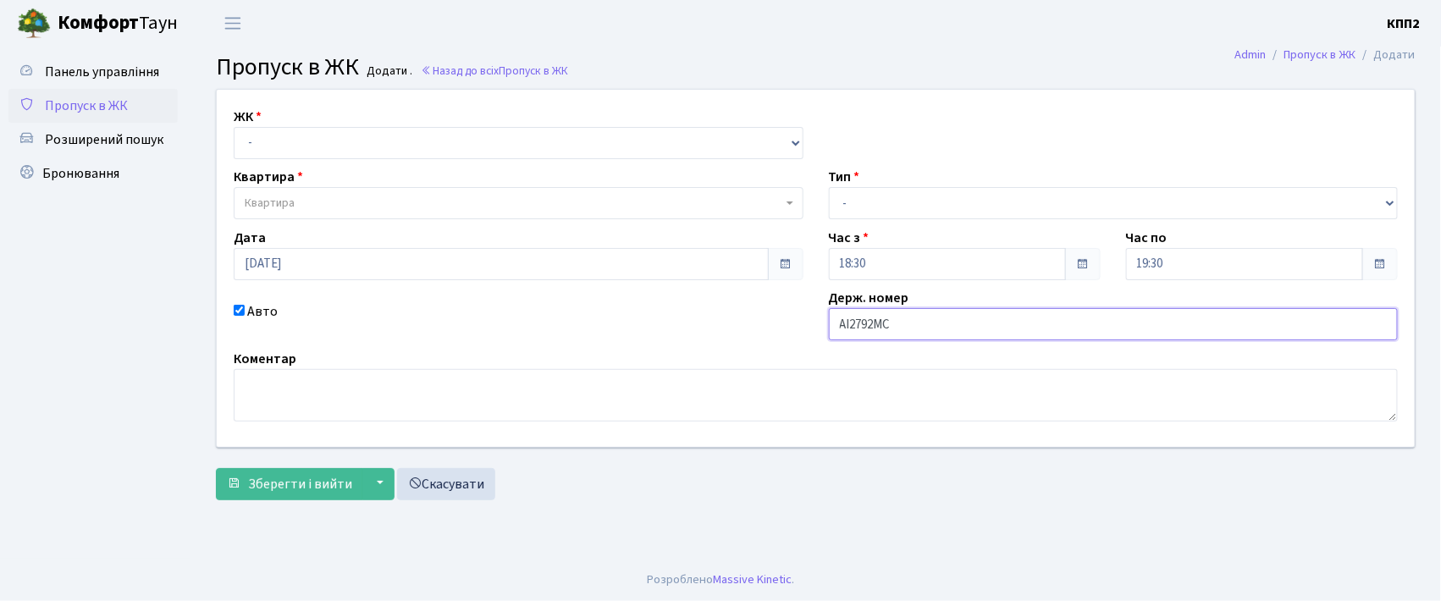
type input "АІ2792МС"
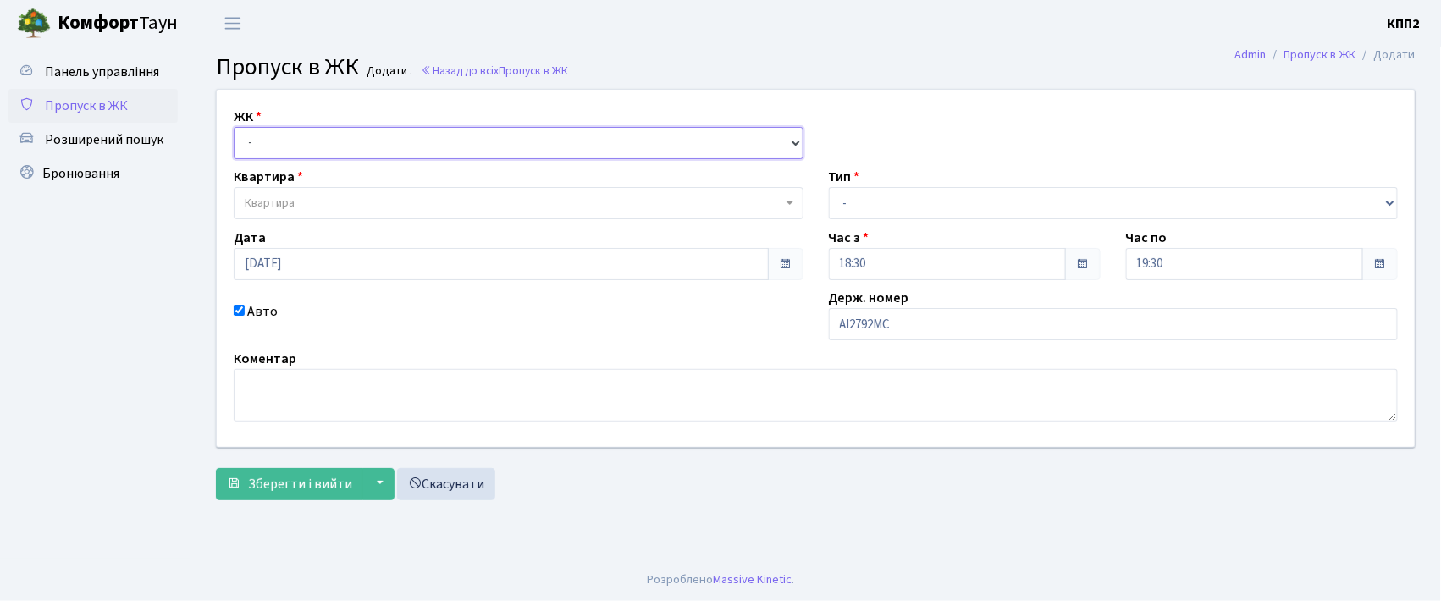
click at [329, 141] on select "- КТ, вул. Регенераторна, 4 КТ2, просп. [STREET_ADDRESS] [STREET_ADDRESS] [PERS…" at bounding box center [519, 143] width 570 height 32
select select "271"
click at [234, 127] on select "- КТ, вул. Регенераторна, 4 КТ2, просп. [STREET_ADDRESS] [STREET_ADDRESS] [PERS…" at bounding box center [519, 143] width 570 height 32
select select
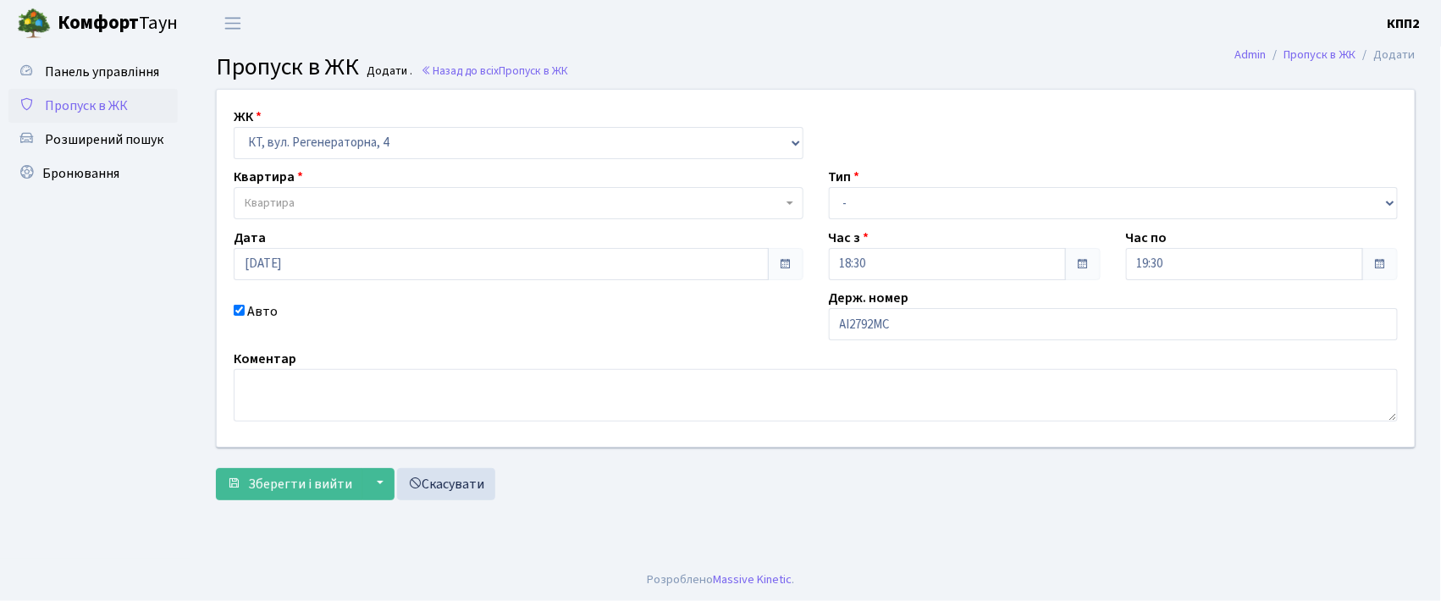
click at [320, 196] on span "Квартира" at bounding box center [514, 203] width 538 height 17
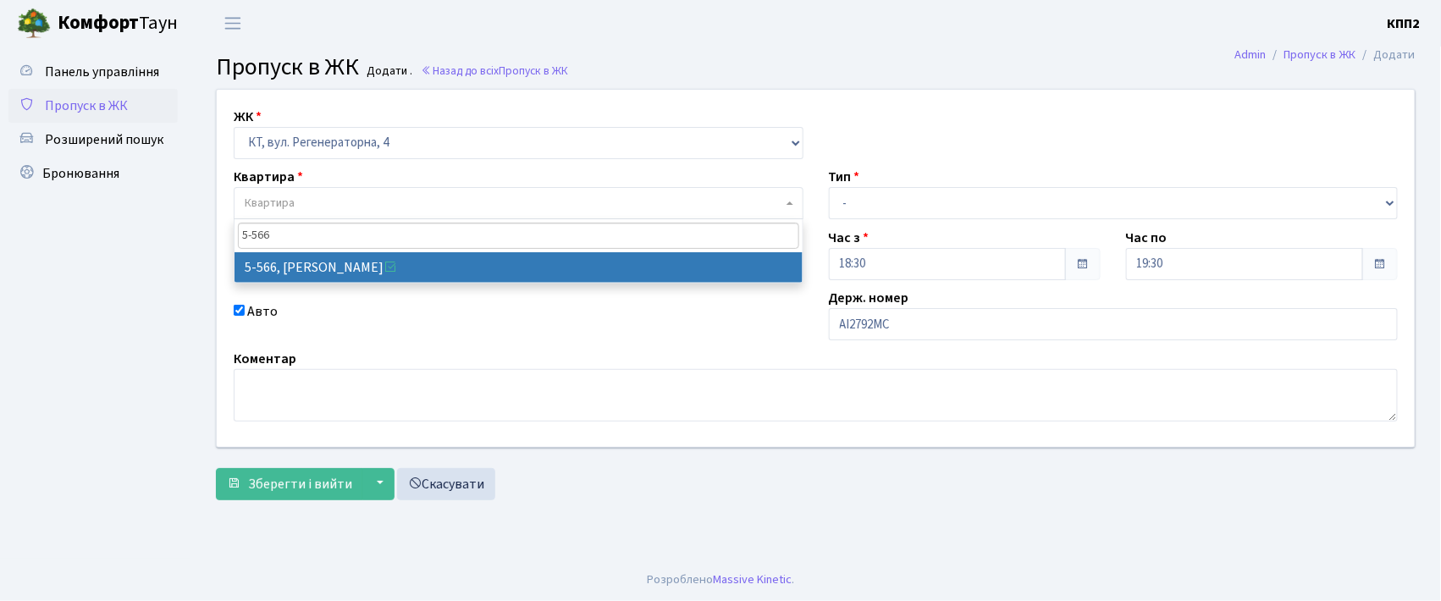
type input "5-566"
select select "1960"
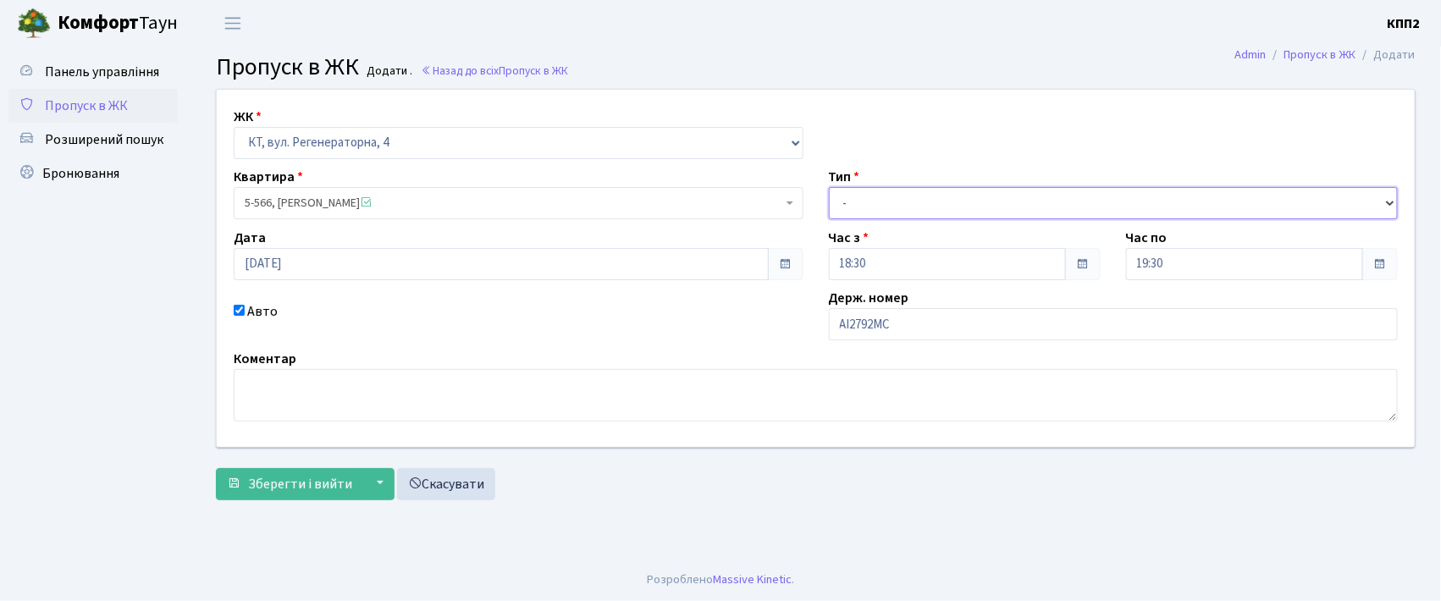
click at [838, 201] on select "- Доставка Таксі Гості Сервіс" at bounding box center [1114, 203] width 570 height 32
select select "2"
click at [829, 187] on select "- Доставка Таксі Гості Сервіс" at bounding box center [1114, 203] width 570 height 32
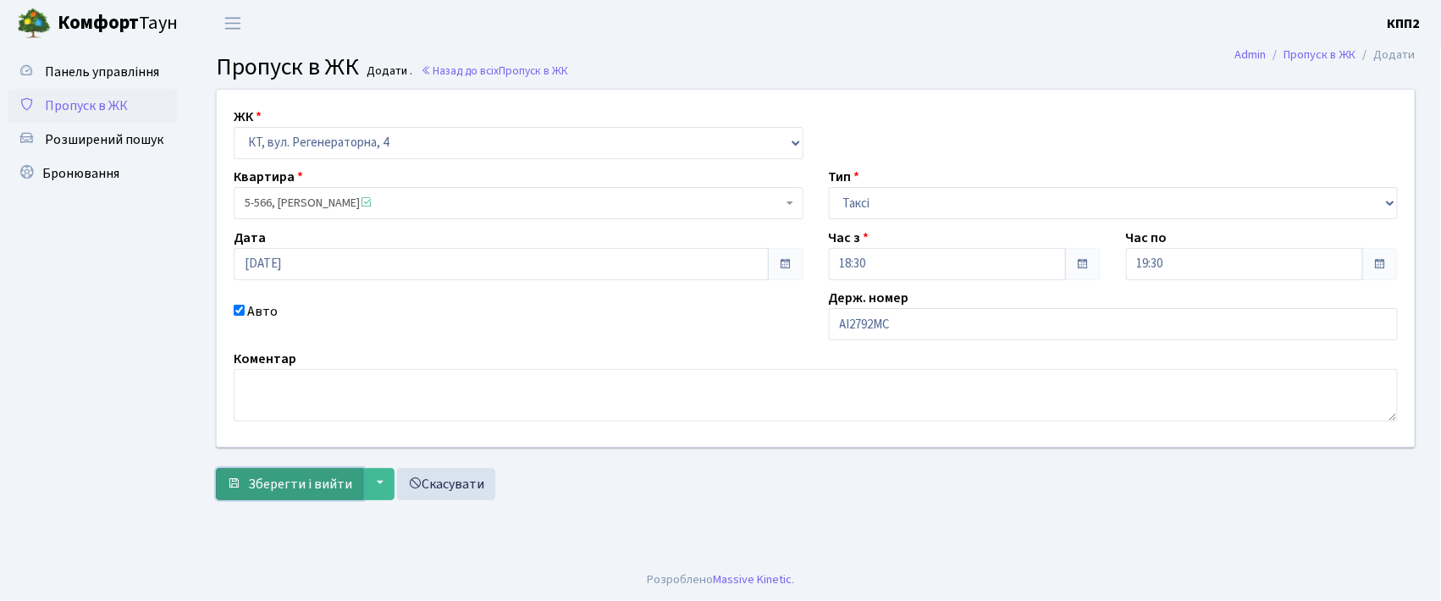
click at [283, 495] on button "Зберегти і вийти" at bounding box center [289, 484] width 147 height 32
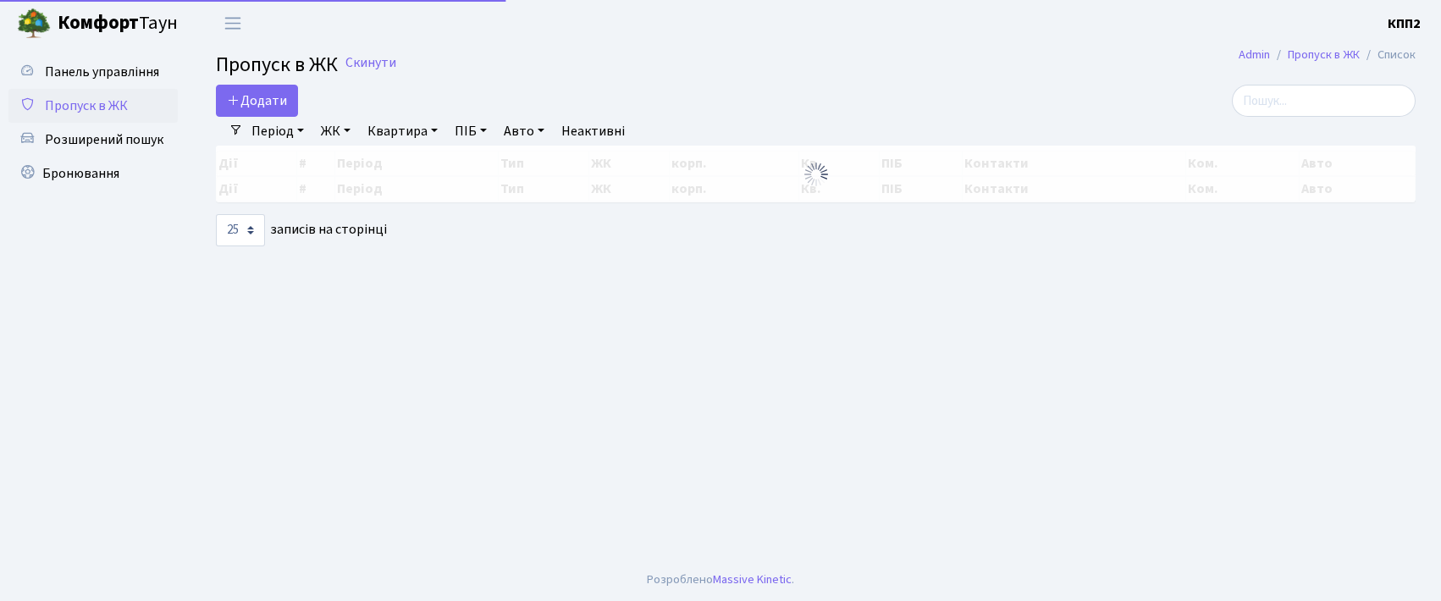
select select "25"
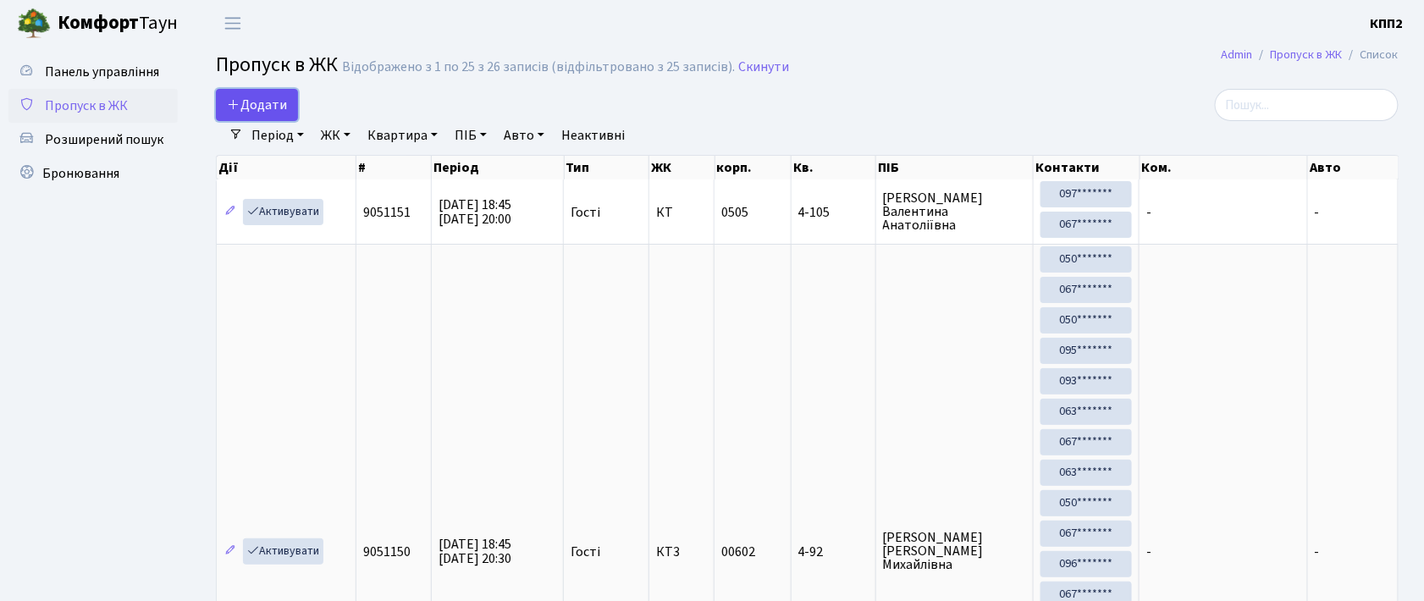
click at [271, 102] on span "Додати" at bounding box center [257, 105] width 60 height 19
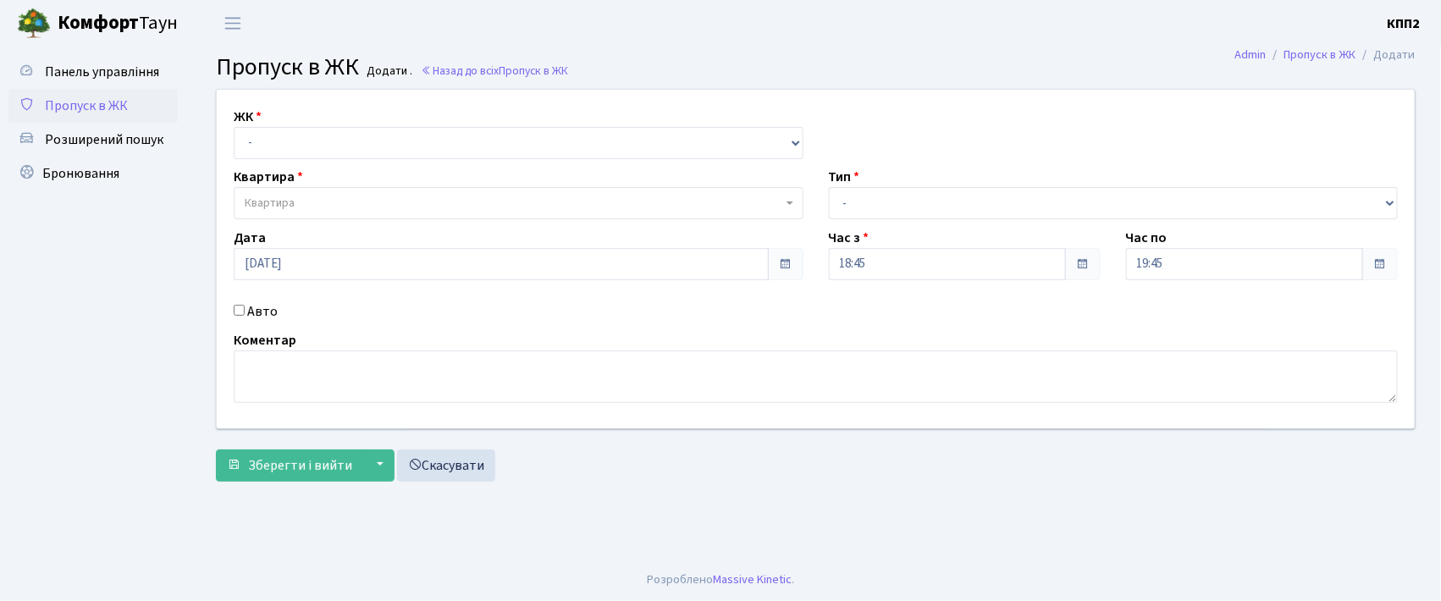
click at [239, 309] on input "Авто" at bounding box center [239, 310] width 11 height 11
checkbox input "true"
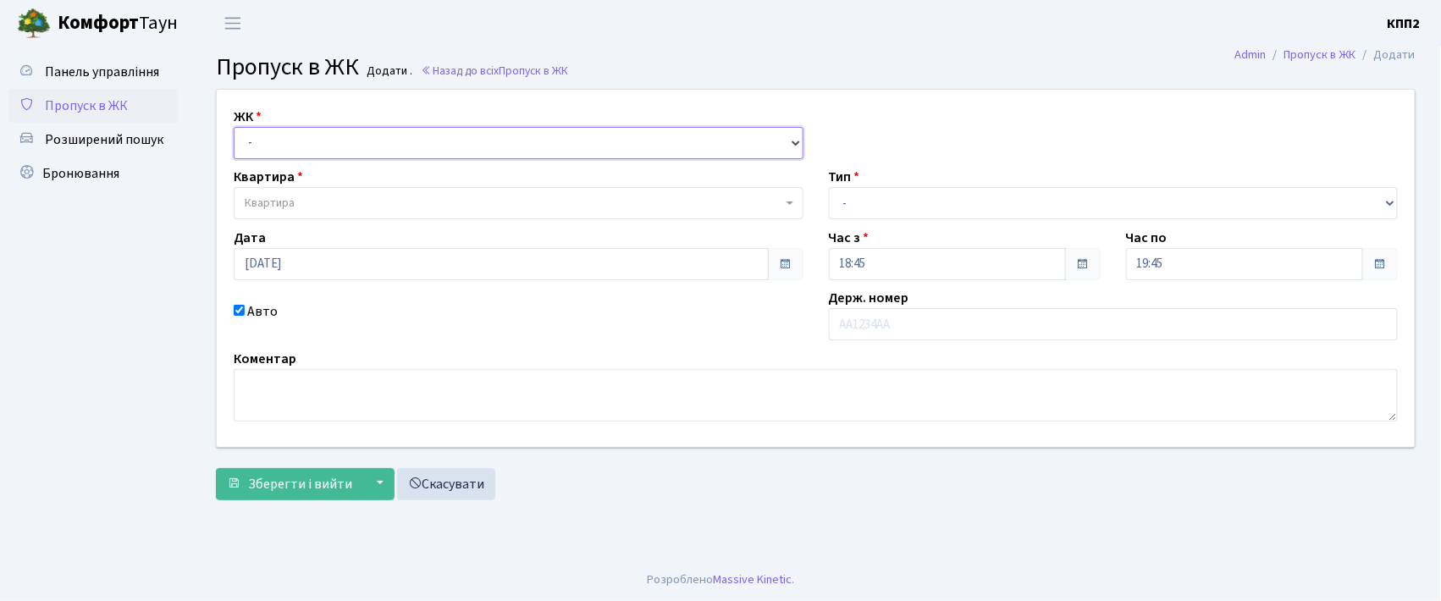
click at [252, 141] on select "- КТ, вул. Регенераторна, 4 КТ2, просп. [STREET_ADDRESS] [STREET_ADDRESS] [PERS…" at bounding box center [519, 143] width 570 height 32
select select "271"
click at [234, 127] on select "- КТ, вул. Регенераторна, 4 КТ2, просп. [STREET_ADDRESS] [STREET_ADDRESS] [PERS…" at bounding box center [519, 143] width 570 height 32
select select
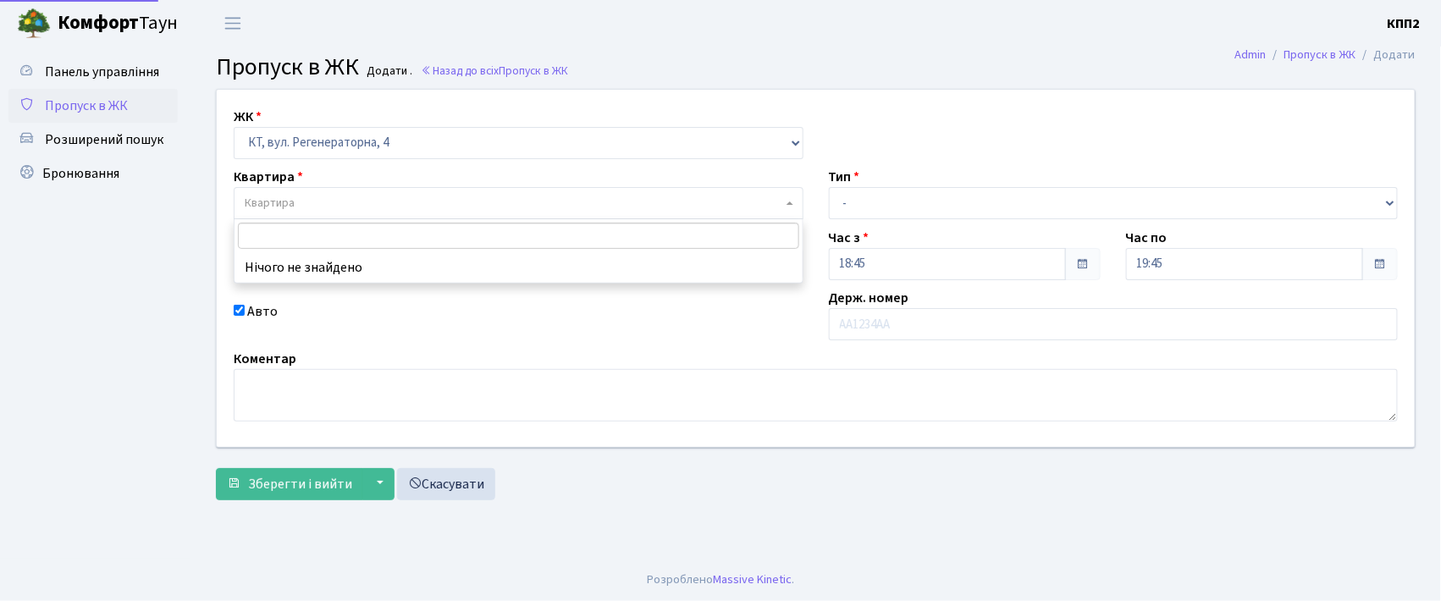
click at [279, 205] on span "Квартира" at bounding box center [270, 203] width 50 height 17
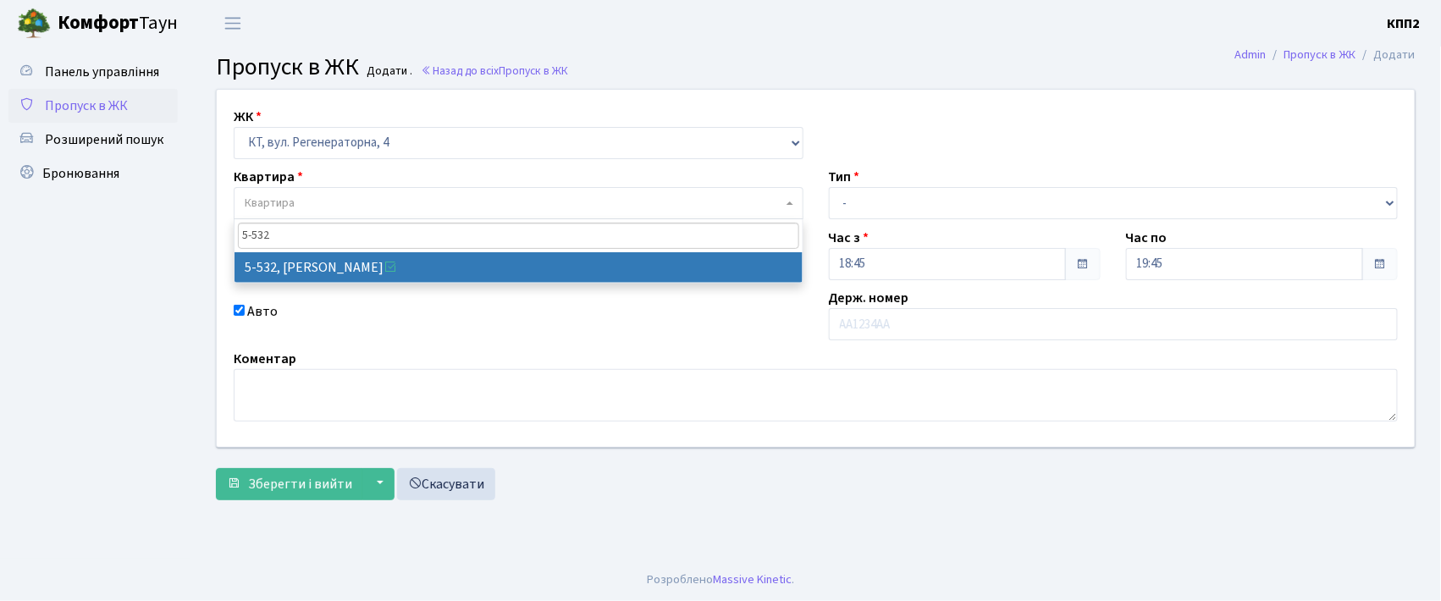
type input "5-532"
select select "1998"
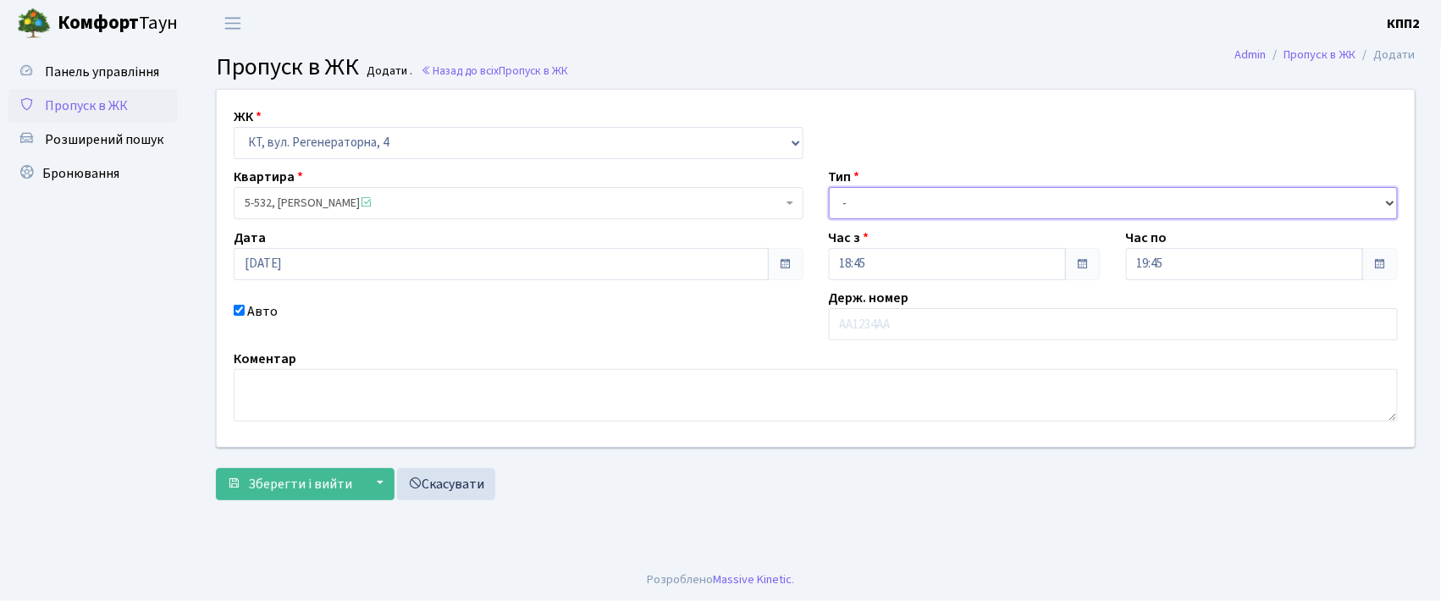
click at [869, 194] on select "- Доставка Таксі Гості Сервіс" at bounding box center [1114, 203] width 570 height 32
select select "3"
click at [829, 187] on select "- Доставка Таксі Гості Сервіс" at bounding box center [1114, 203] width 570 height 32
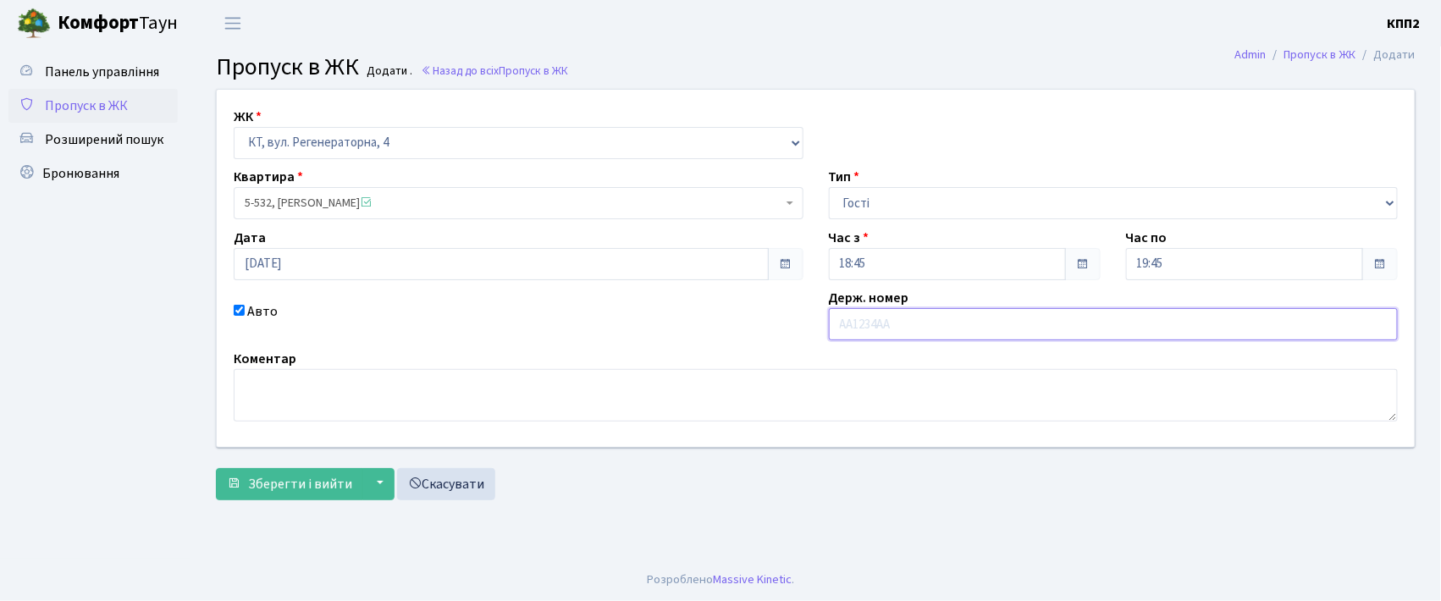
click at [871, 334] on input "text" at bounding box center [1114, 324] width 570 height 32
type input "АА2848ВІ"
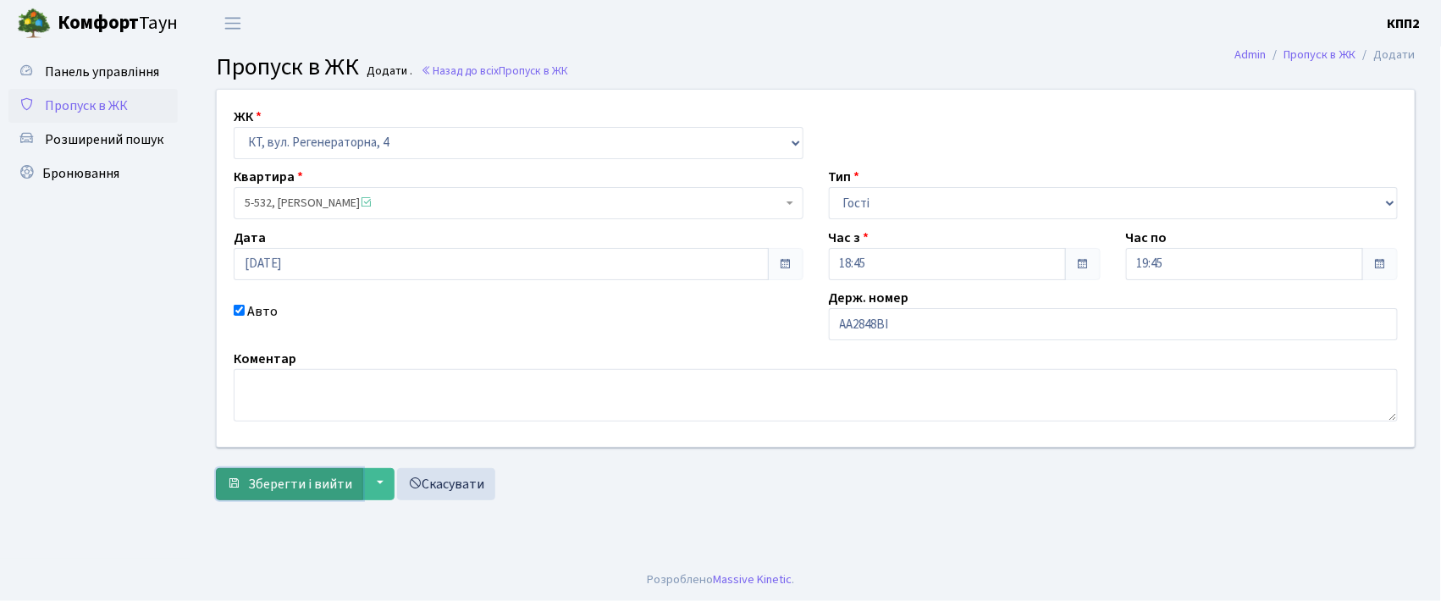
click at [289, 489] on span "Зберегти і вийти" at bounding box center [300, 484] width 104 height 19
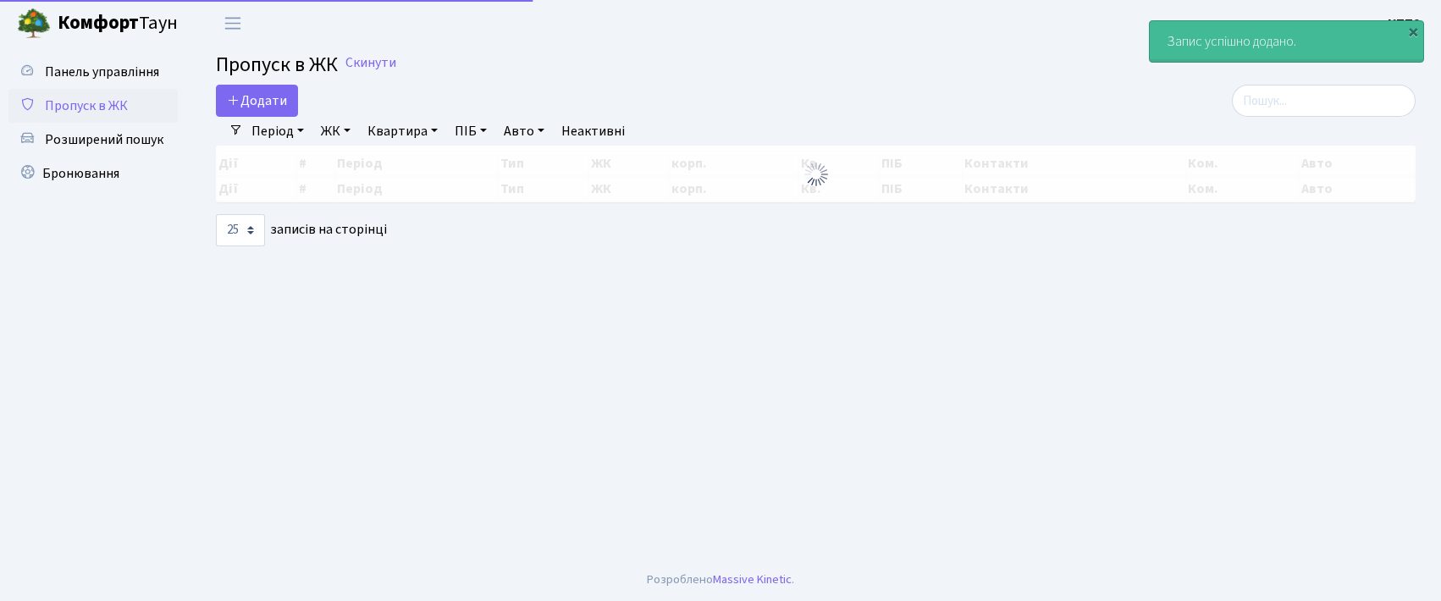
select select "25"
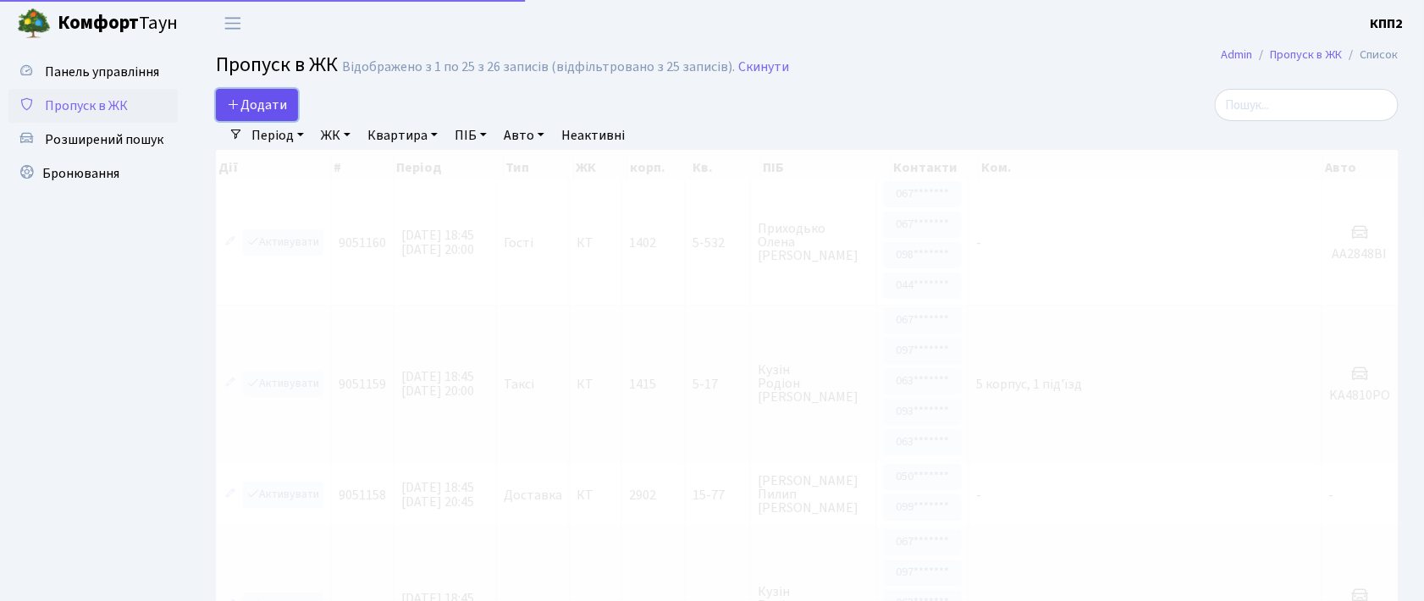
click at [268, 103] on span "Додати" at bounding box center [257, 105] width 60 height 19
